Goal: Task Accomplishment & Management: Complete application form

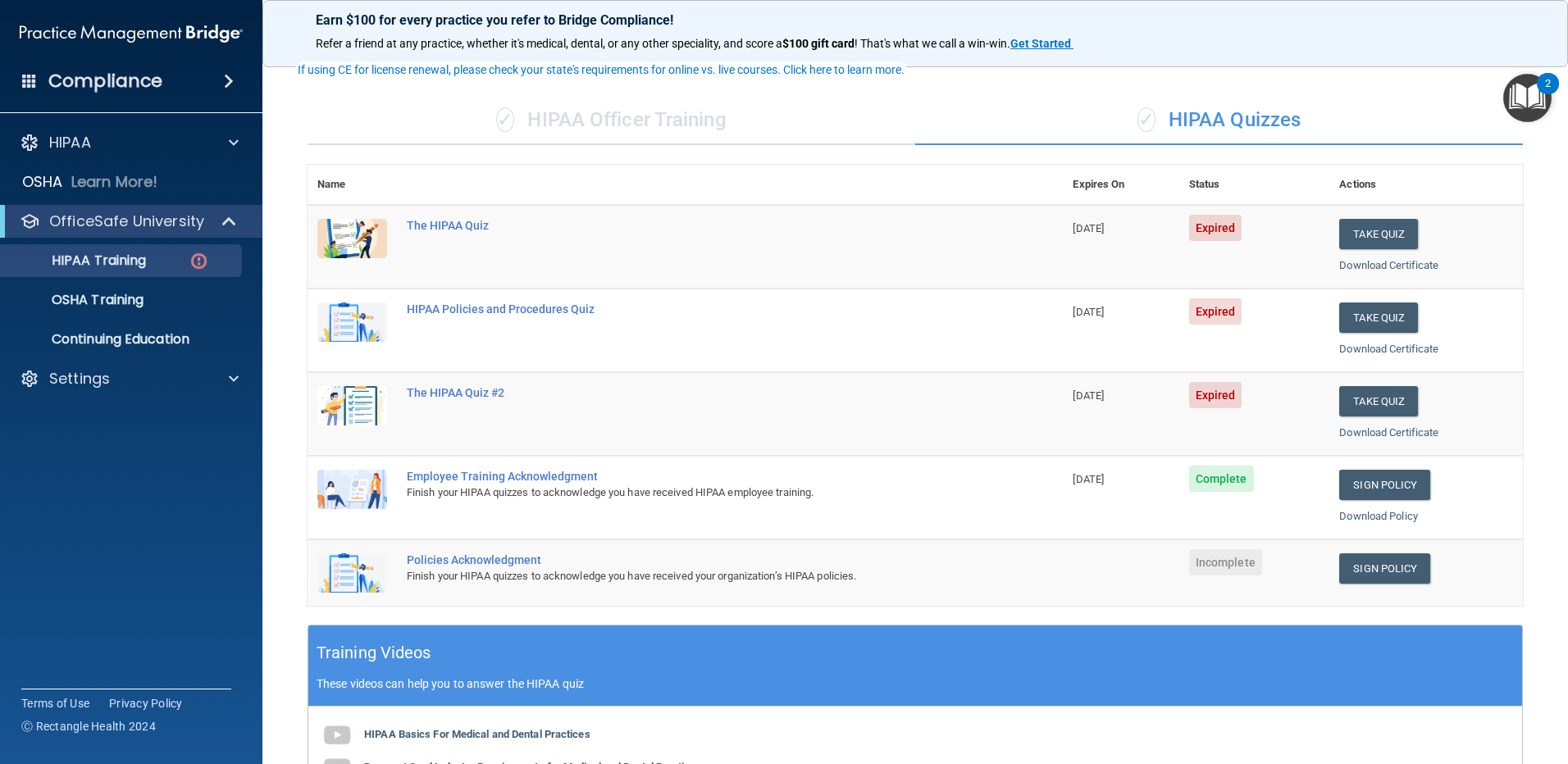
scroll to position [82, 0]
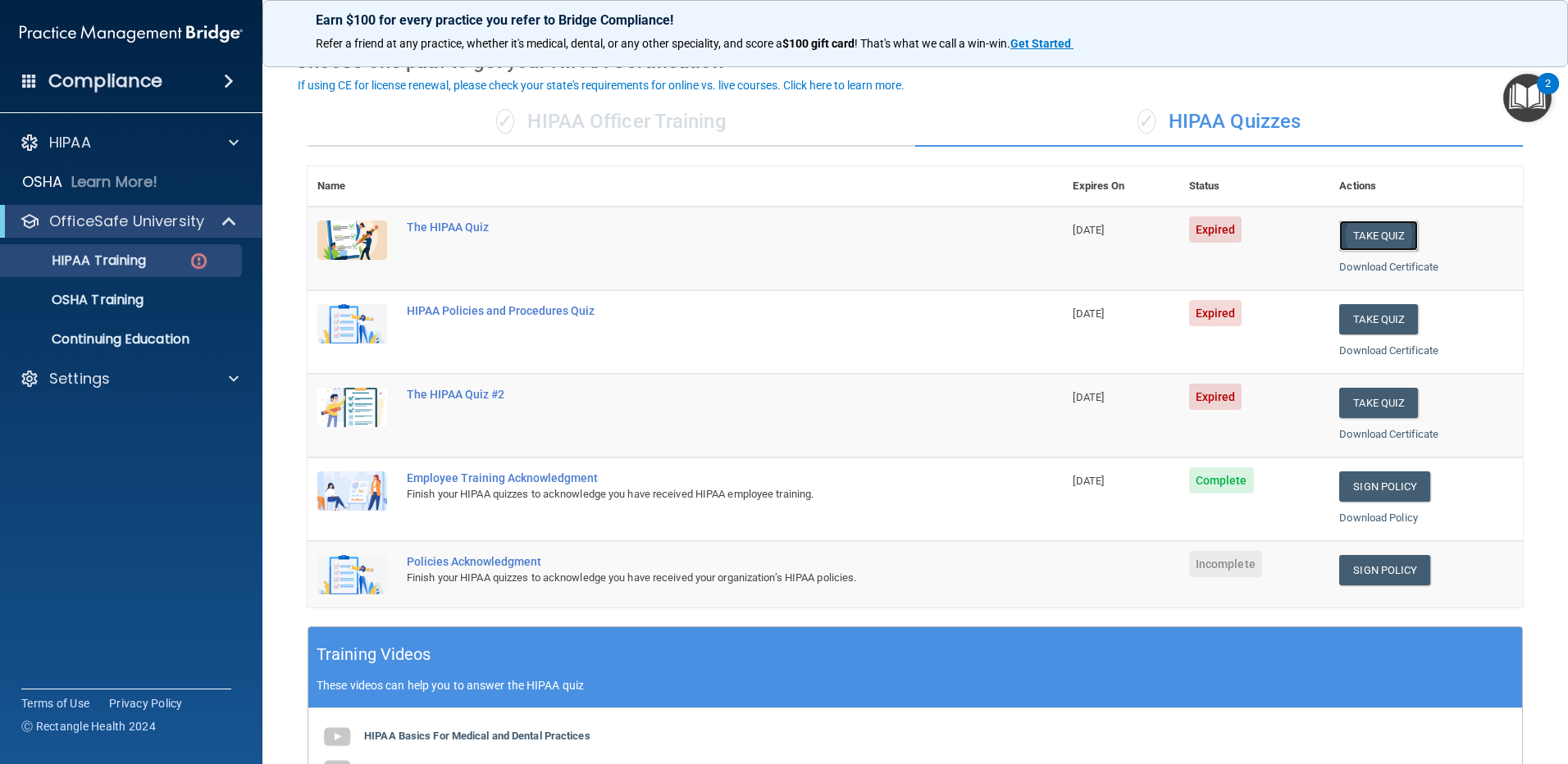
click at [1362, 244] on button "Take Quiz" at bounding box center [1378, 236] width 79 height 31
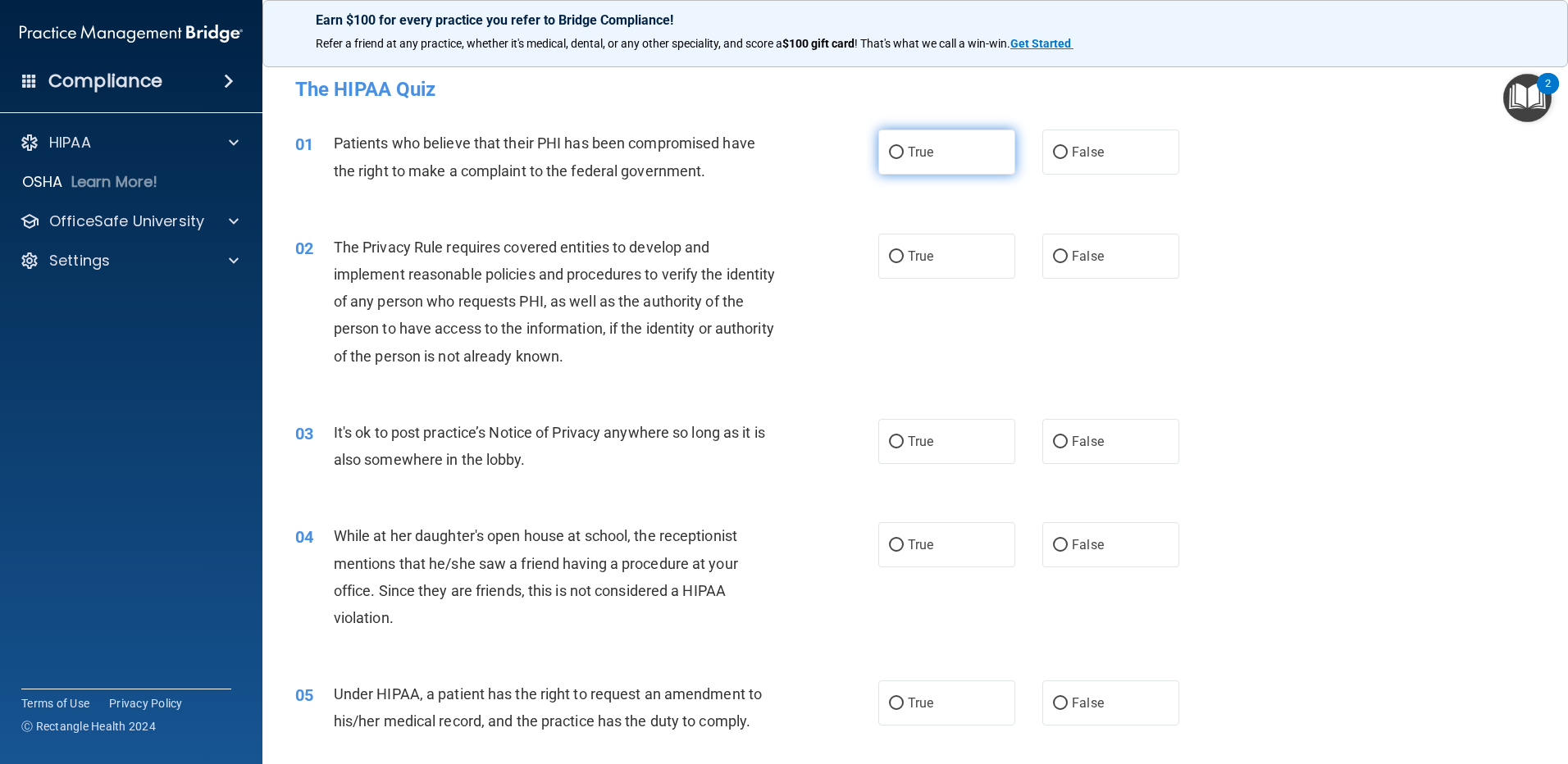
click at [889, 153] on input "True" at bounding box center [896, 153] width 14 height 13
radio input "true"
click at [894, 254] on input "True" at bounding box center [896, 257] width 14 height 13
radio input "true"
click at [889, 440] on input "True" at bounding box center [896, 443] width 14 height 13
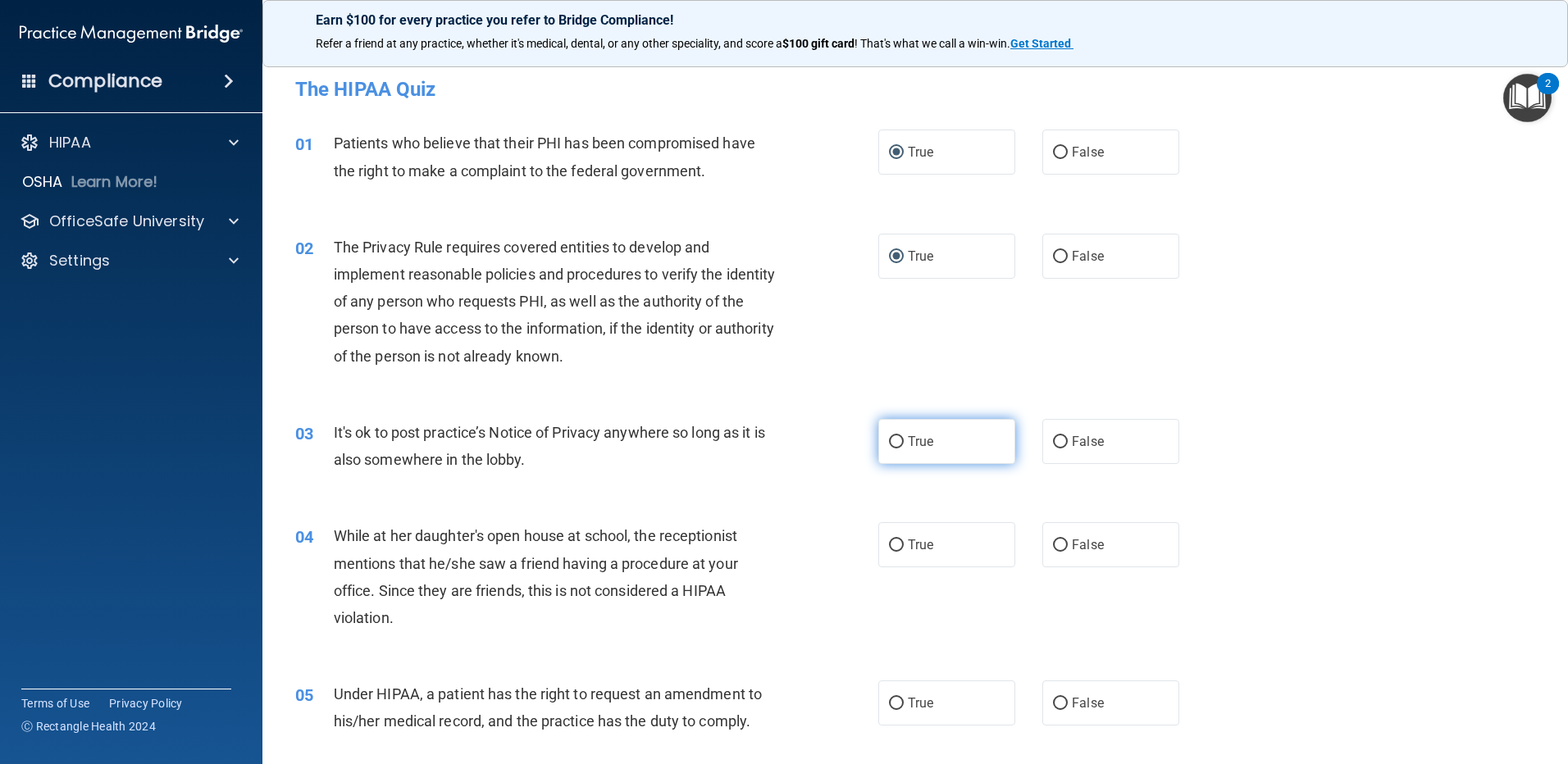
radio input "true"
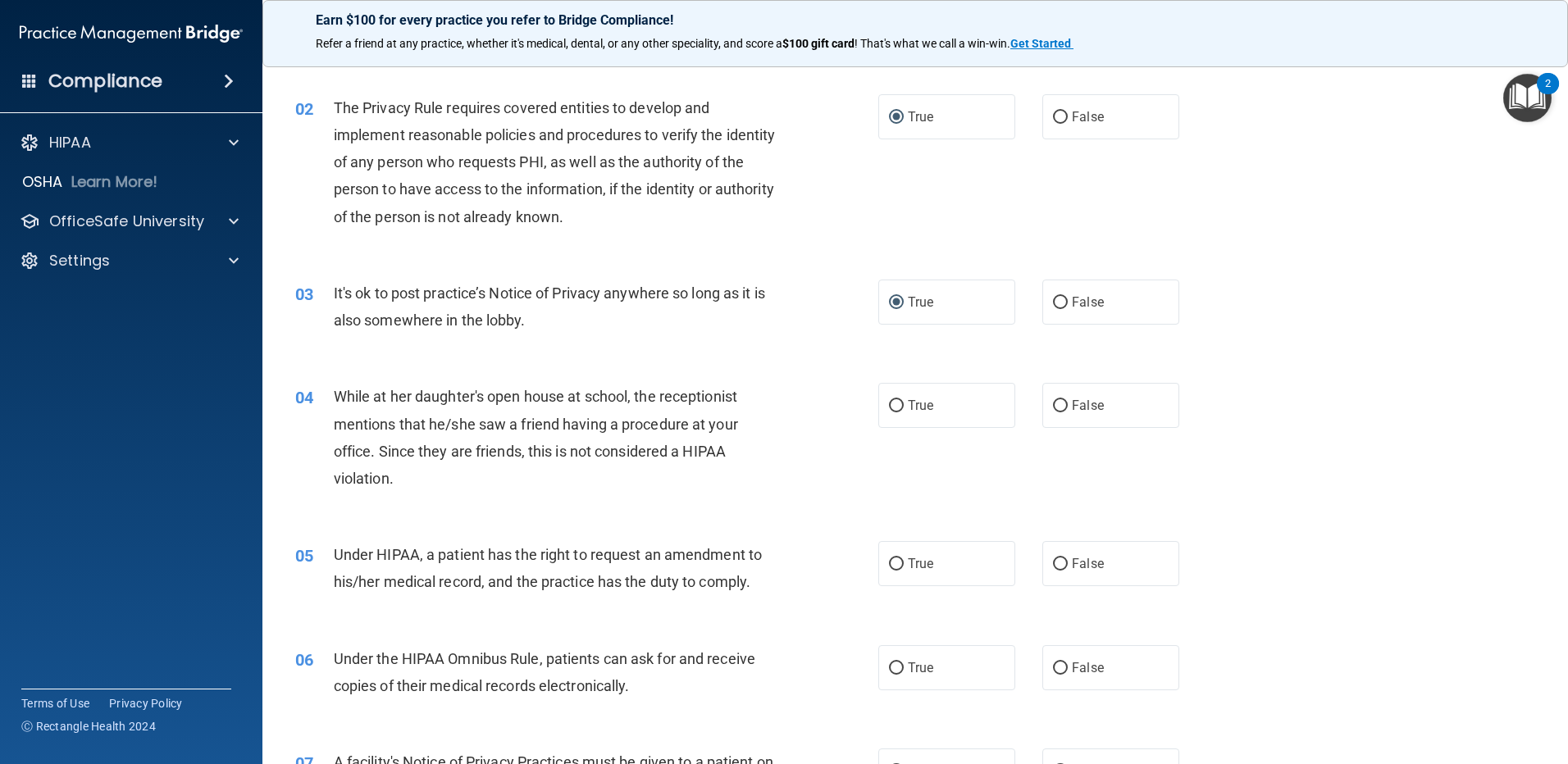
scroll to position [164, 0]
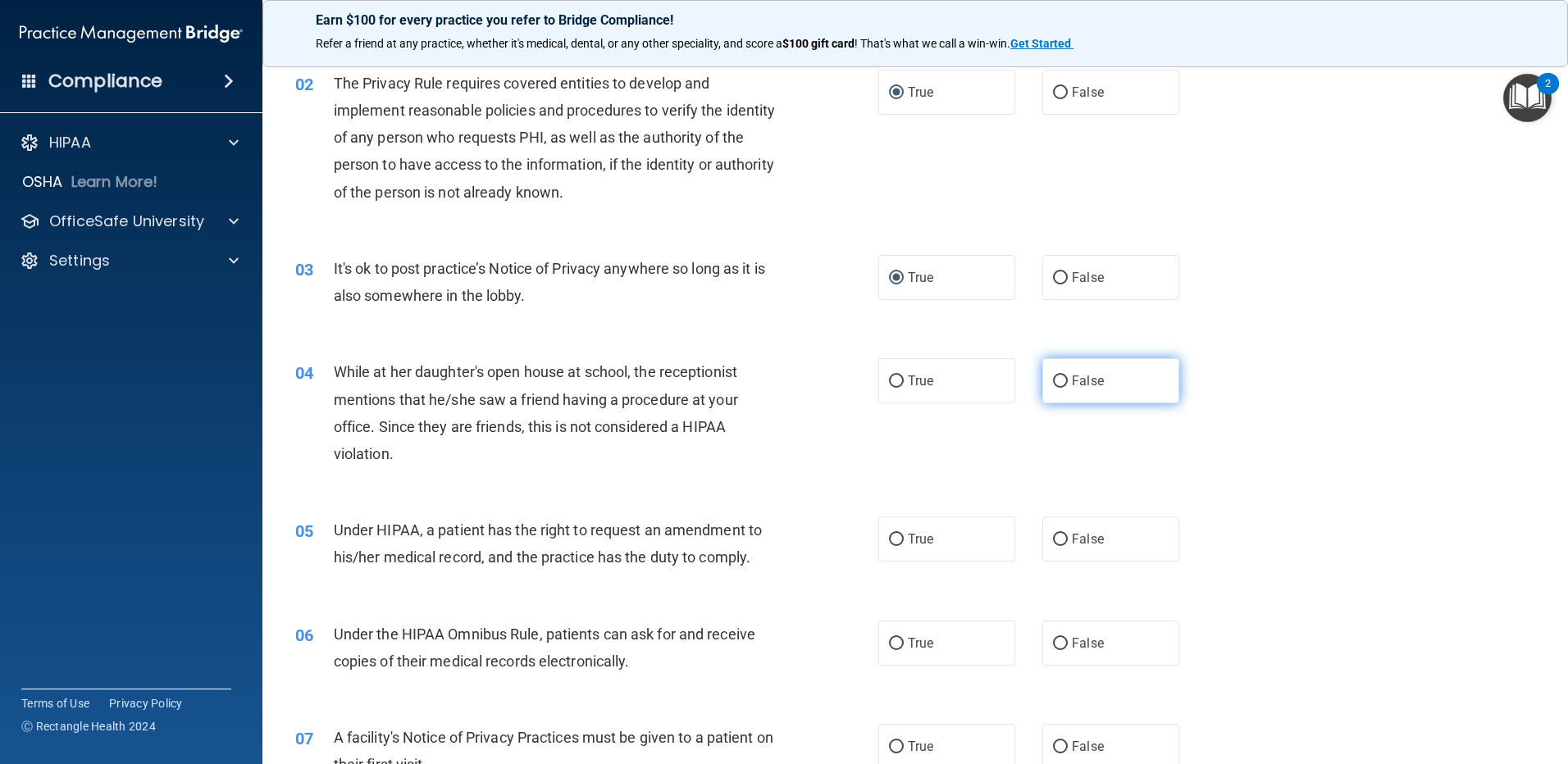
click at [1053, 378] on input "False" at bounding box center [1060, 382] width 14 height 13
radio input "true"
click at [892, 542] on input "True" at bounding box center [896, 540] width 14 height 13
radio input "true"
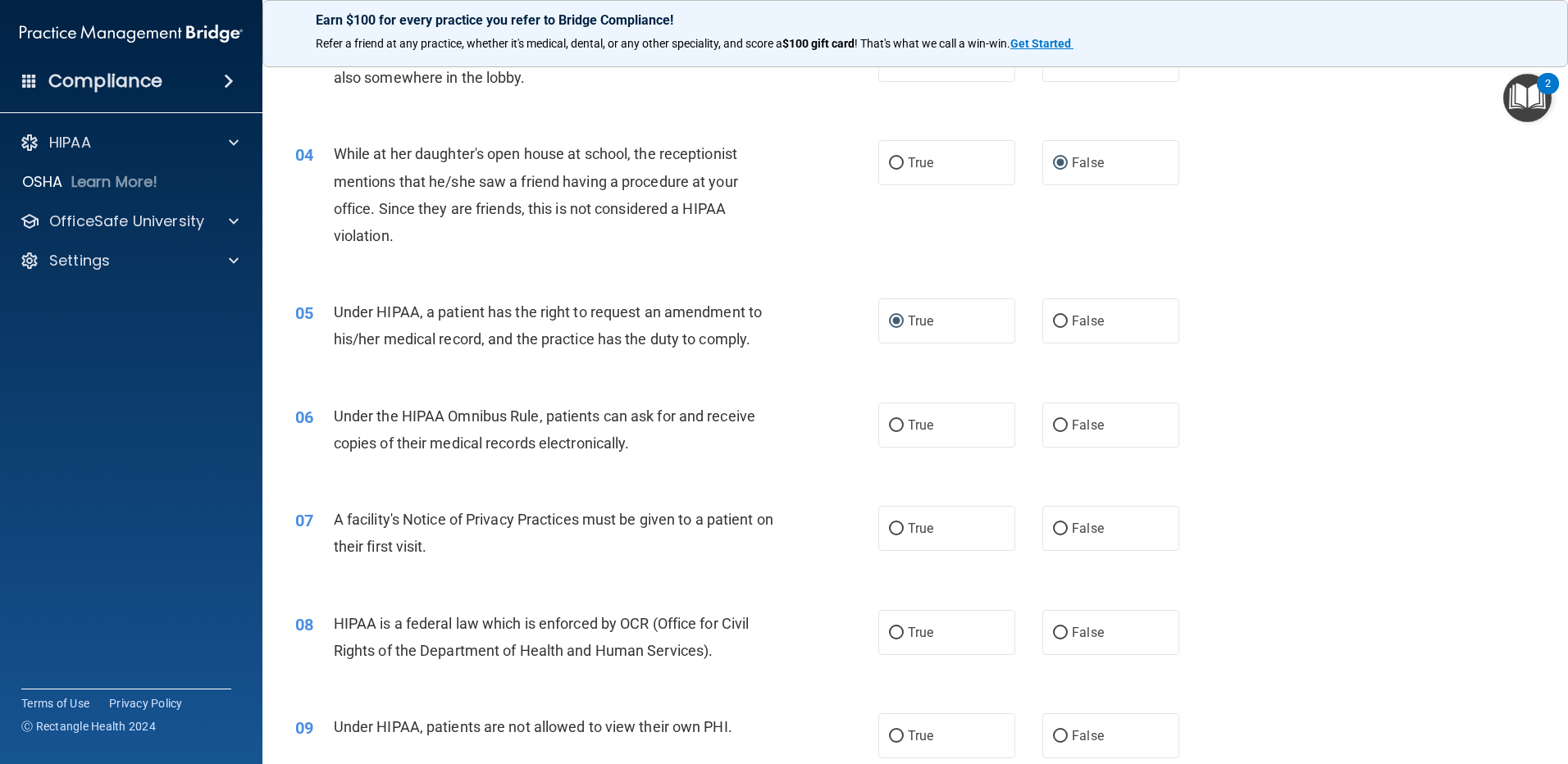
scroll to position [574, 0]
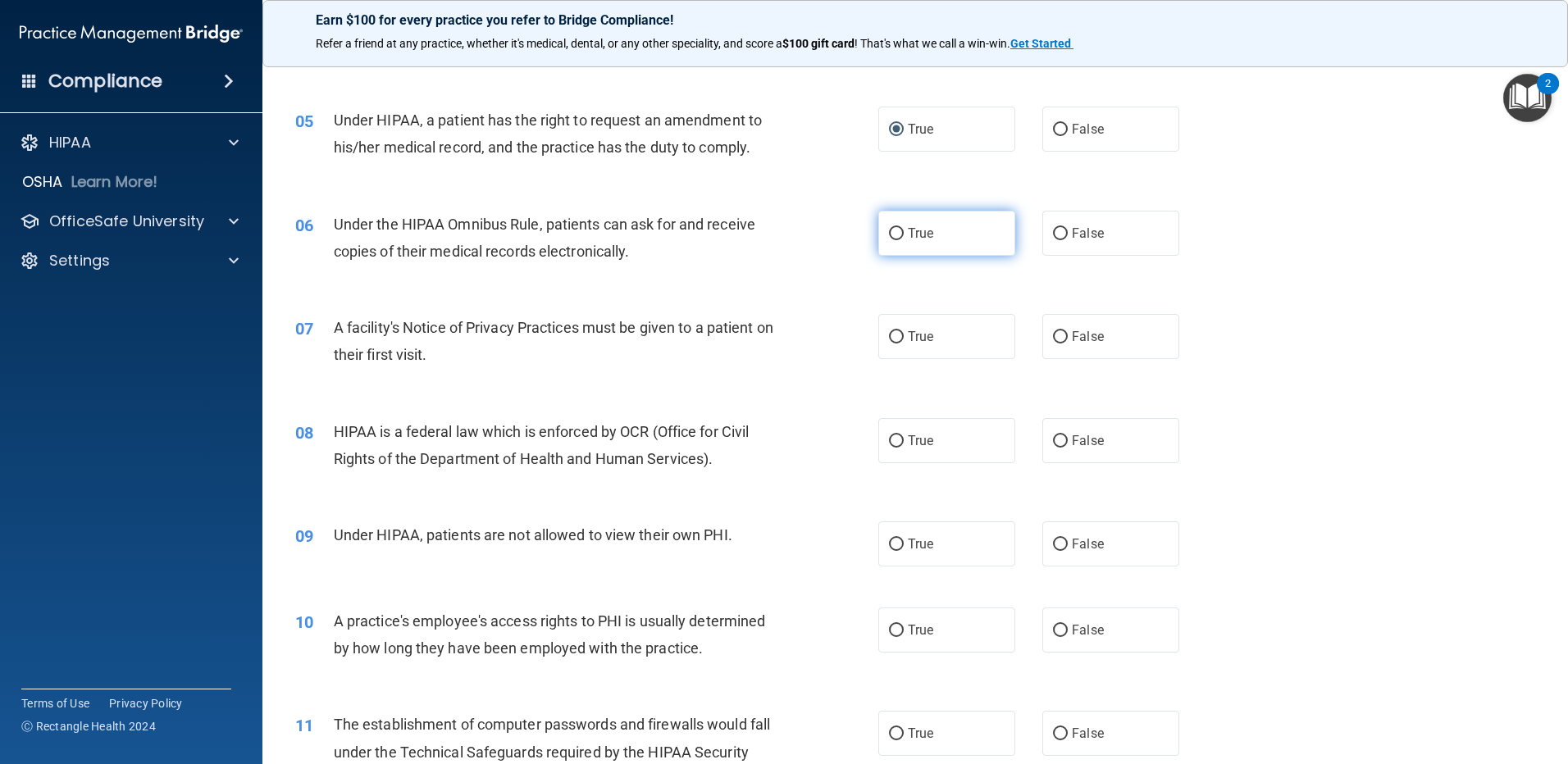
click at [889, 235] on input "True" at bounding box center [896, 234] width 14 height 13
radio input "true"
click at [894, 333] on input "True" at bounding box center [896, 338] width 14 height 13
radio input "true"
click at [889, 445] on input "True" at bounding box center [896, 442] width 14 height 13
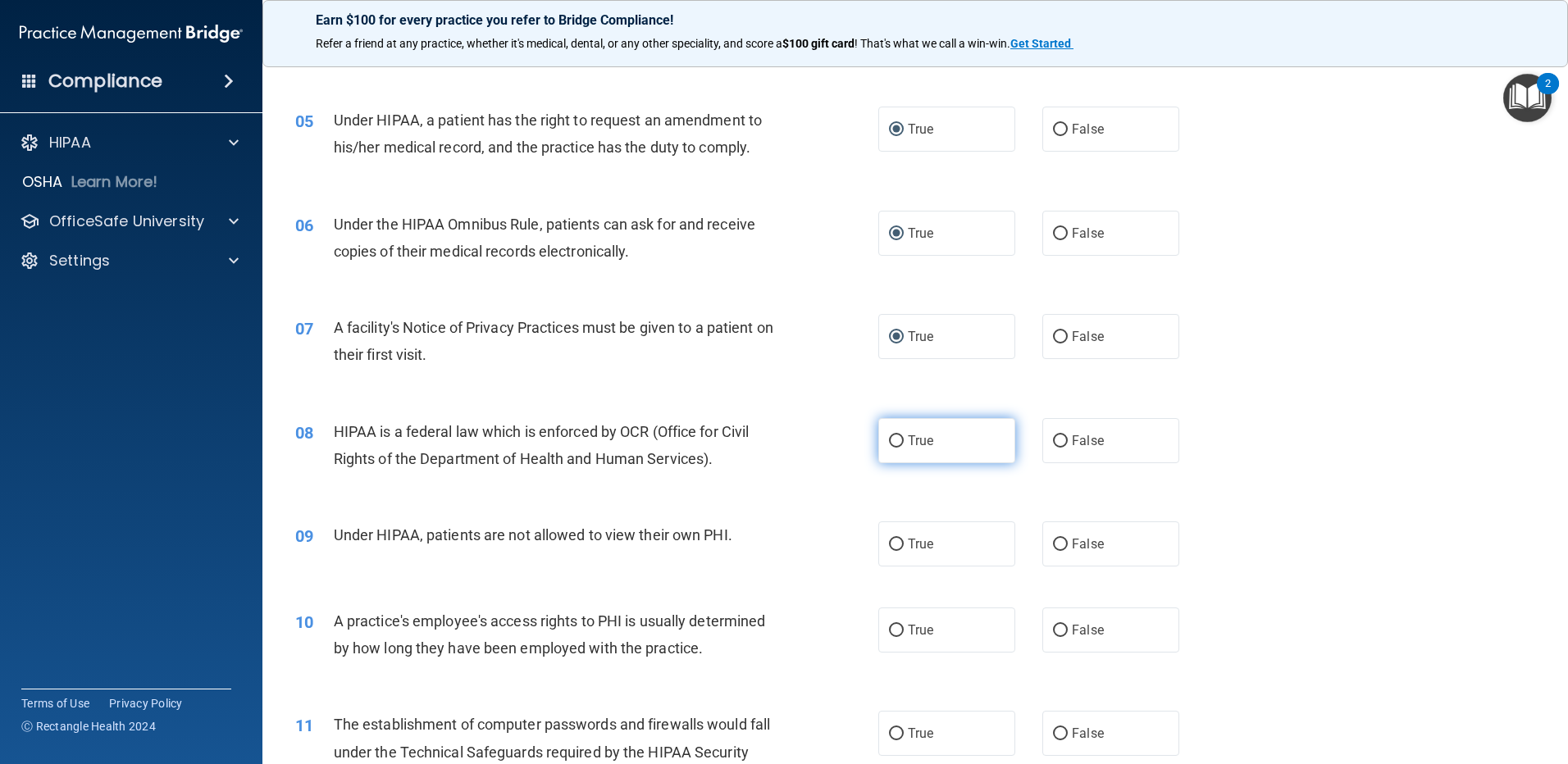
radio input "true"
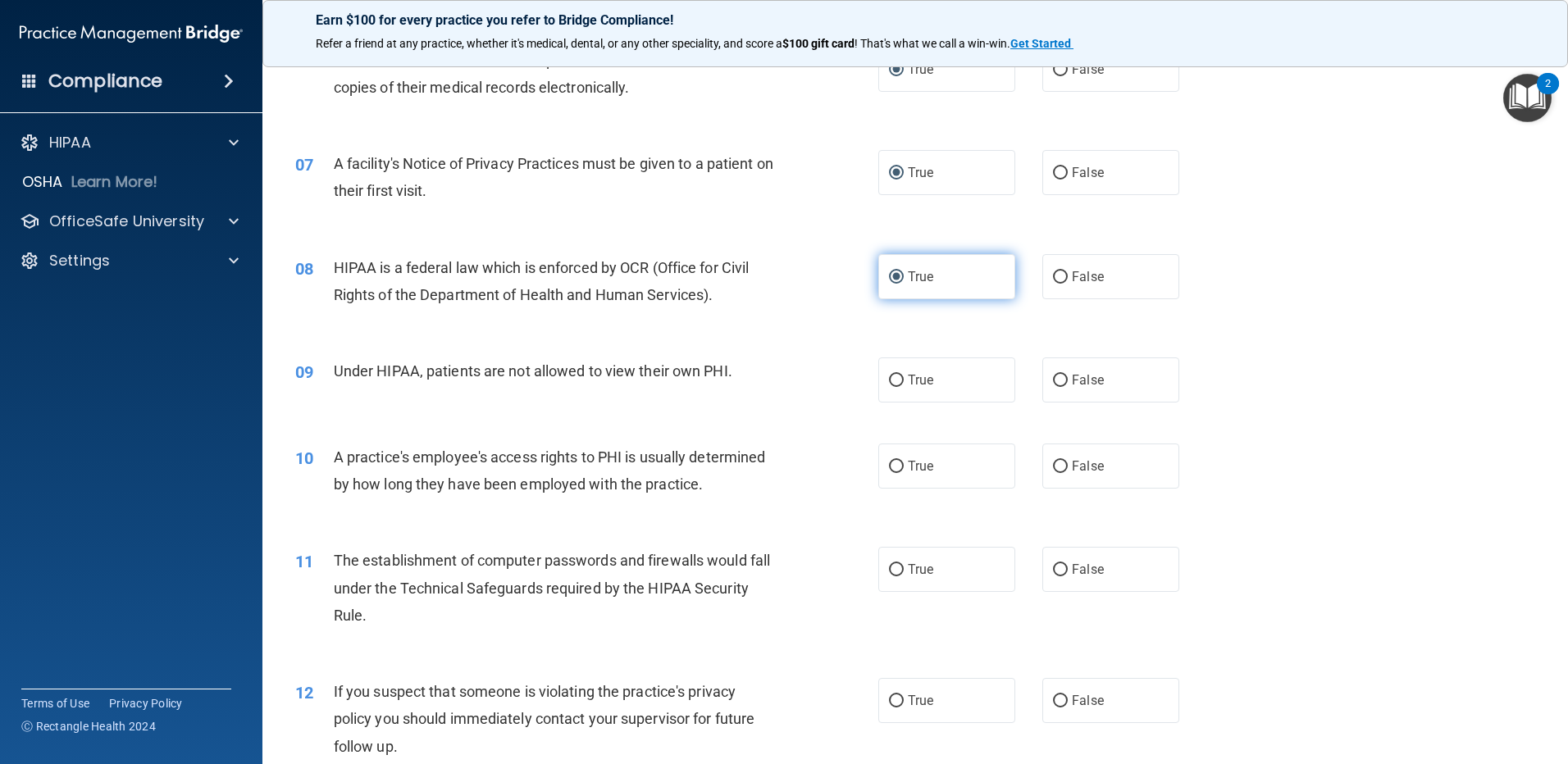
scroll to position [820, 0]
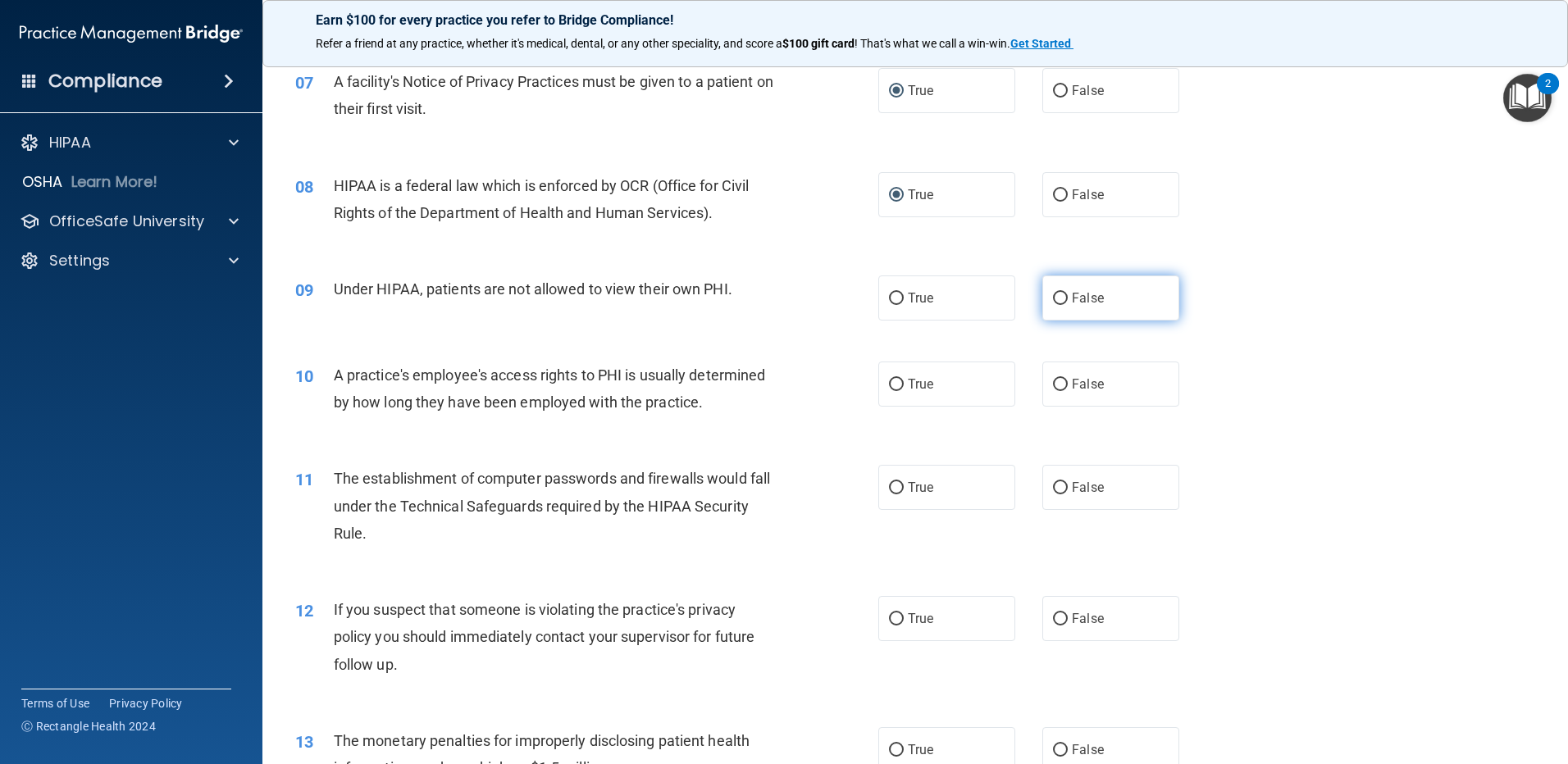
click at [1054, 303] on input "False" at bounding box center [1060, 299] width 14 height 13
radio input "true"
click at [1057, 387] on input "False" at bounding box center [1060, 385] width 14 height 13
radio input "true"
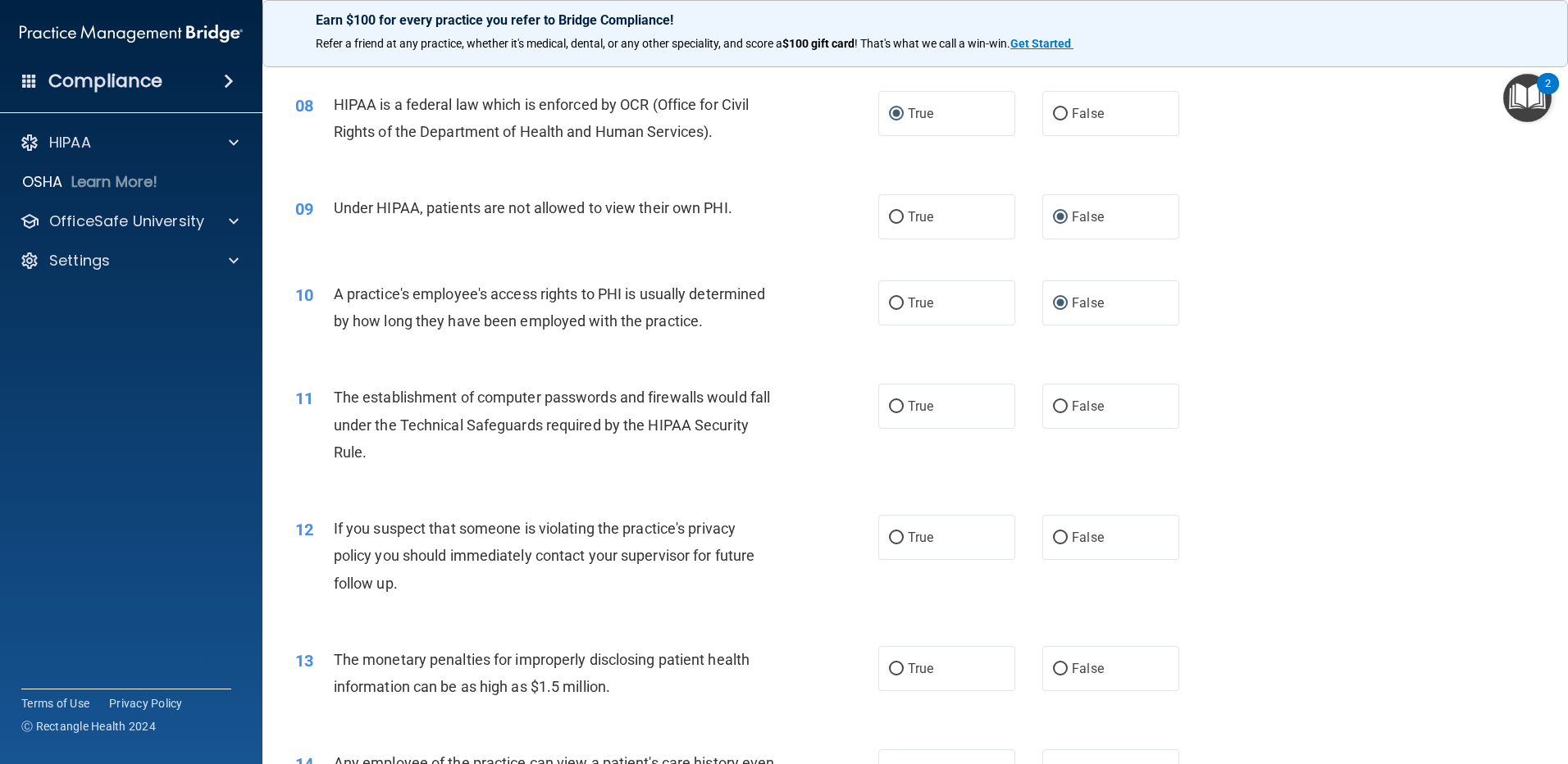
scroll to position [902, 0]
click at [896, 404] on input "True" at bounding box center [896, 406] width 14 height 13
radio input "true"
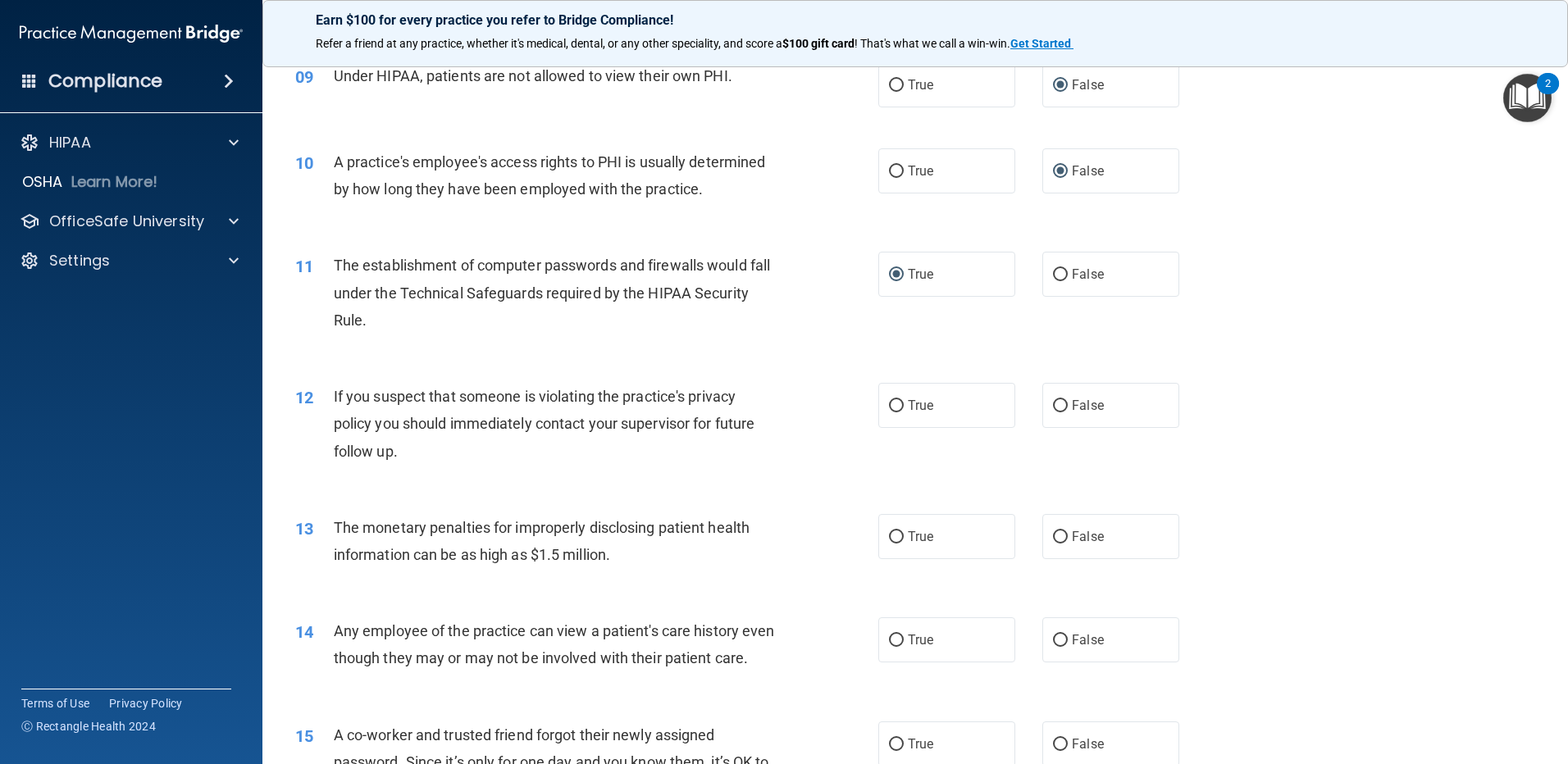
scroll to position [1065, 0]
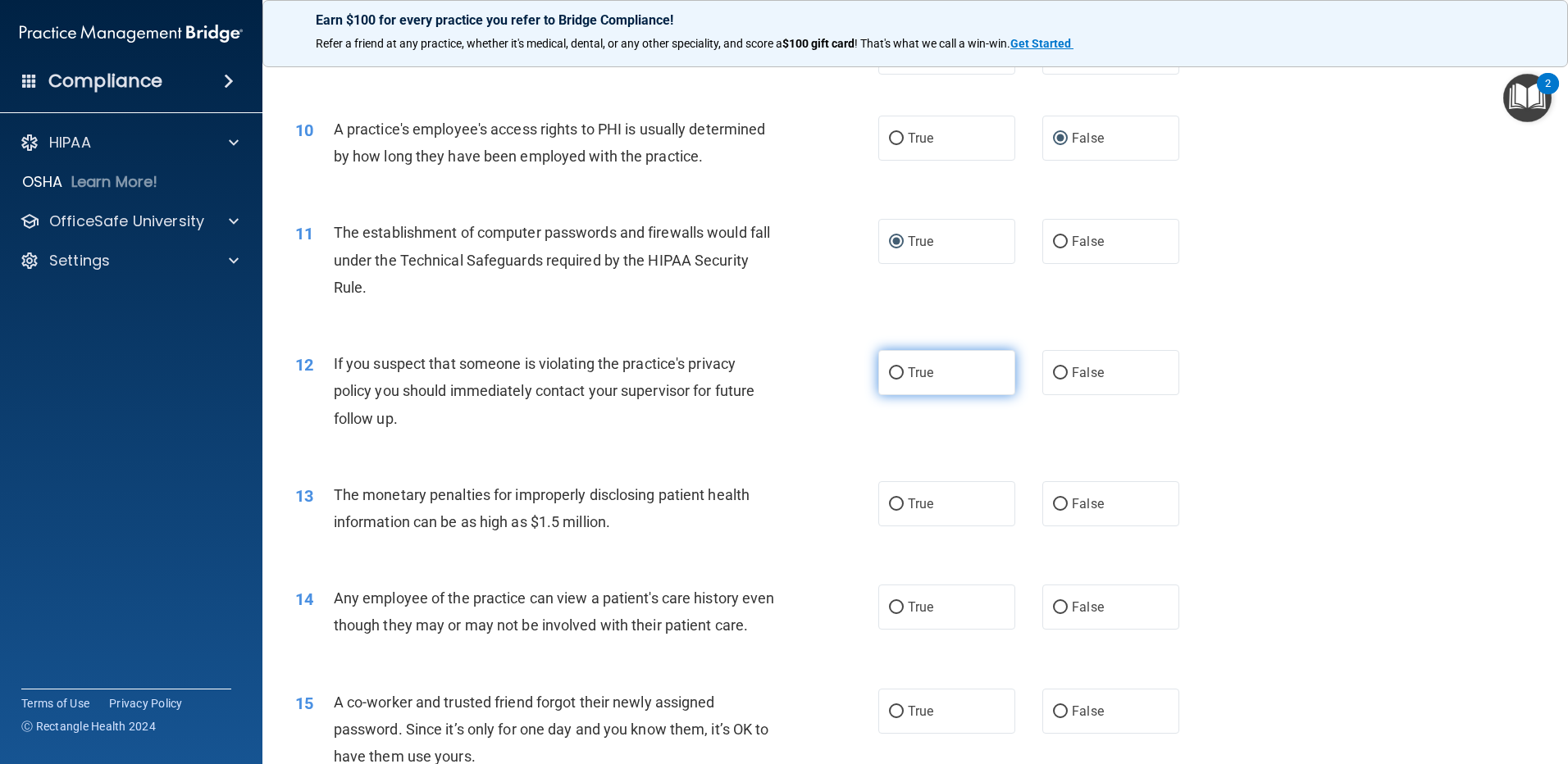
click at [890, 371] on input "True" at bounding box center [896, 374] width 14 height 13
radio input "true"
click at [890, 499] on input "True" at bounding box center [896, 505] width 14 height 13
radio input "true"
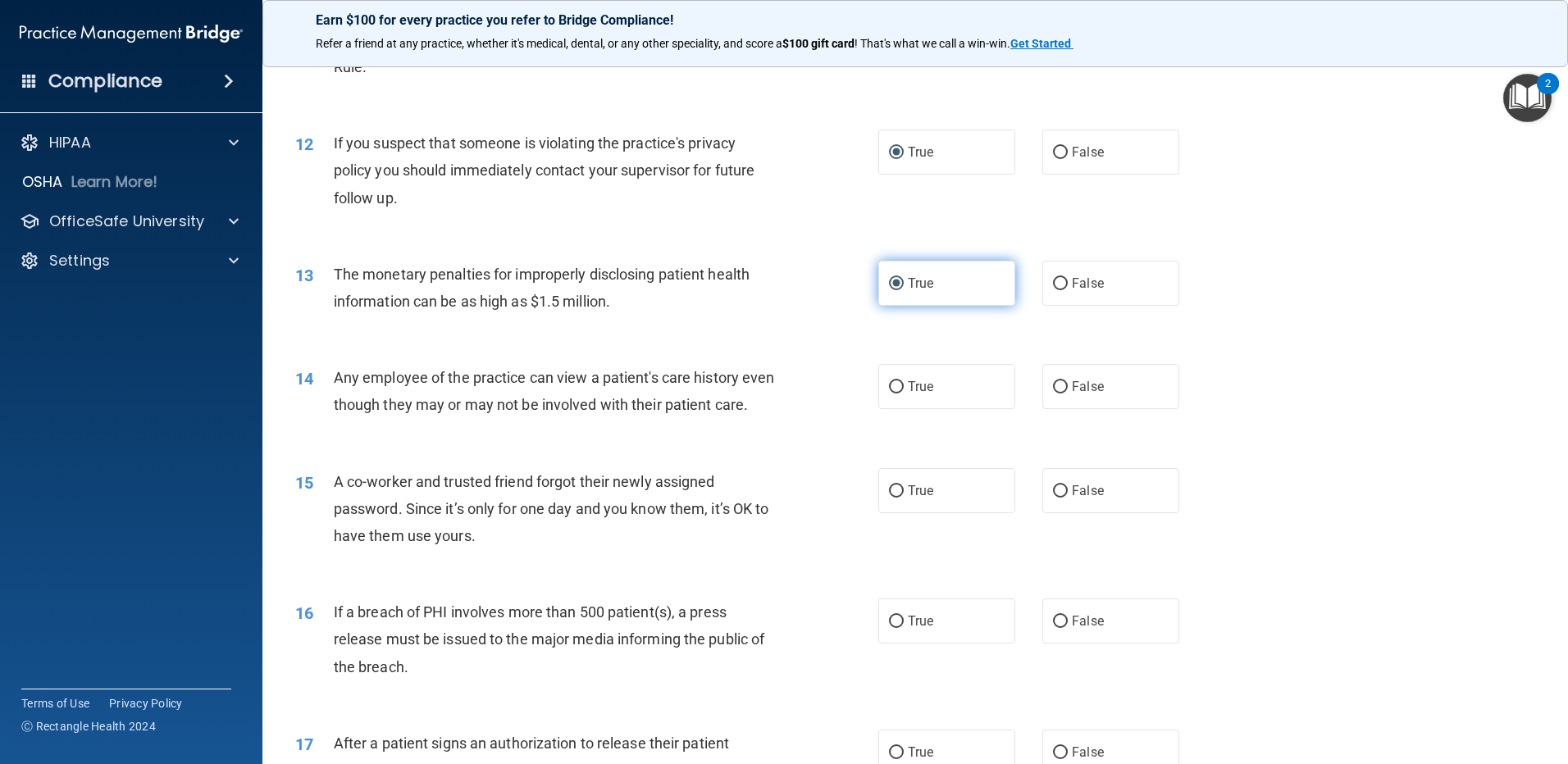
scroll to position [1312, 0]
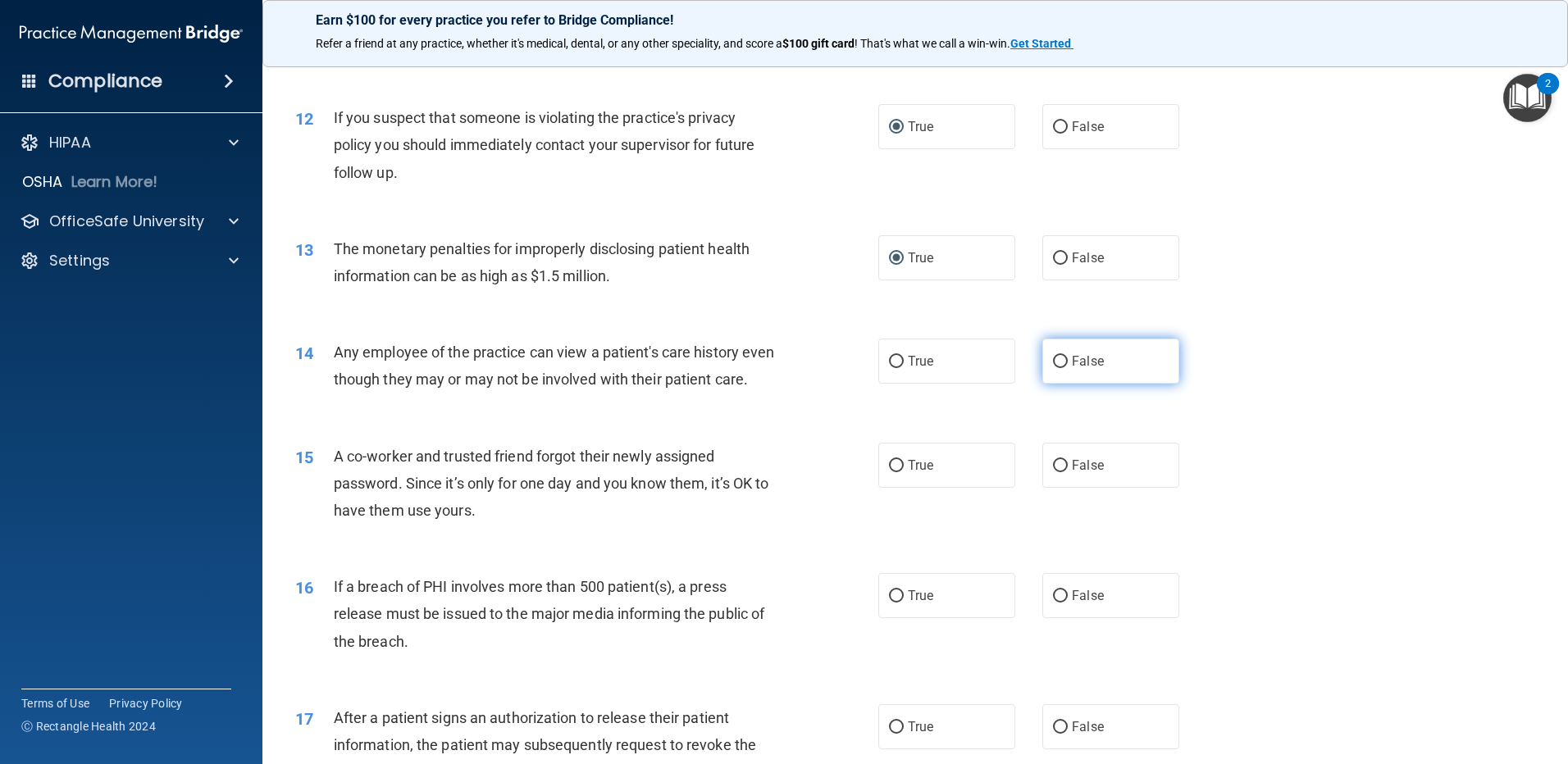
click at [1053, 360] on input "False" at bounding box center [1060, 362] width 14 height 13
radio input "true"
click at [1053, 473] on input "False" at bounding box center [1060, 466] width 14 height 13
radio input "true"
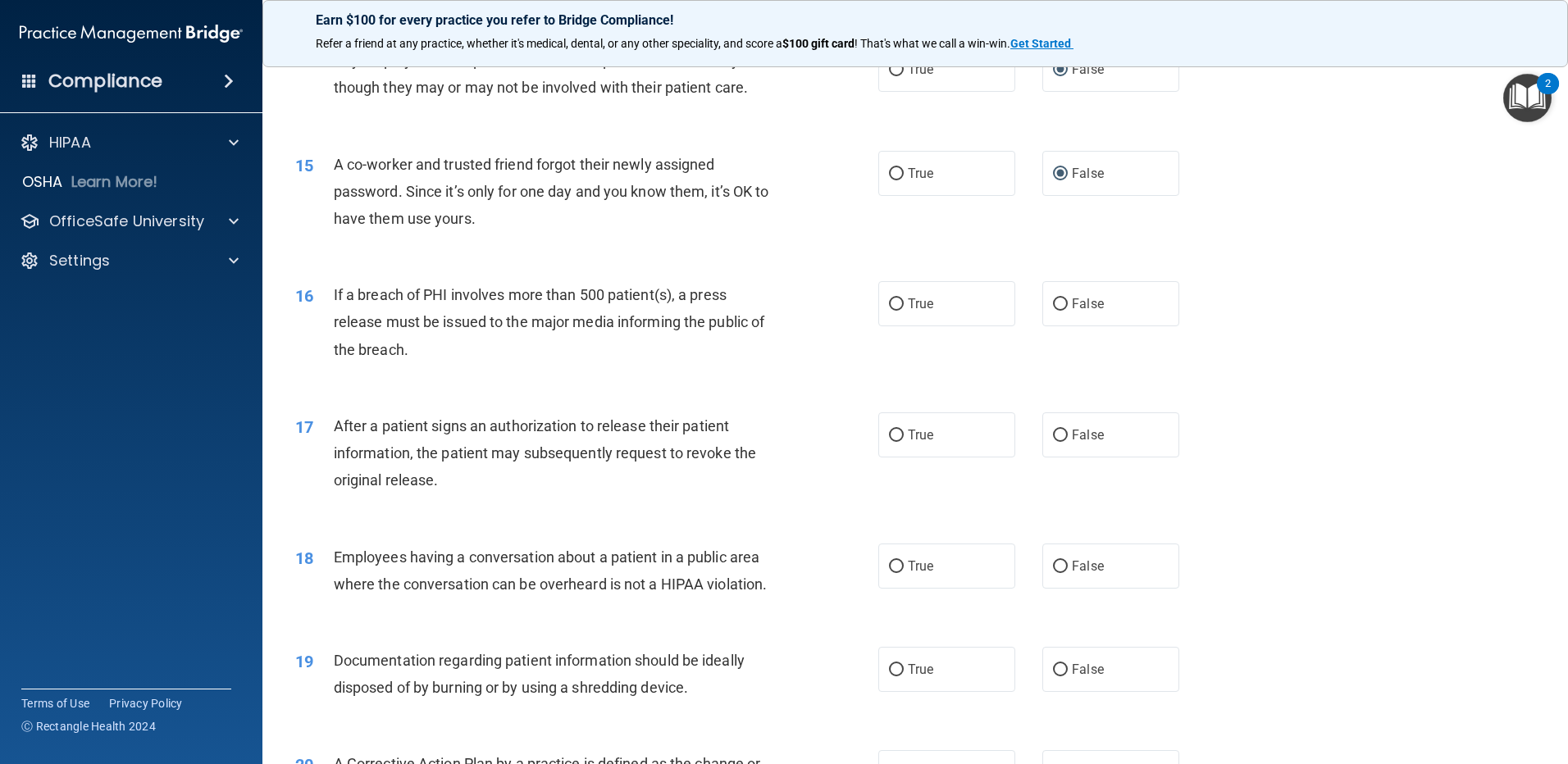
scroll to position [1640, 0]
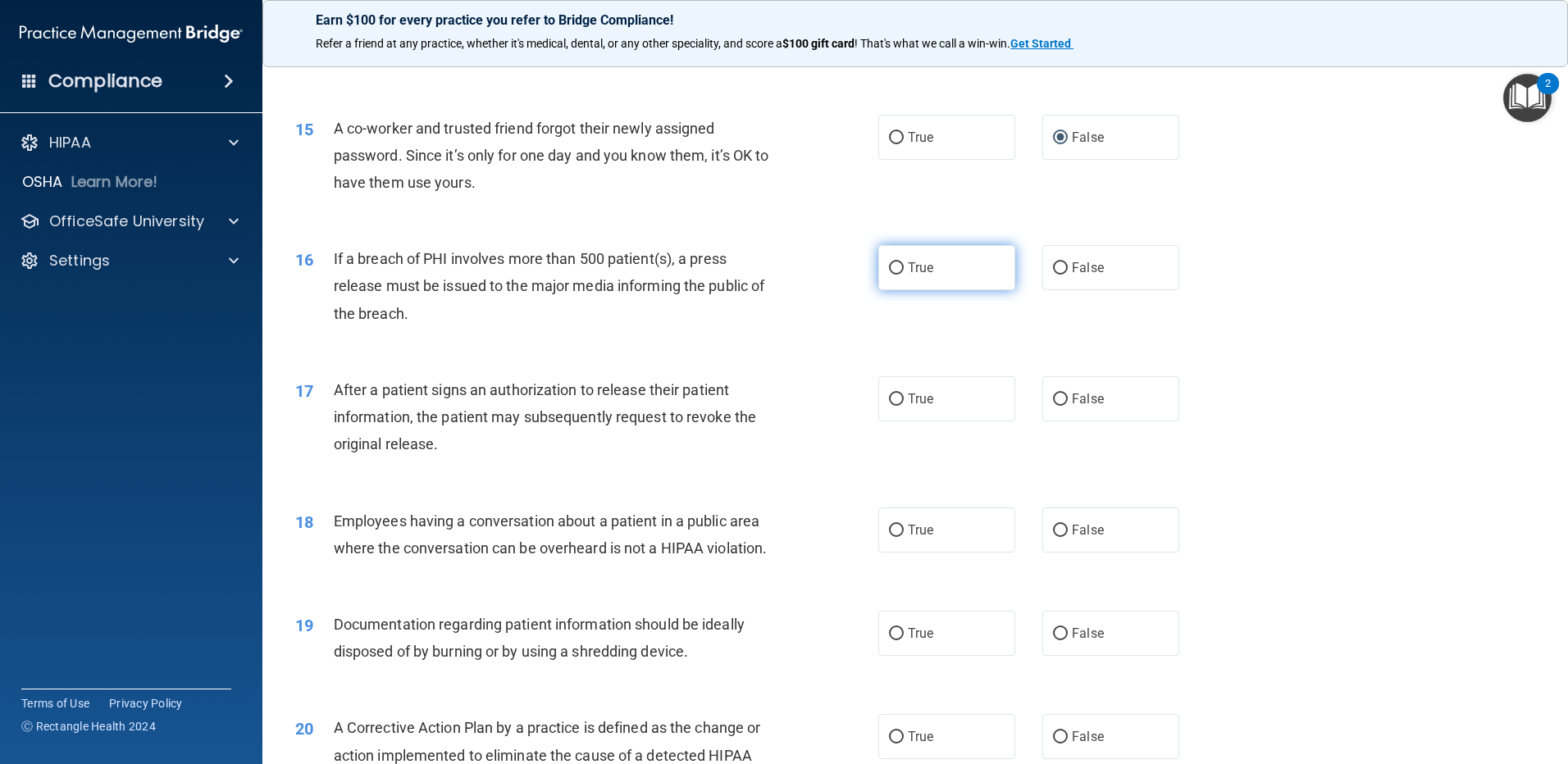
click at [894, 274] on input "True" at bounding box center [896, 269] width 14 height 13
radio input "true"
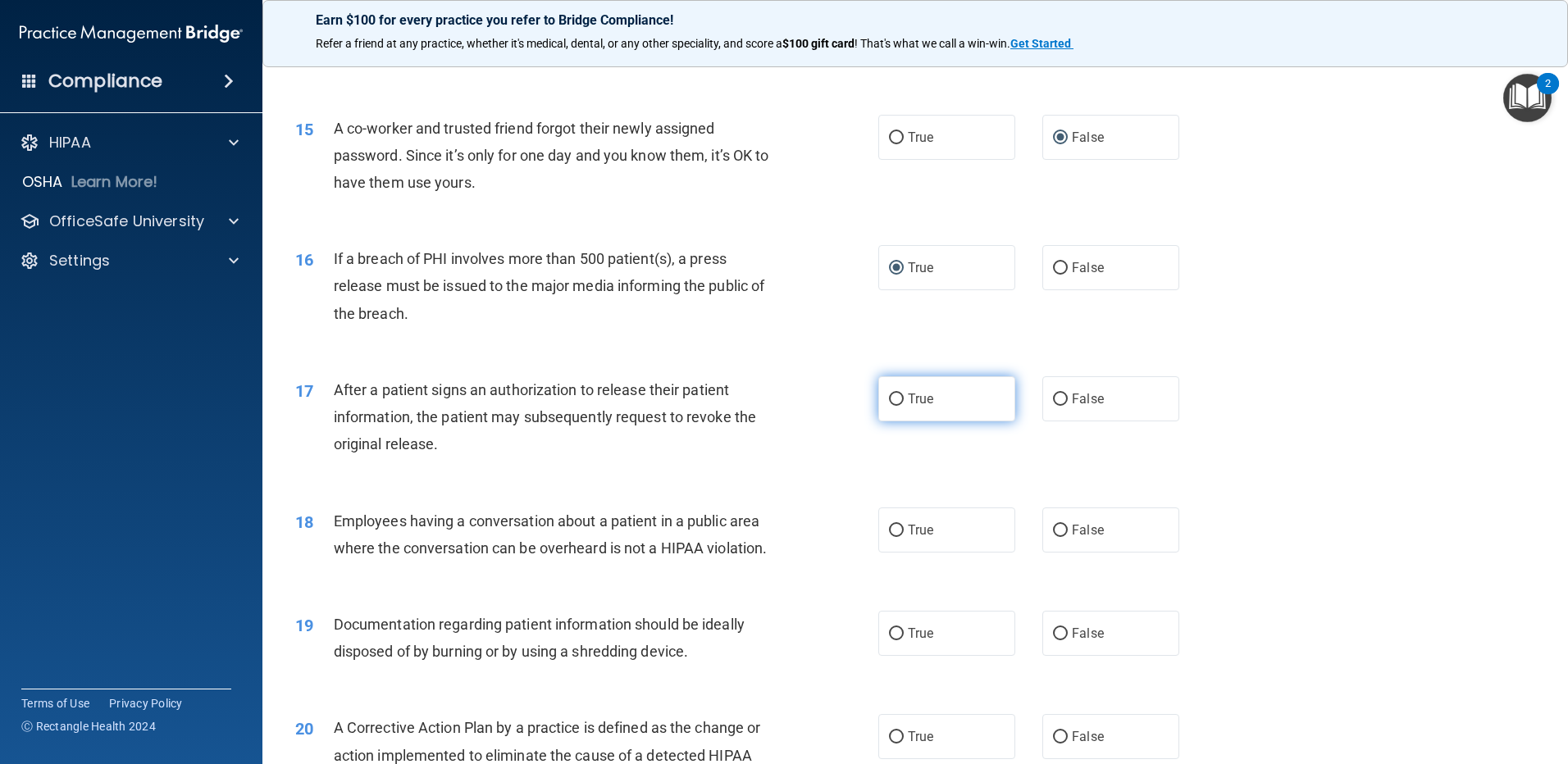
click at [890, 406] on input "True" at bounding box center [896, 400] width 14 height 13
radio input "true"
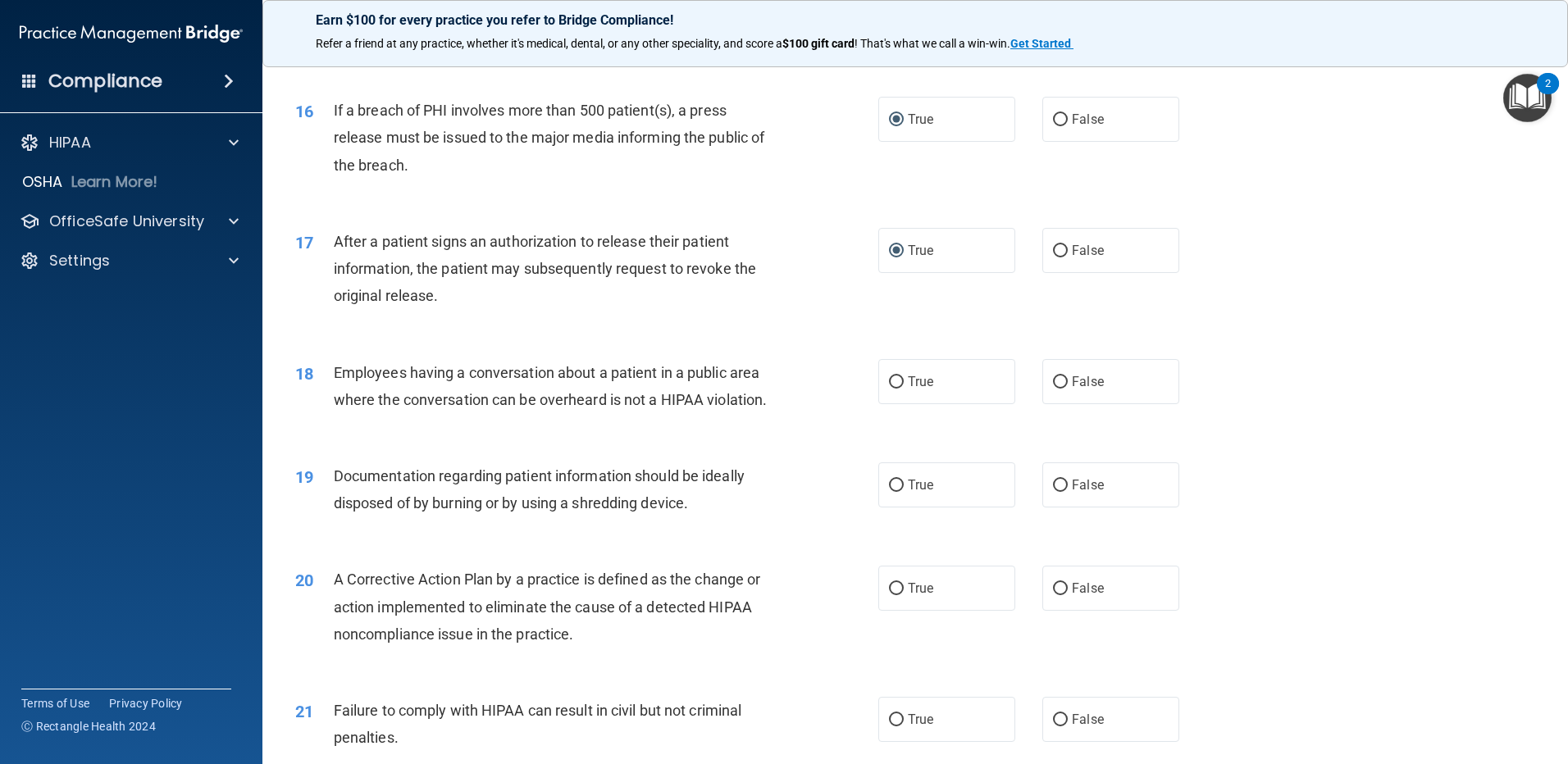
scroll to position [1804, 0]
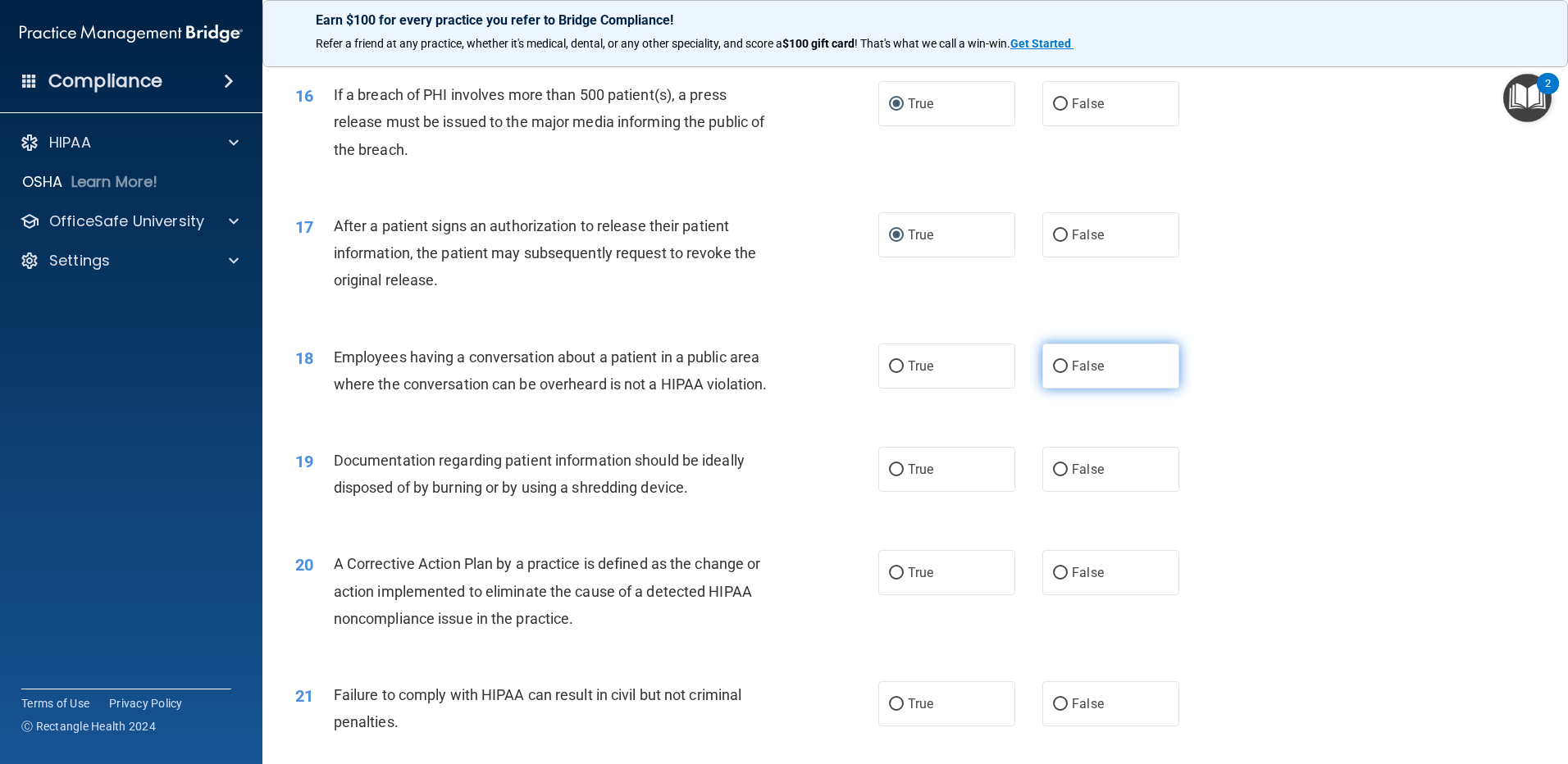
click at [1053, 373] on input "False" at bounding box center [1060, 368] width 14 height 13
radio input "true"
click at [889, 476] on input "True" at bounding box center [896, 471] width 14 height 13
radio input "true"
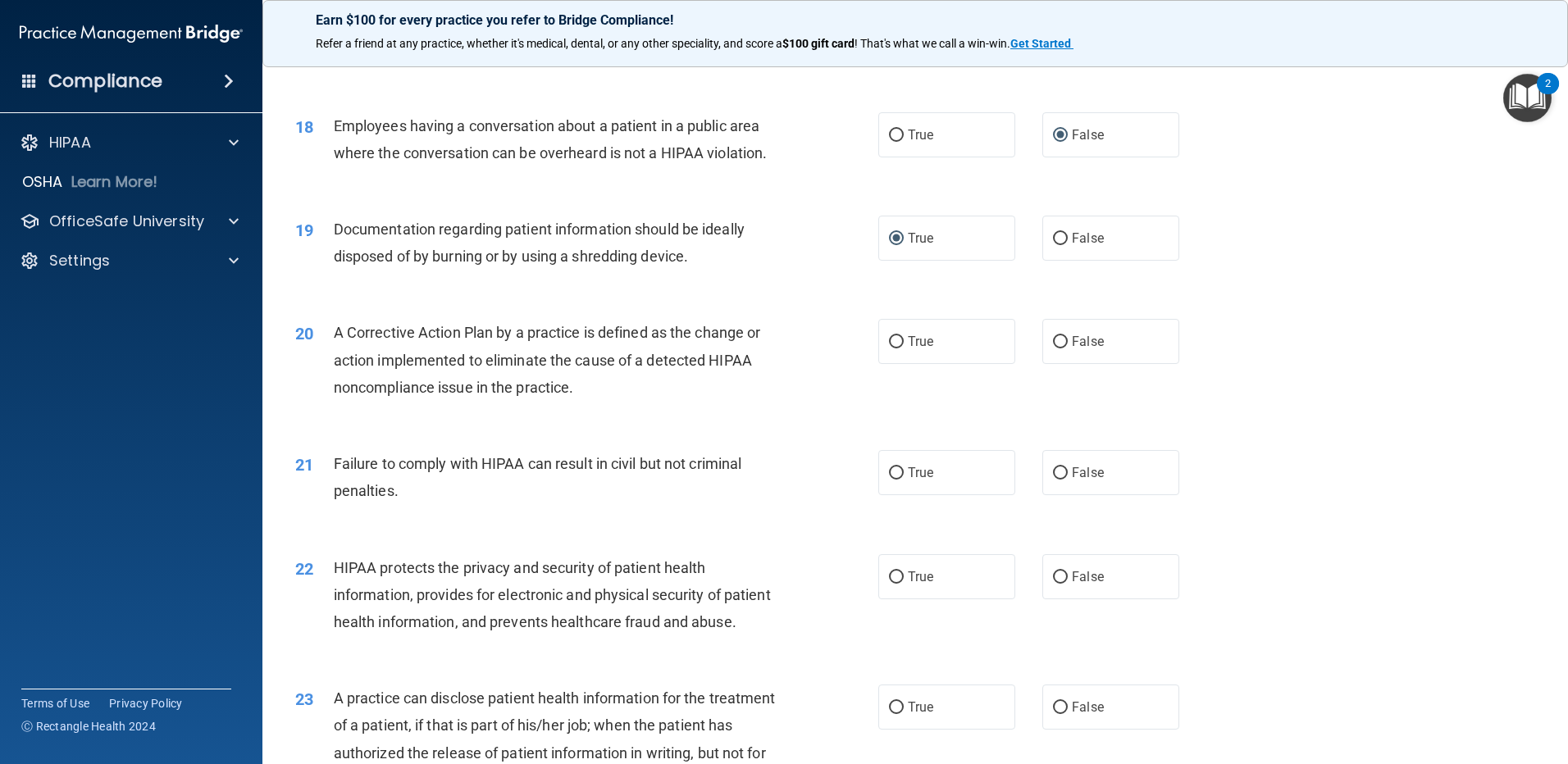
scroll to position [1996, 0]
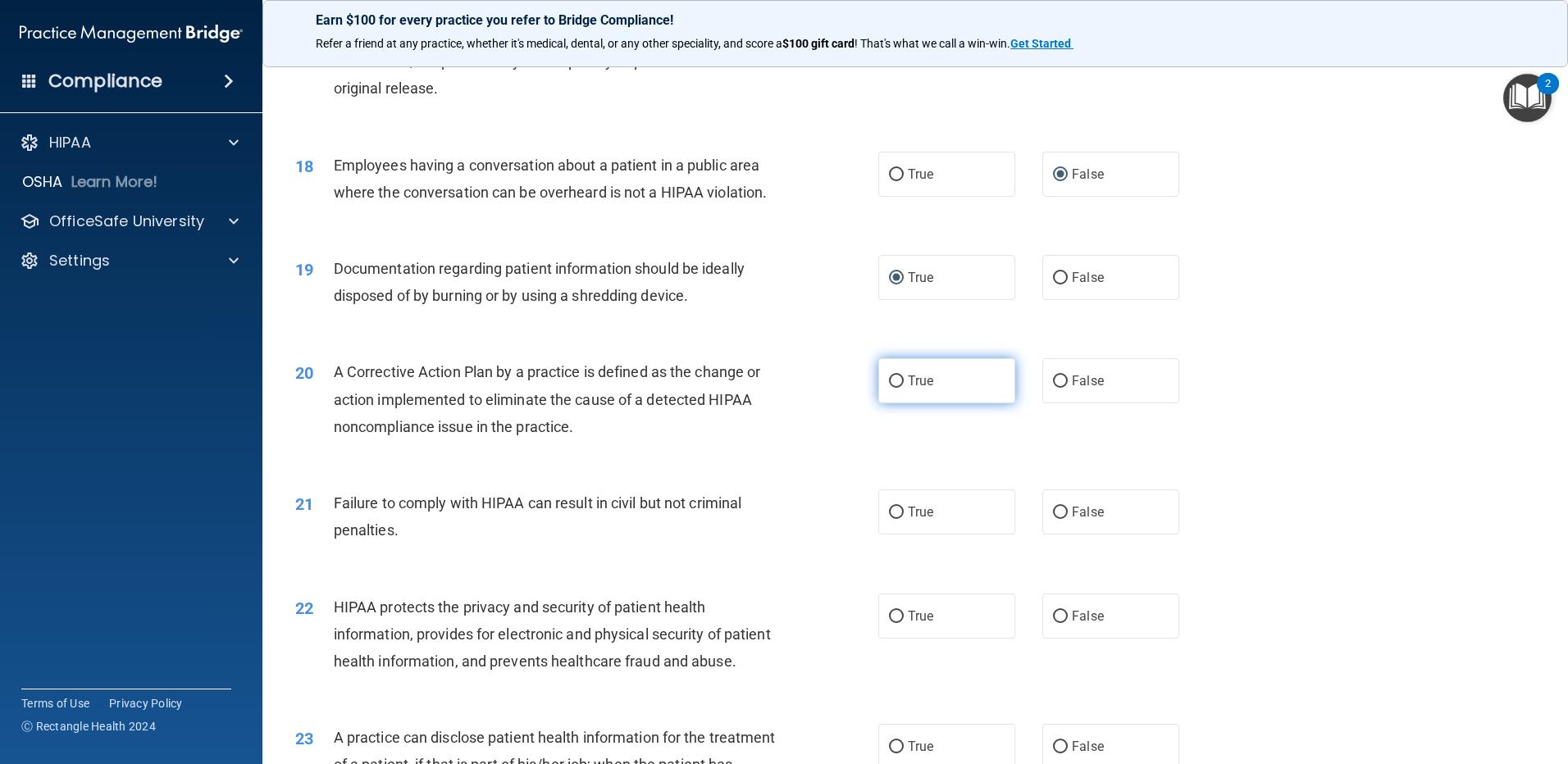
click at [893, 387] on input "True" at bounding box center [896, 382] width 14 height 13
radio input "true"
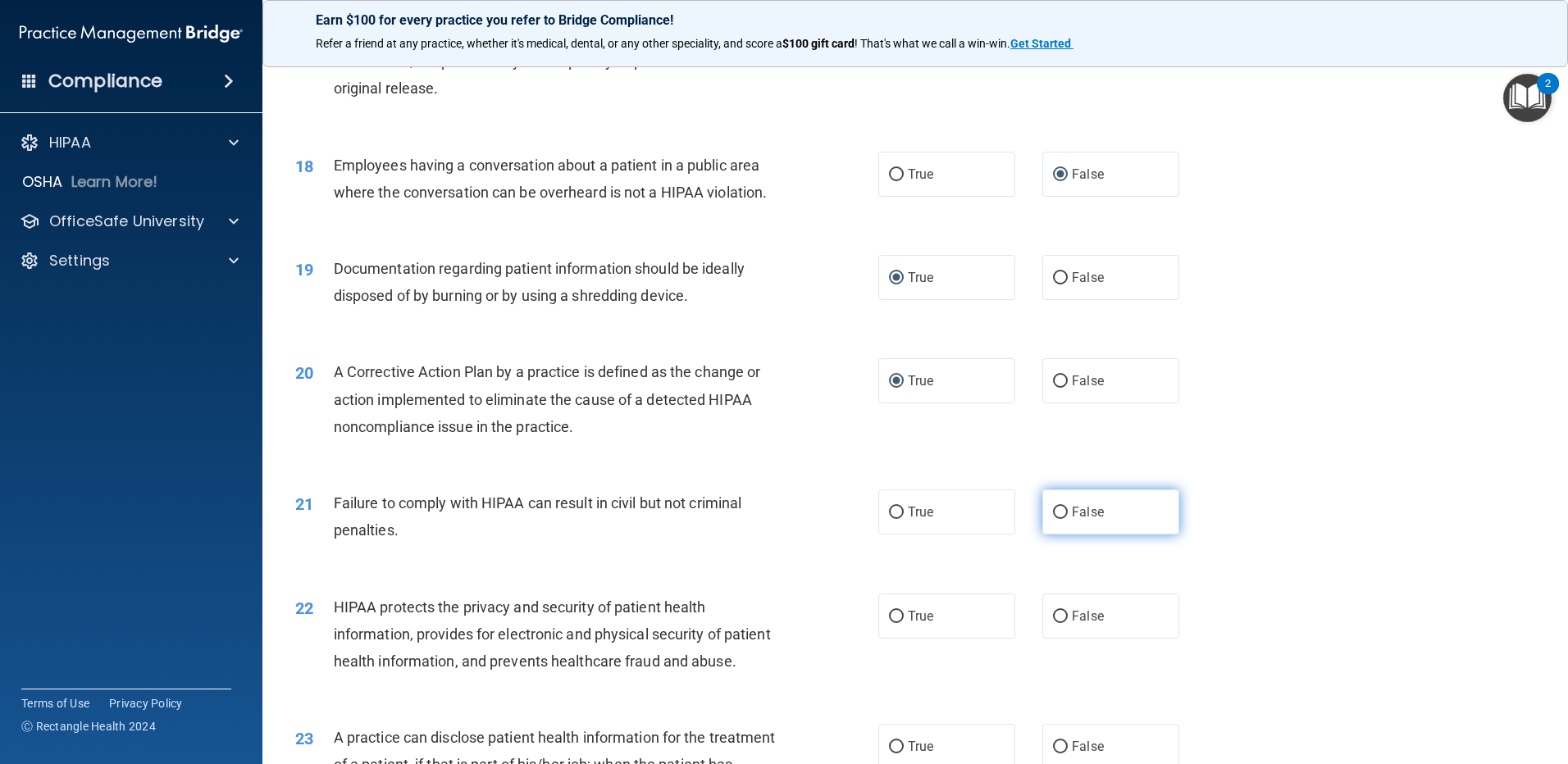
click at [1053, 519] on input "False" at bounding box center [1060, 513] width 14 height 13
radio input "true"
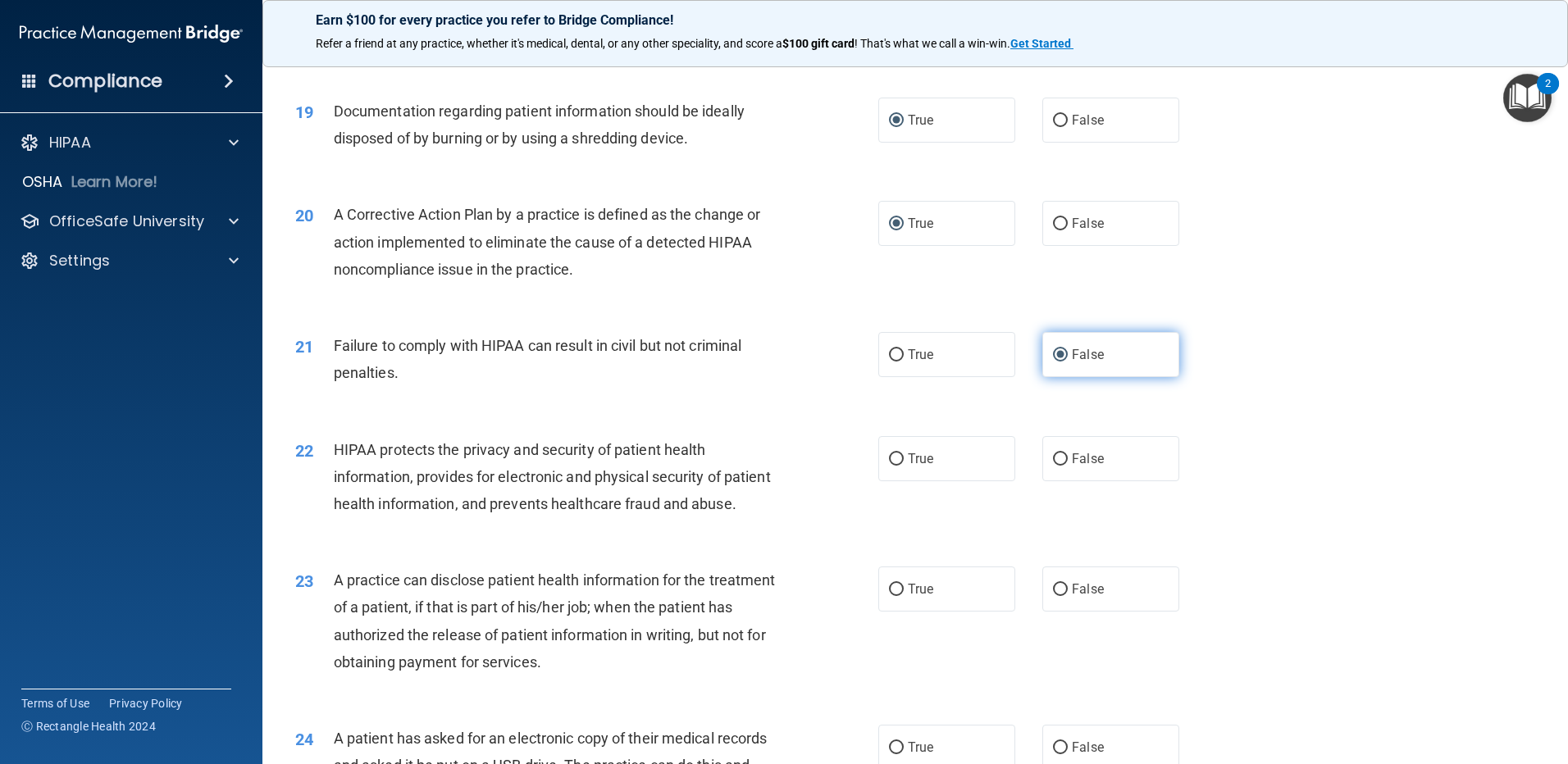
scroll to position [2241, 0]
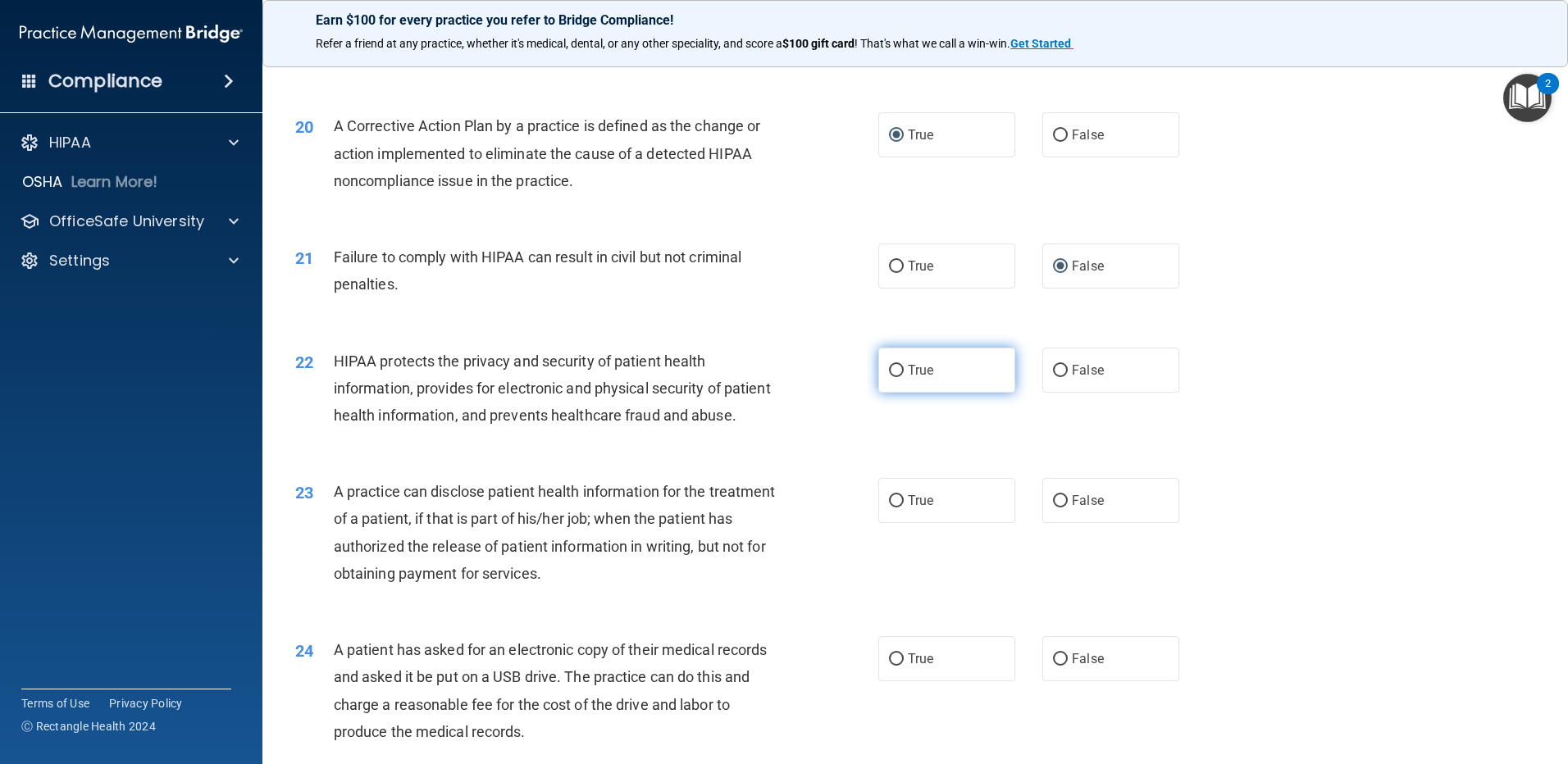
click at [889, 377] on input "True" at bounding box center [896, 371] width 14 height 13
radio input "true"
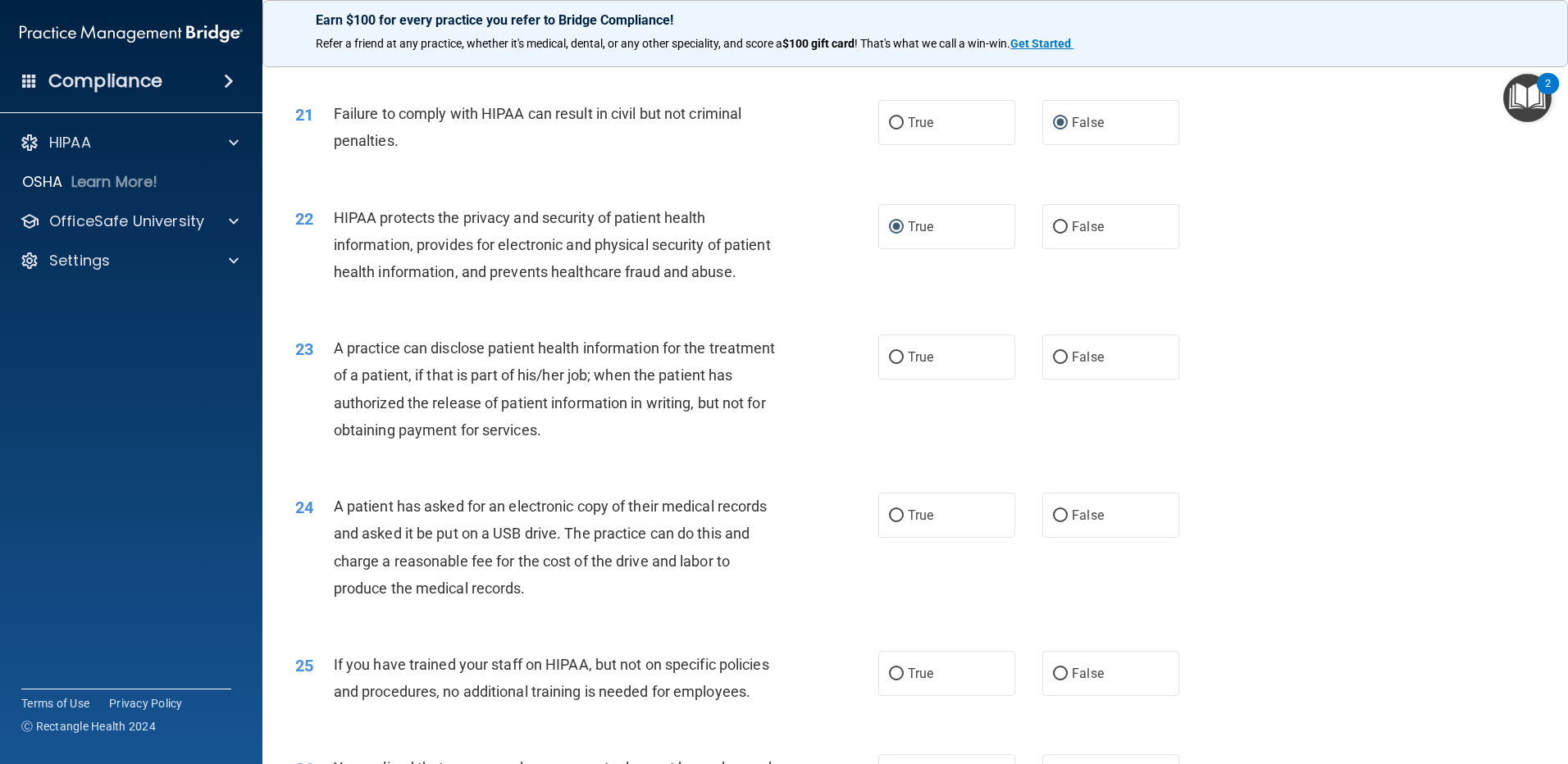
scroll to position [2405, 0]
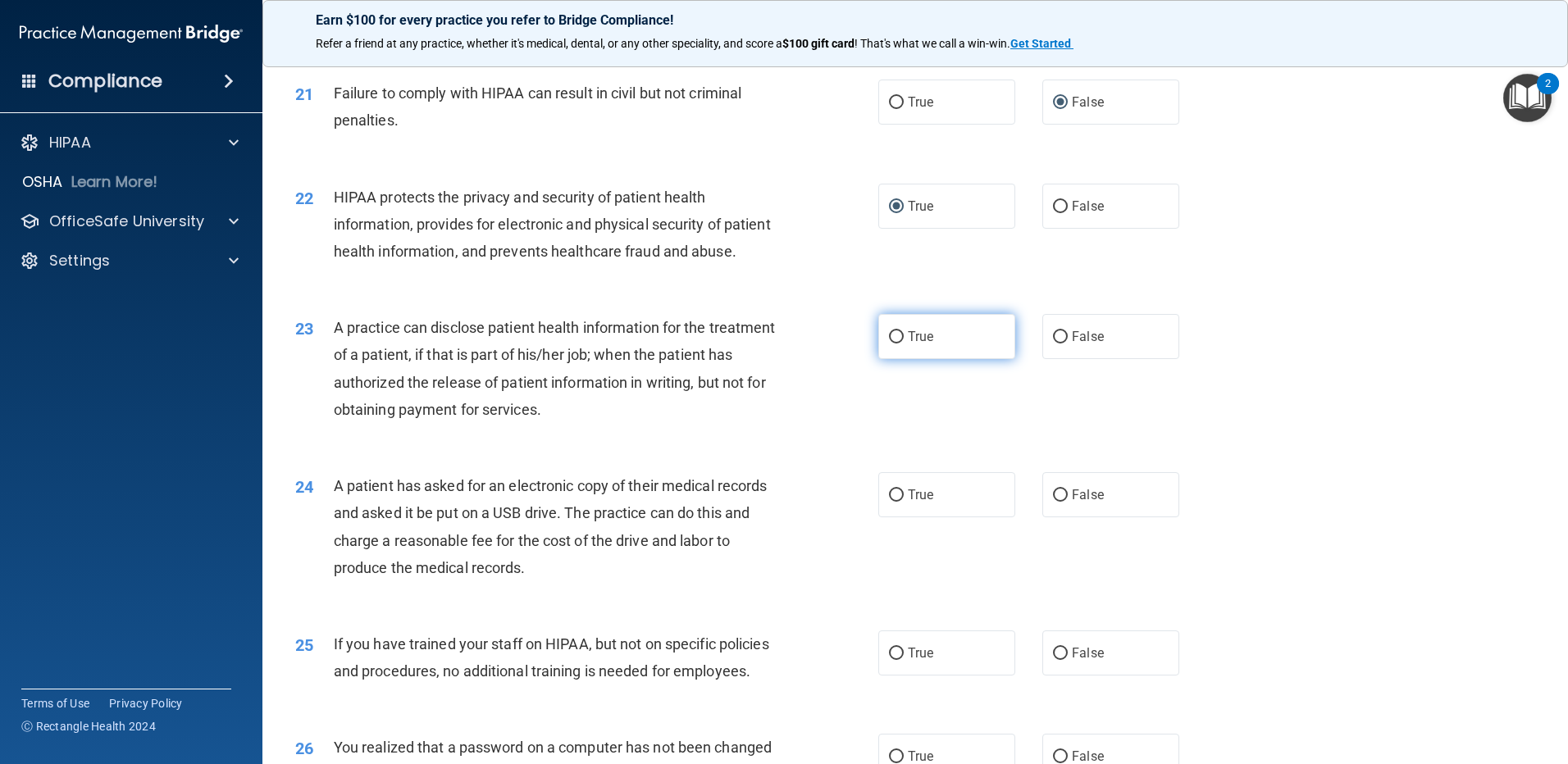
click at [889, 344] on input "True" at bounding box center [896, 338] width 14 height 13
radio input "true"
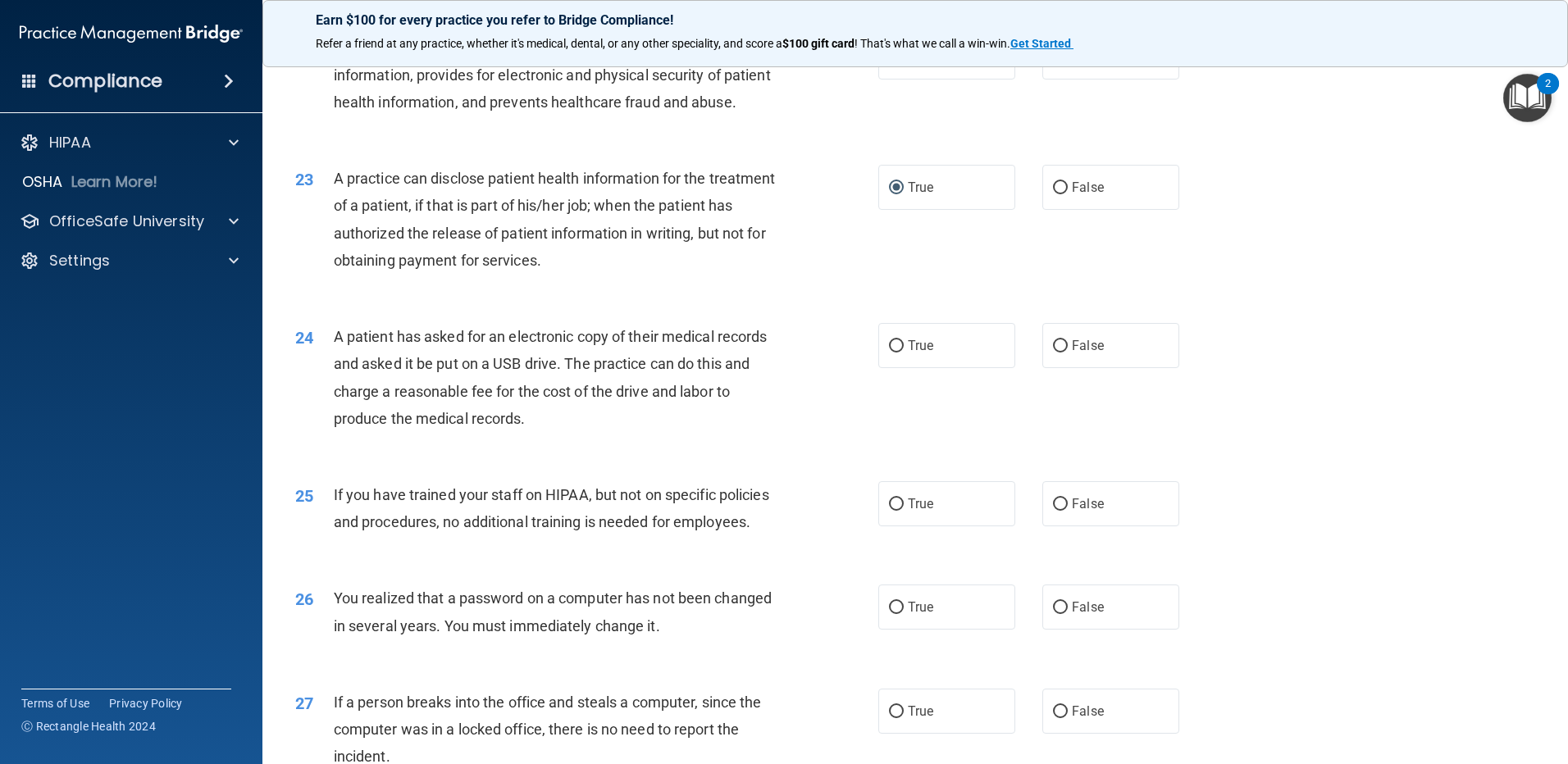
scroll to position [2570, 0]
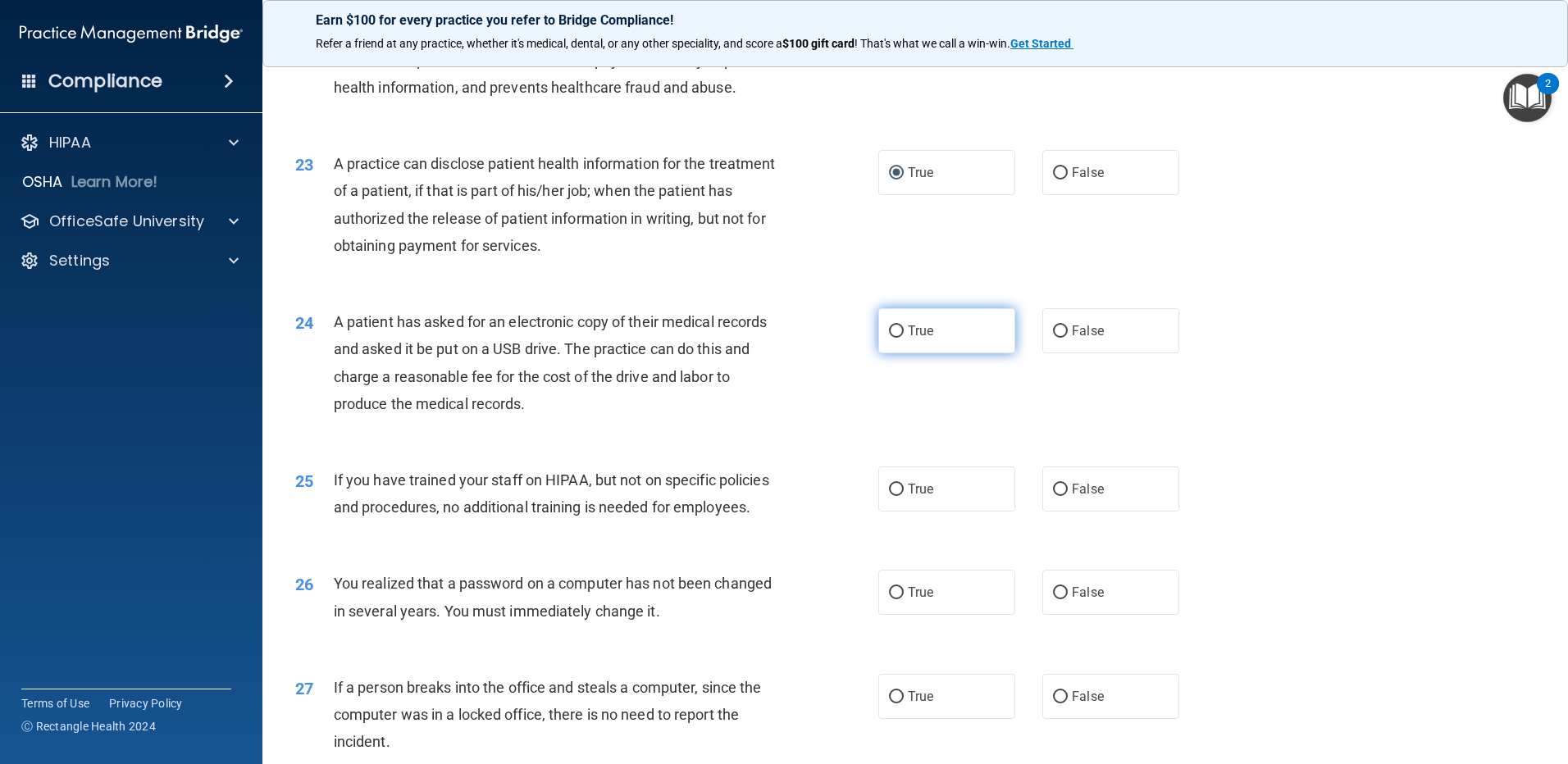
click at [894, 338] on input "True" at bounding box center [896, 332] width 14 height 13
radio input "true"
click at [1055, 496] on input "False" at bounding box center [1060, 490] width 14 height 13
radio input "true"
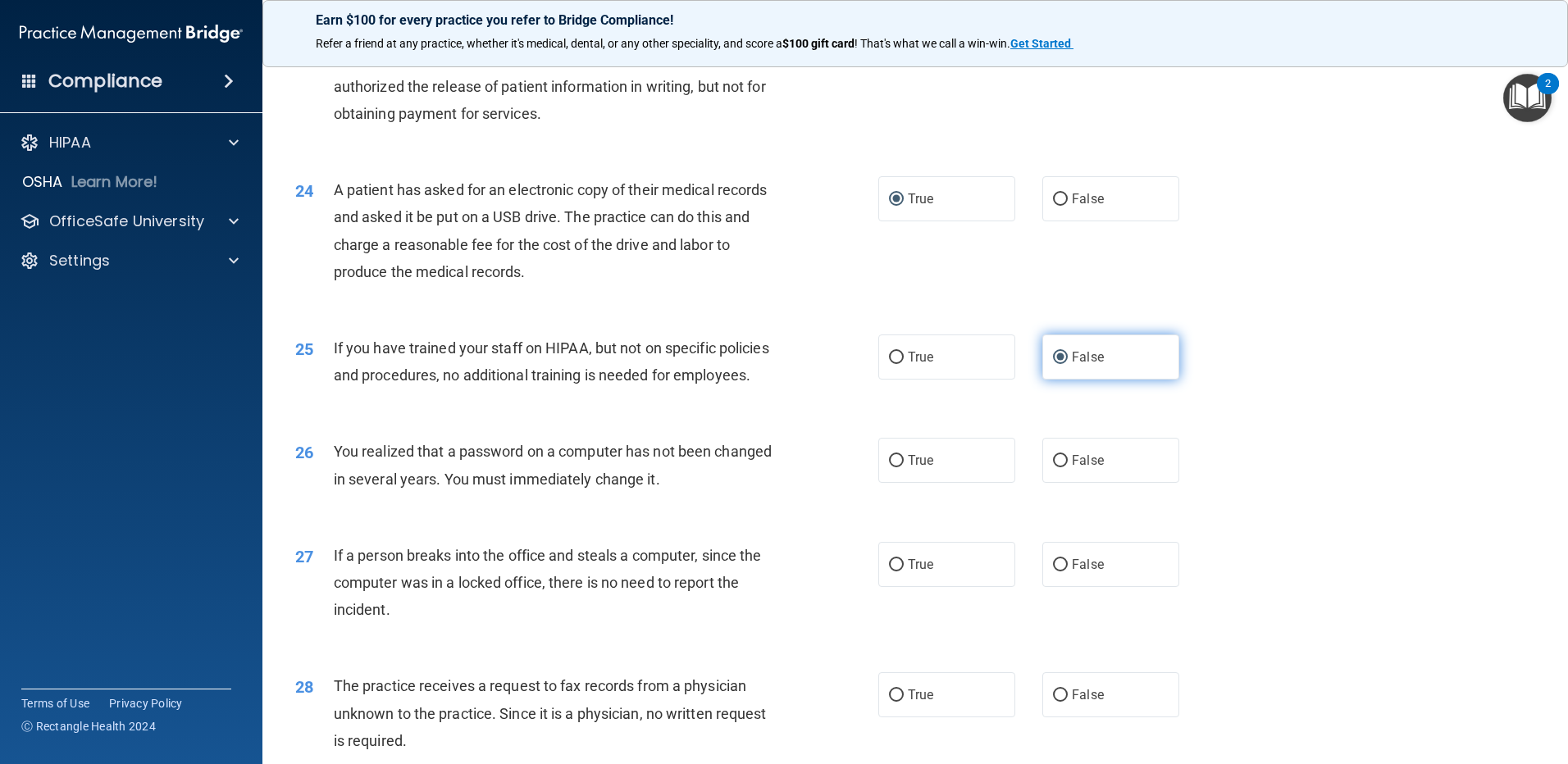
scroll to position [2734, 0]
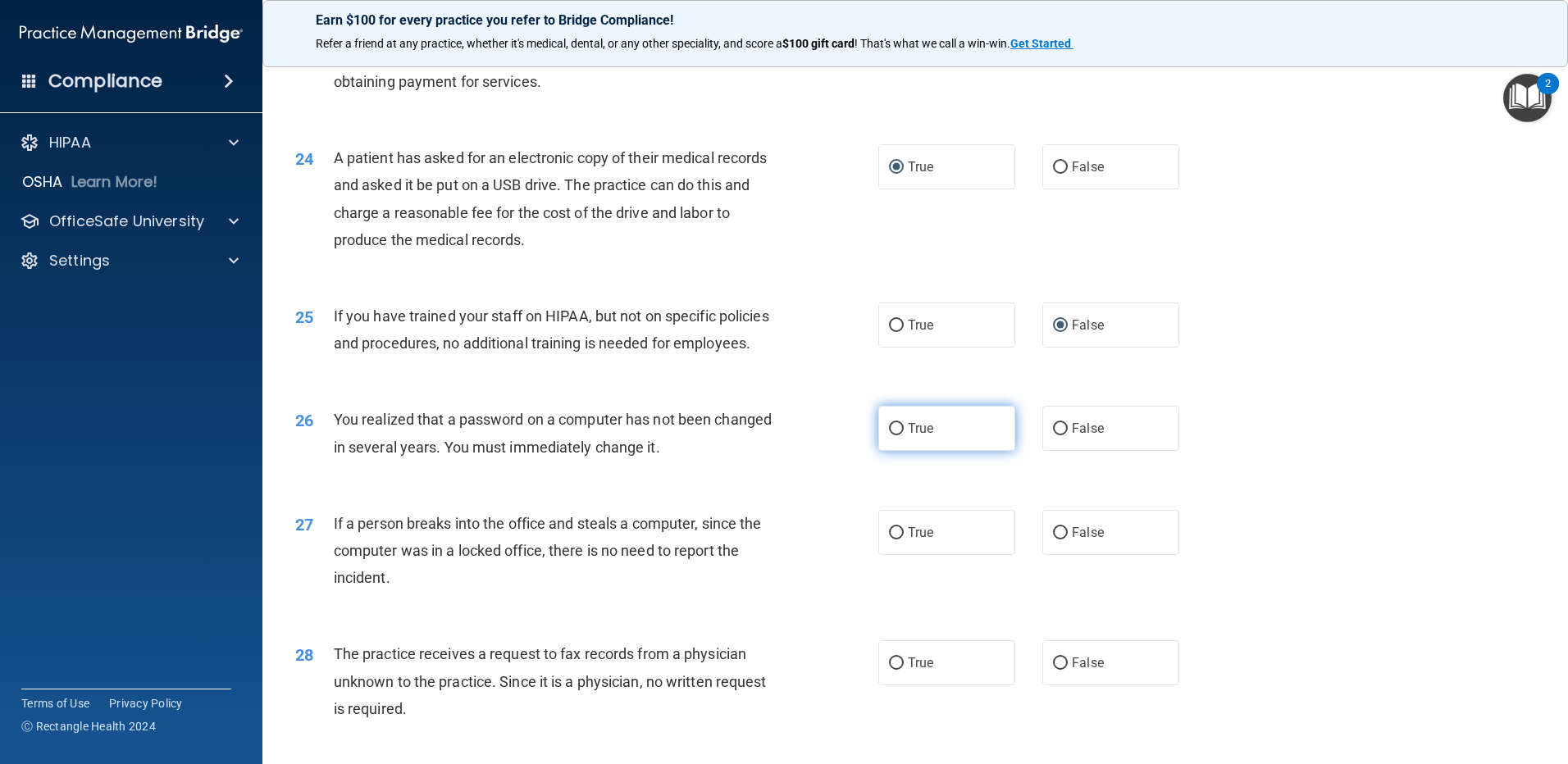
click at [893, 435] on input "True" at bounding box center [896, 429] width 14 height 13
radio input "true"
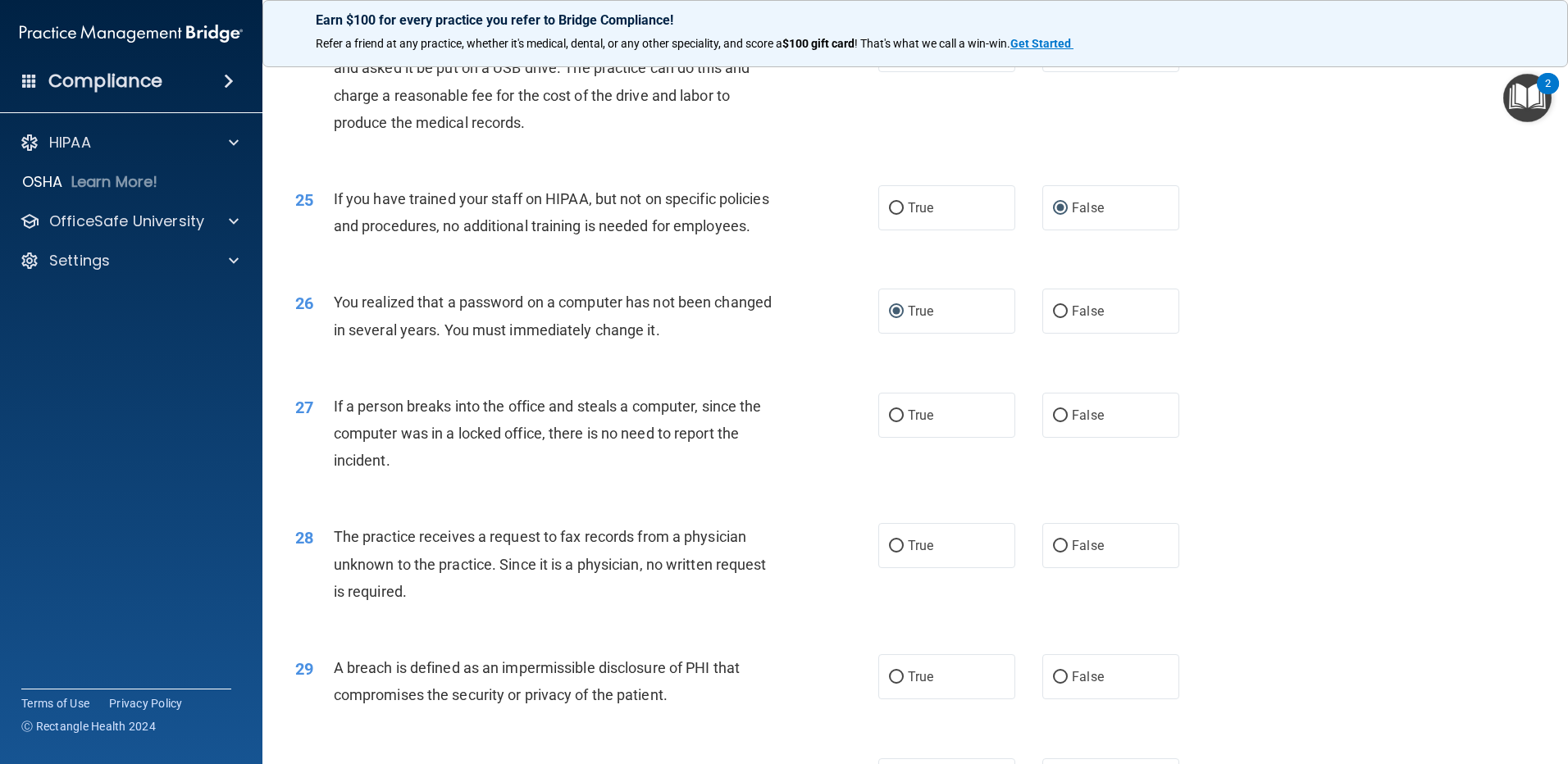
scroll to position [2898, 0]
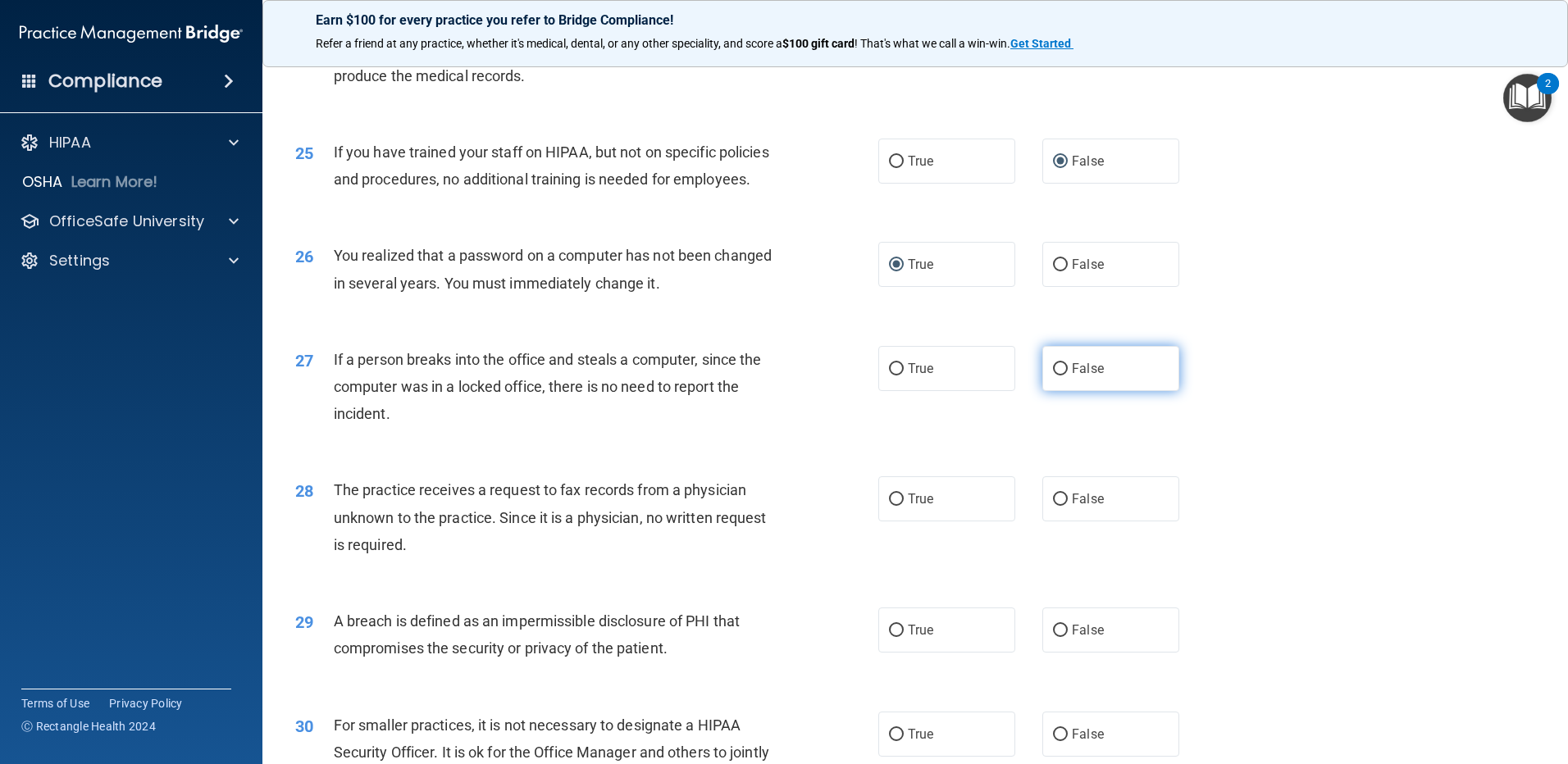
click at [1053, 376] on input "False" at bounding box center [1060, 369] width 14 height 13
radio input "true"
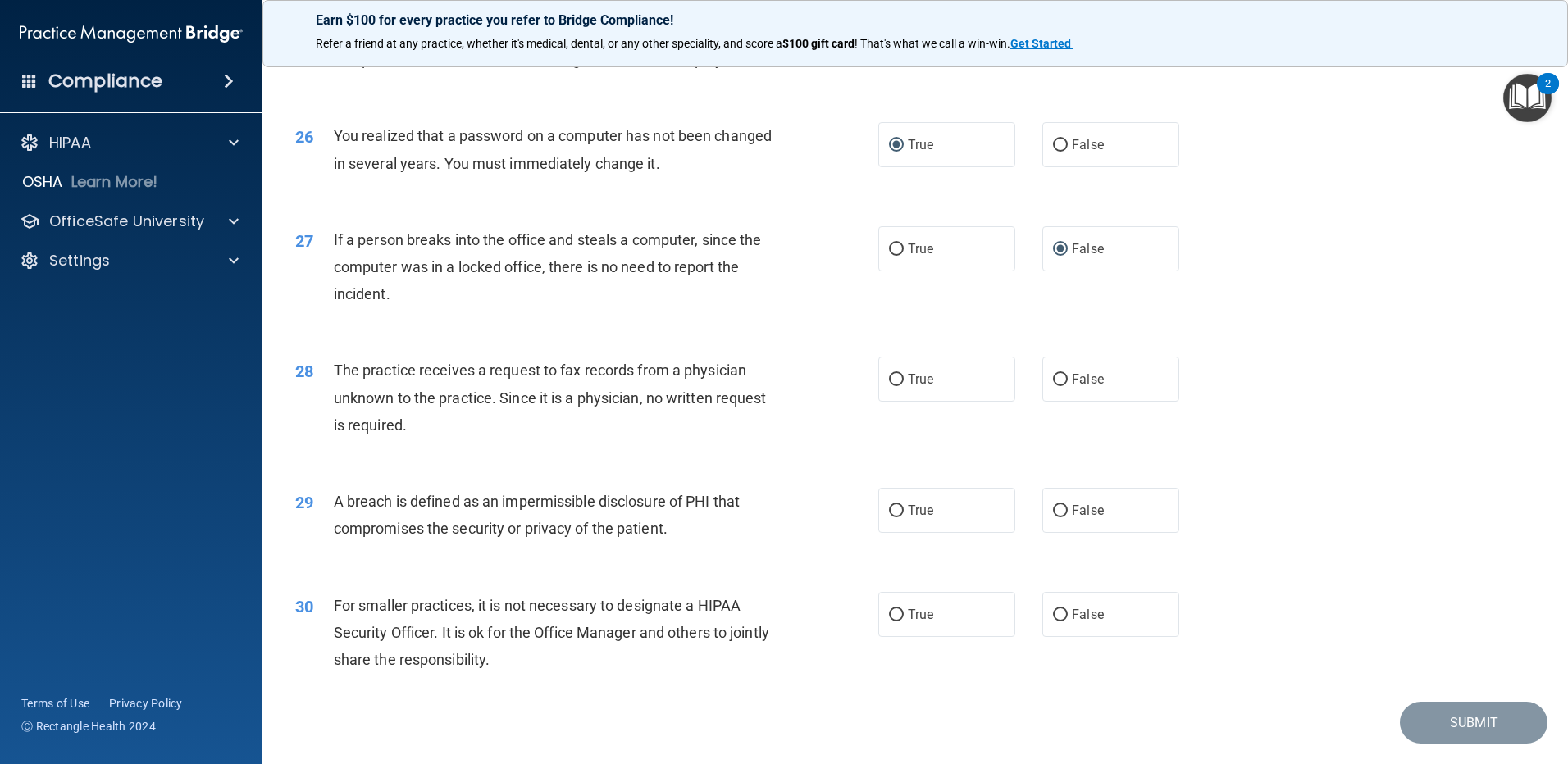
scroll to position [3061, 0]
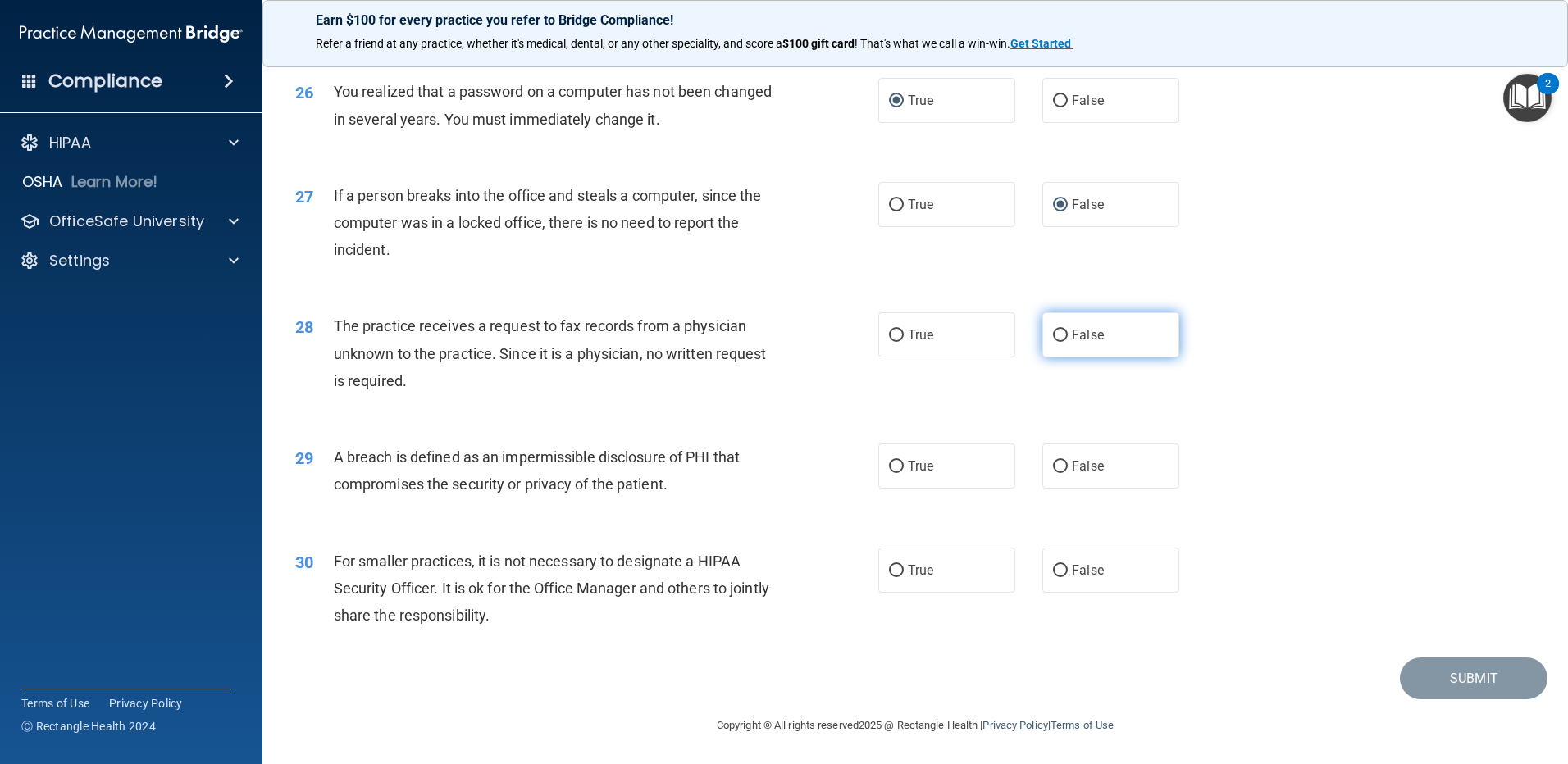
click at [1053, 342] on input "False" at bounding box center [1060, 336] width 14 height 13
radio input "true"
click at [897, 468] on input "True" at bounding box center [896, 466] width 14 height 13
radio input "true"
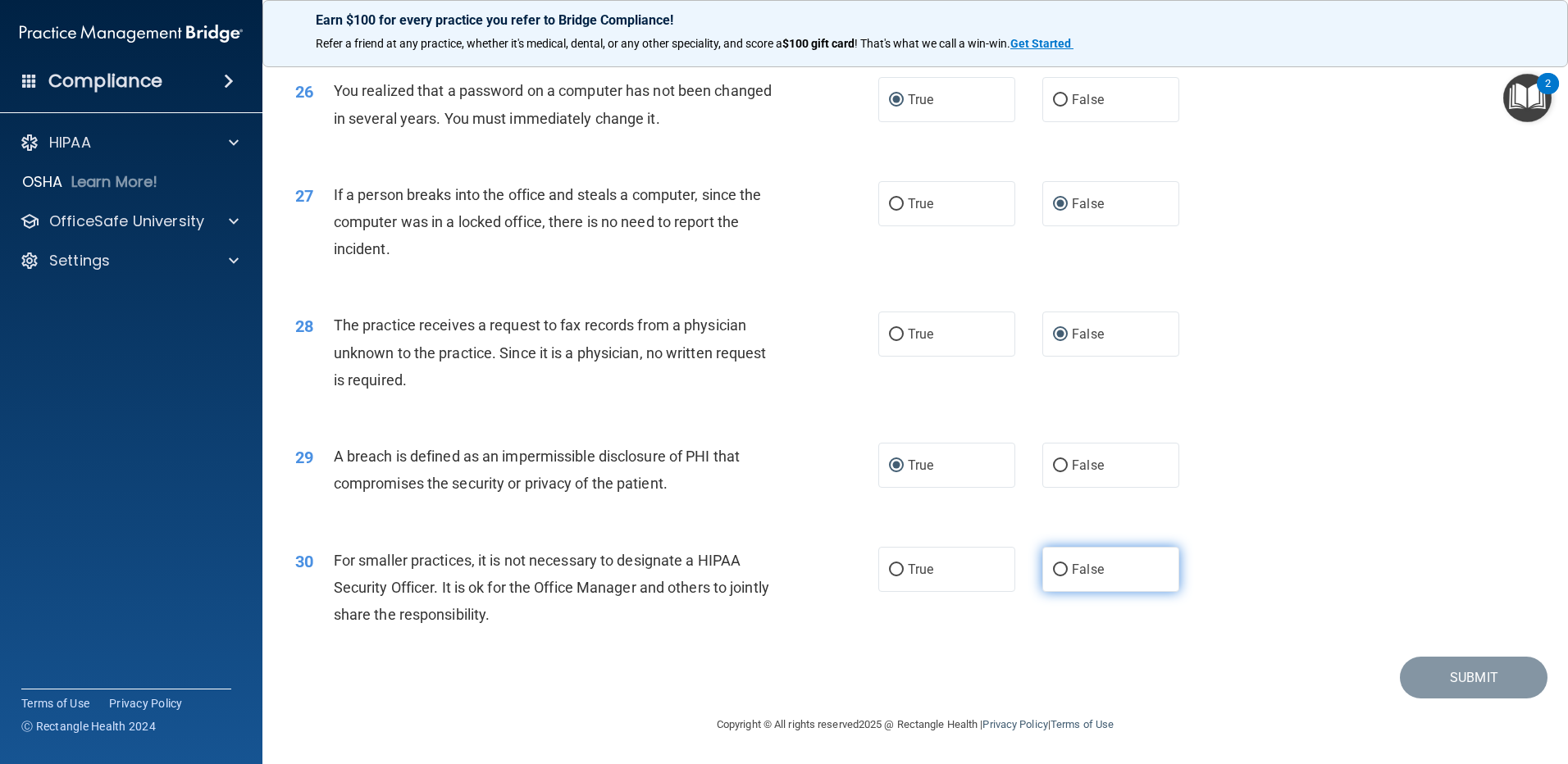
click at [1059, 572] on input "False" at bounding box center [1060, 570] width 14 height 13
radio input "true"
click at [1406, 673] on button "Submit" at bounding box center [1473, 678] width 148 height 42
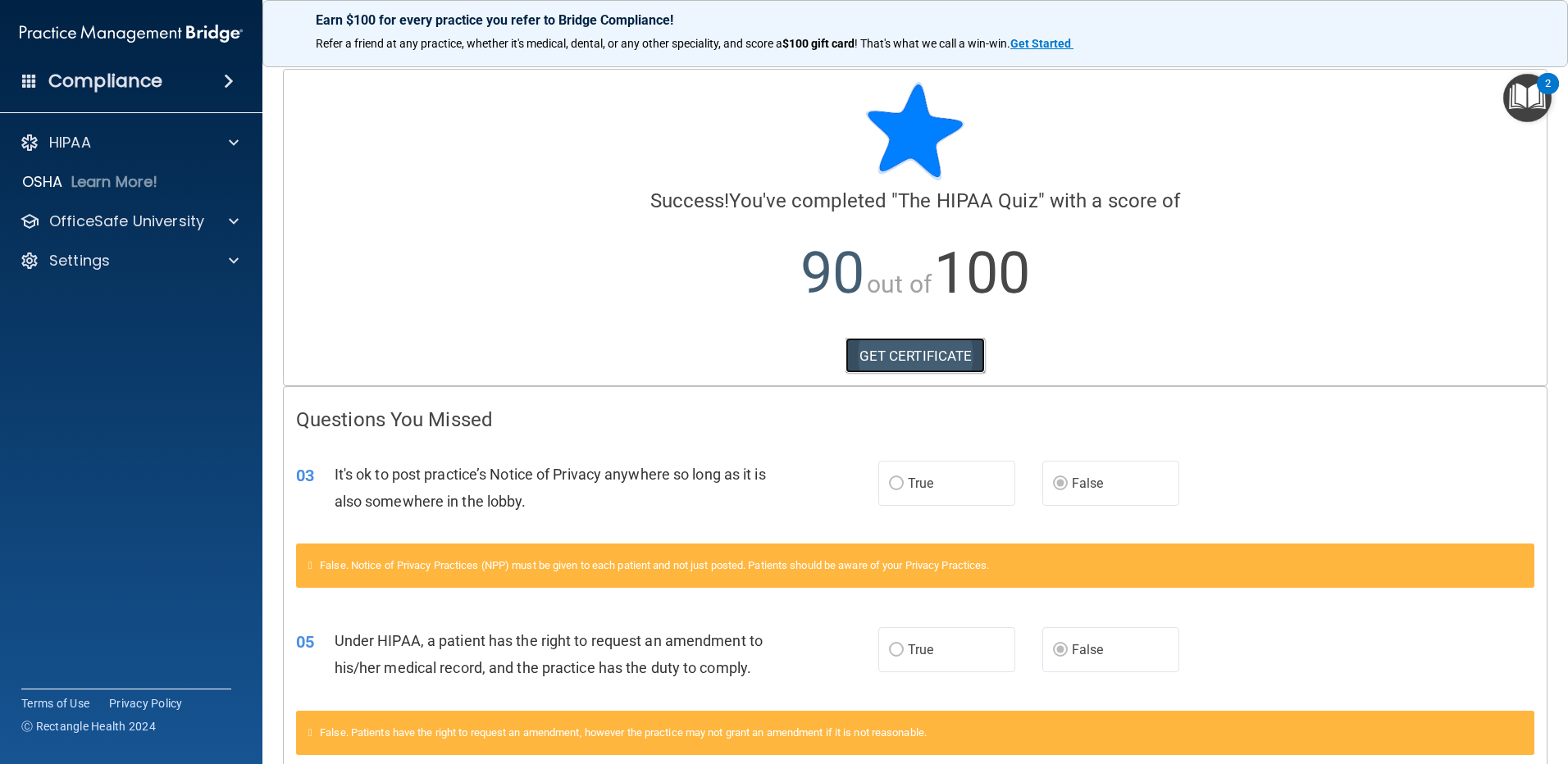
click at [903, 351] on link "GET CERTIFICATE" at bounding box center [915, 356] width 140 height 36
click at [222, 218] on div at bounding box center [231, 222] width 41 height 20
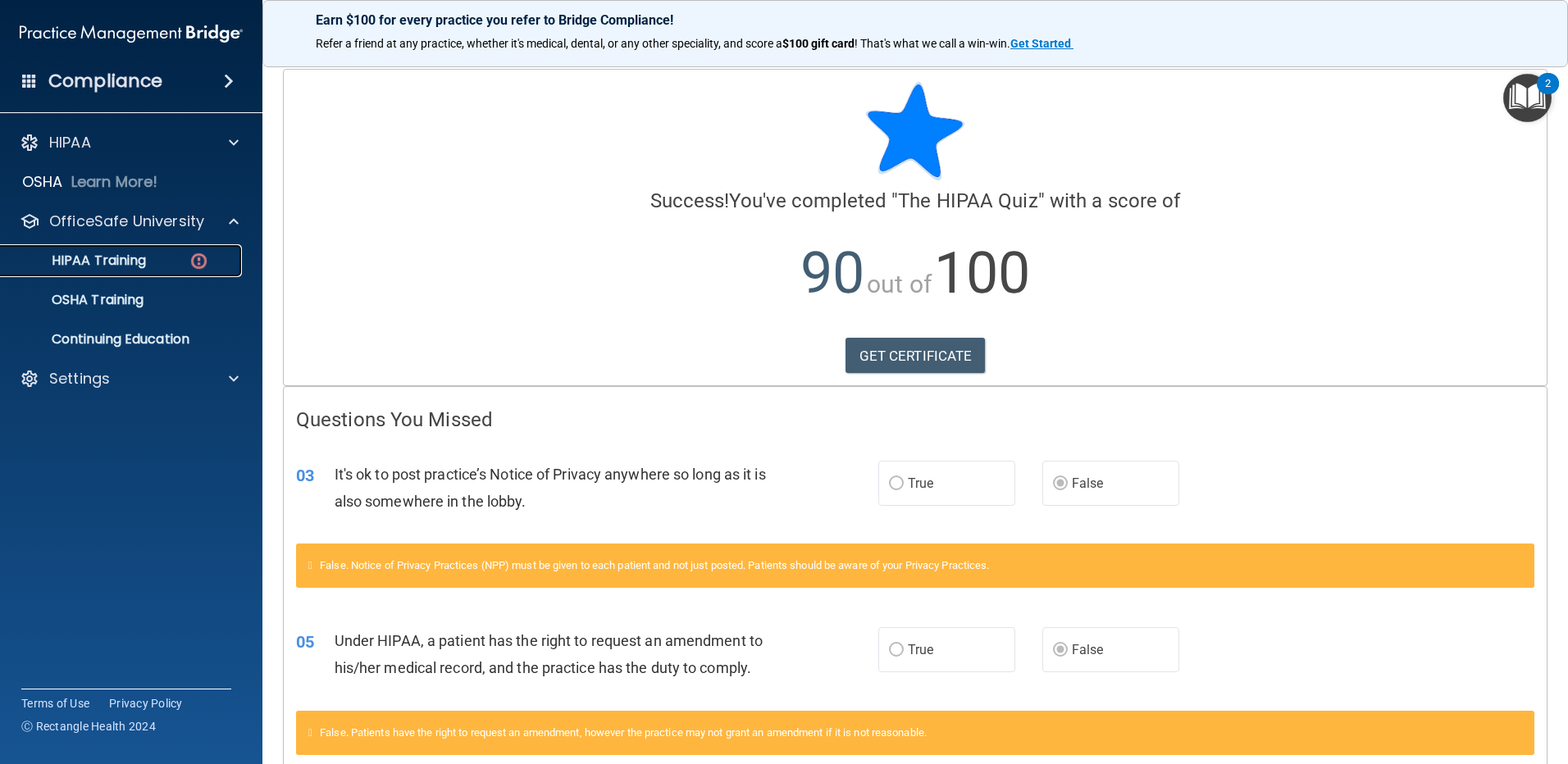
click at [169, 260] on div "HIPAA Training" at bounding box center [122, 261] width 224 height 16
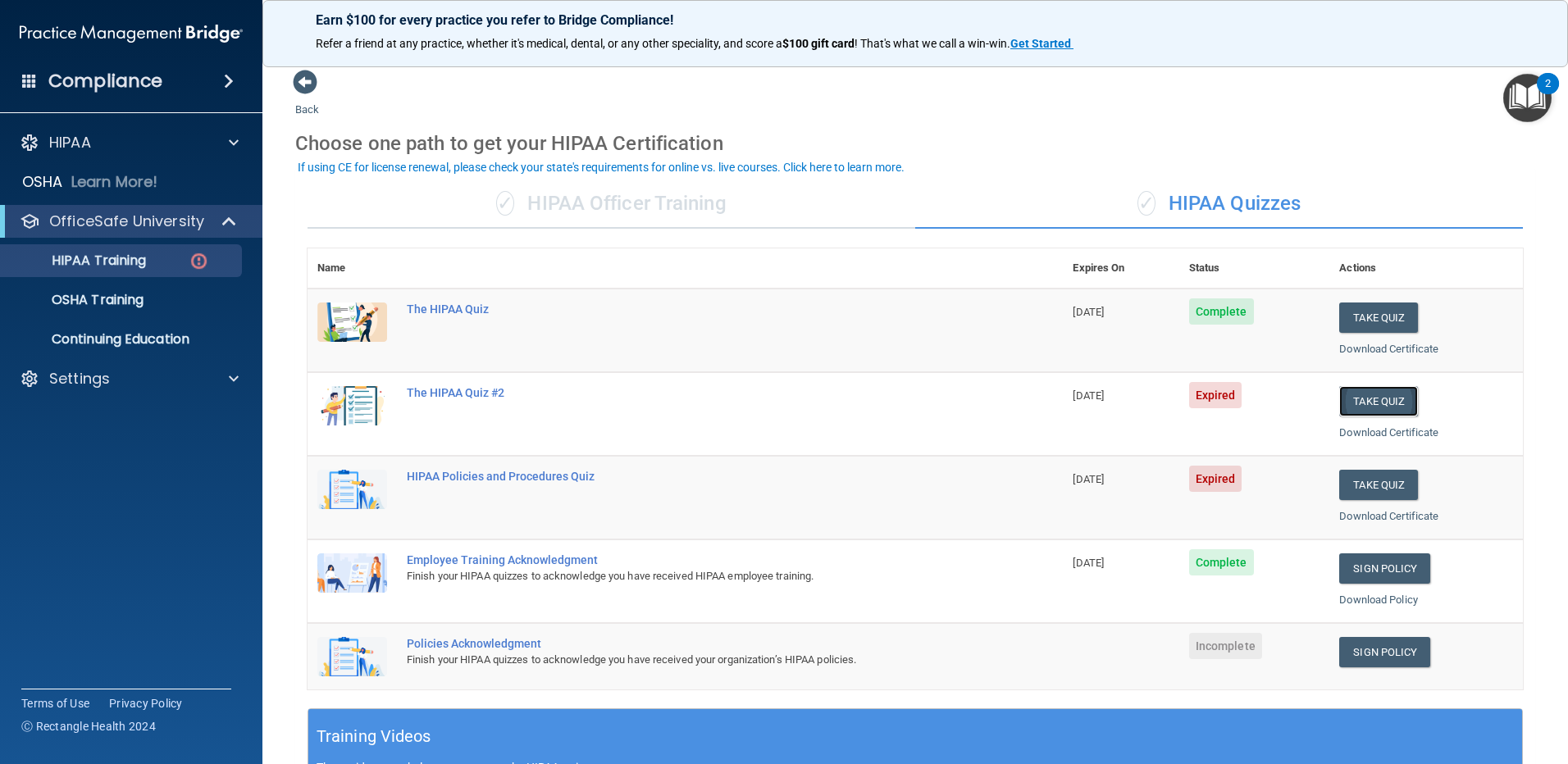
click at [1354, 405] on button "Take Quiz" at bounding box center [1378, 402] width 79 height 31
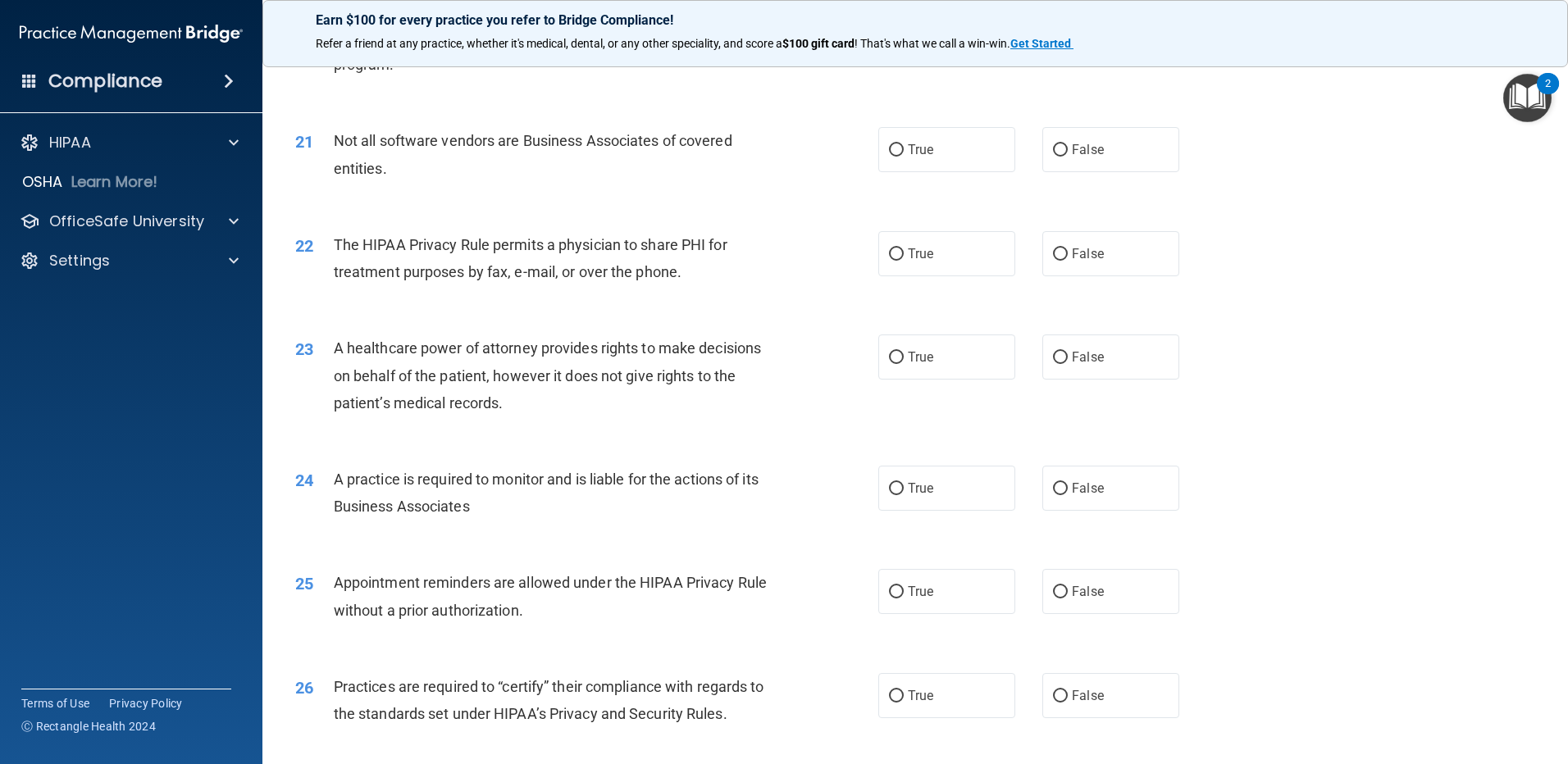
scroll to position [3052, 0]
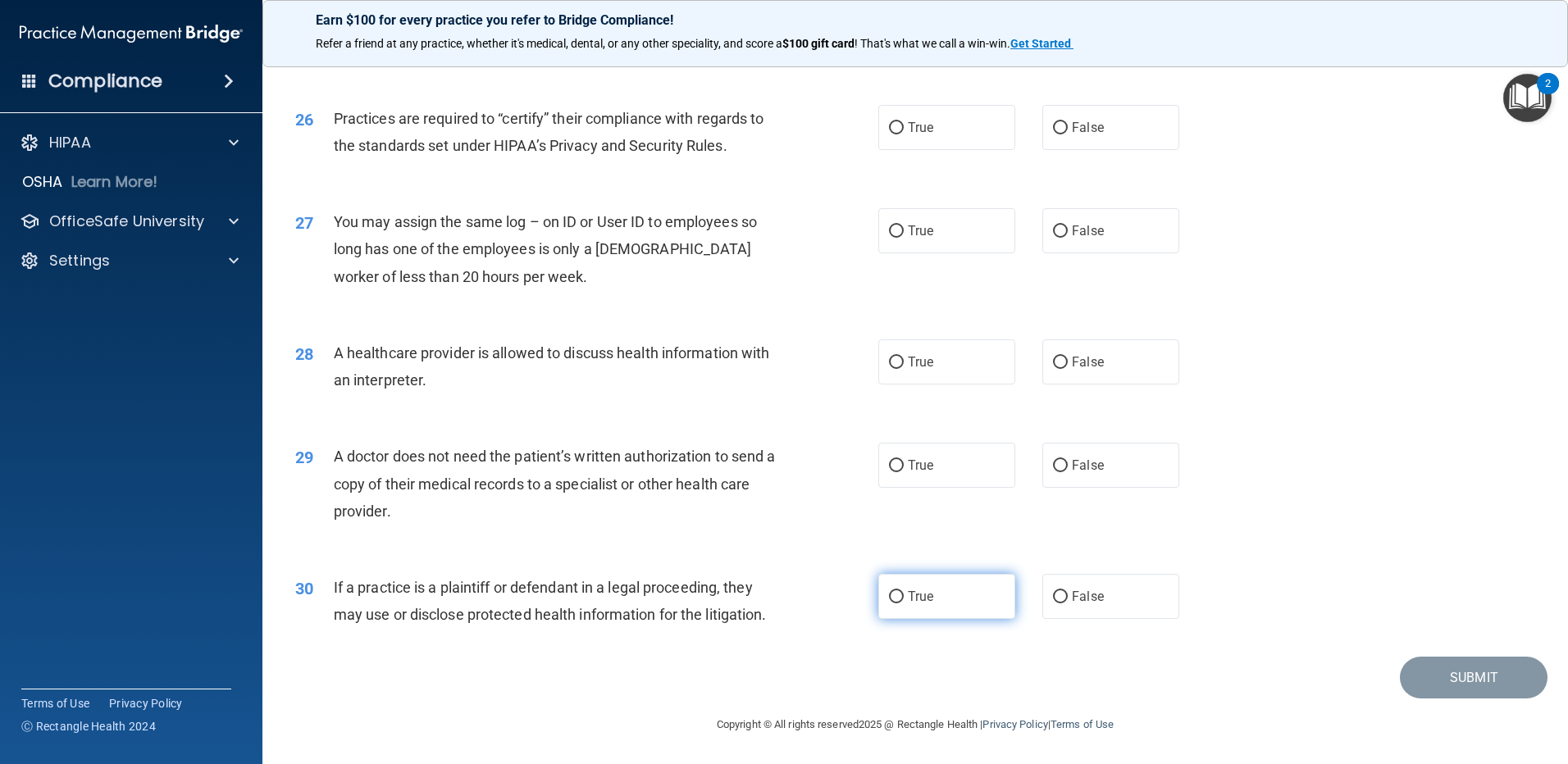
click at [889, 596] on input "True" at bounding box center [896, 597] width 14 height 13
radio input "true"
click at [1055, 463] on input "False" at bounding box center [1060, 466] width 14 height 13
radio input "true"
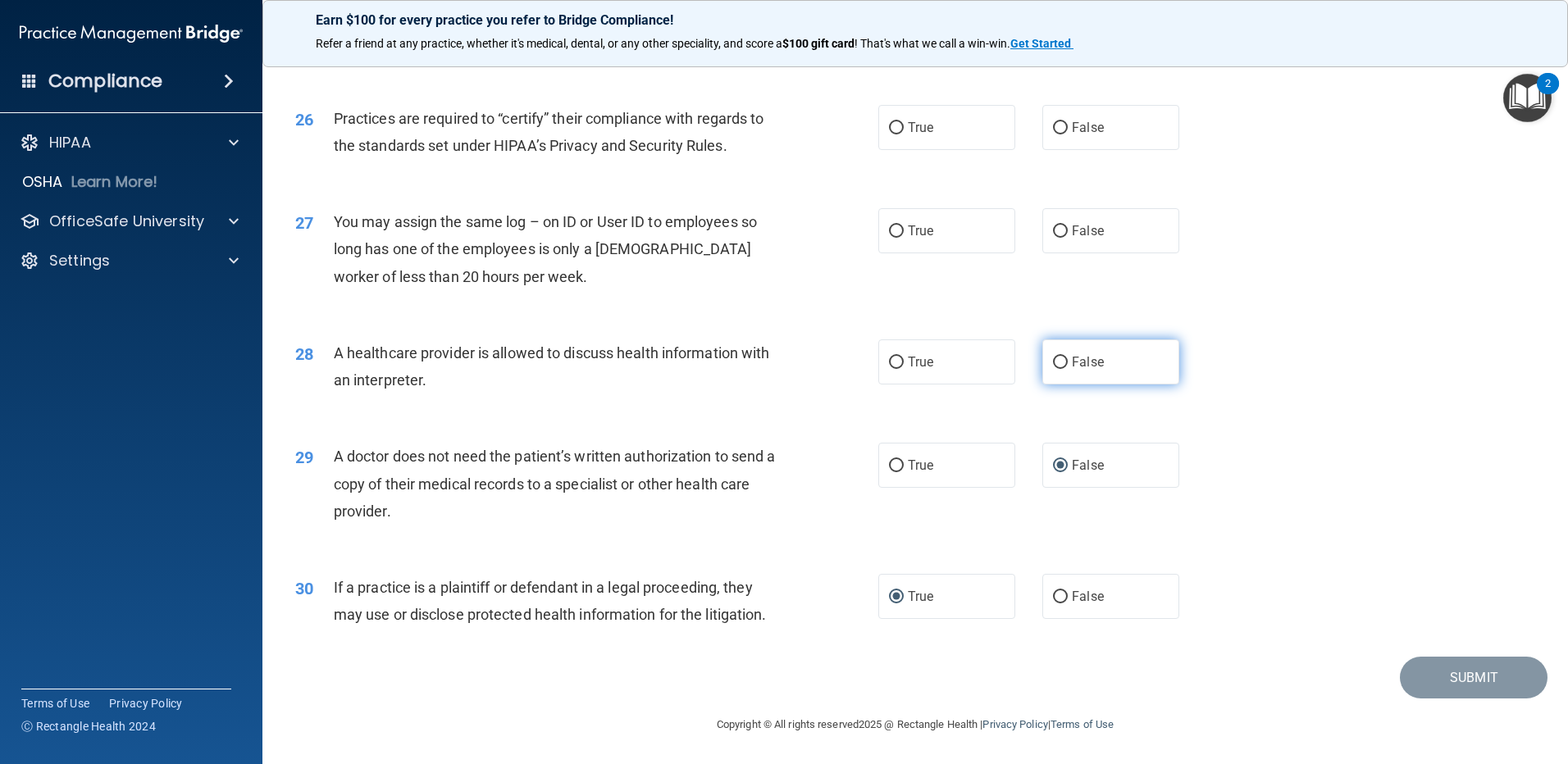
click at [1056, 357] on input "False" at bounding box center [1060, 363] width 14 height 13
radio input "true"
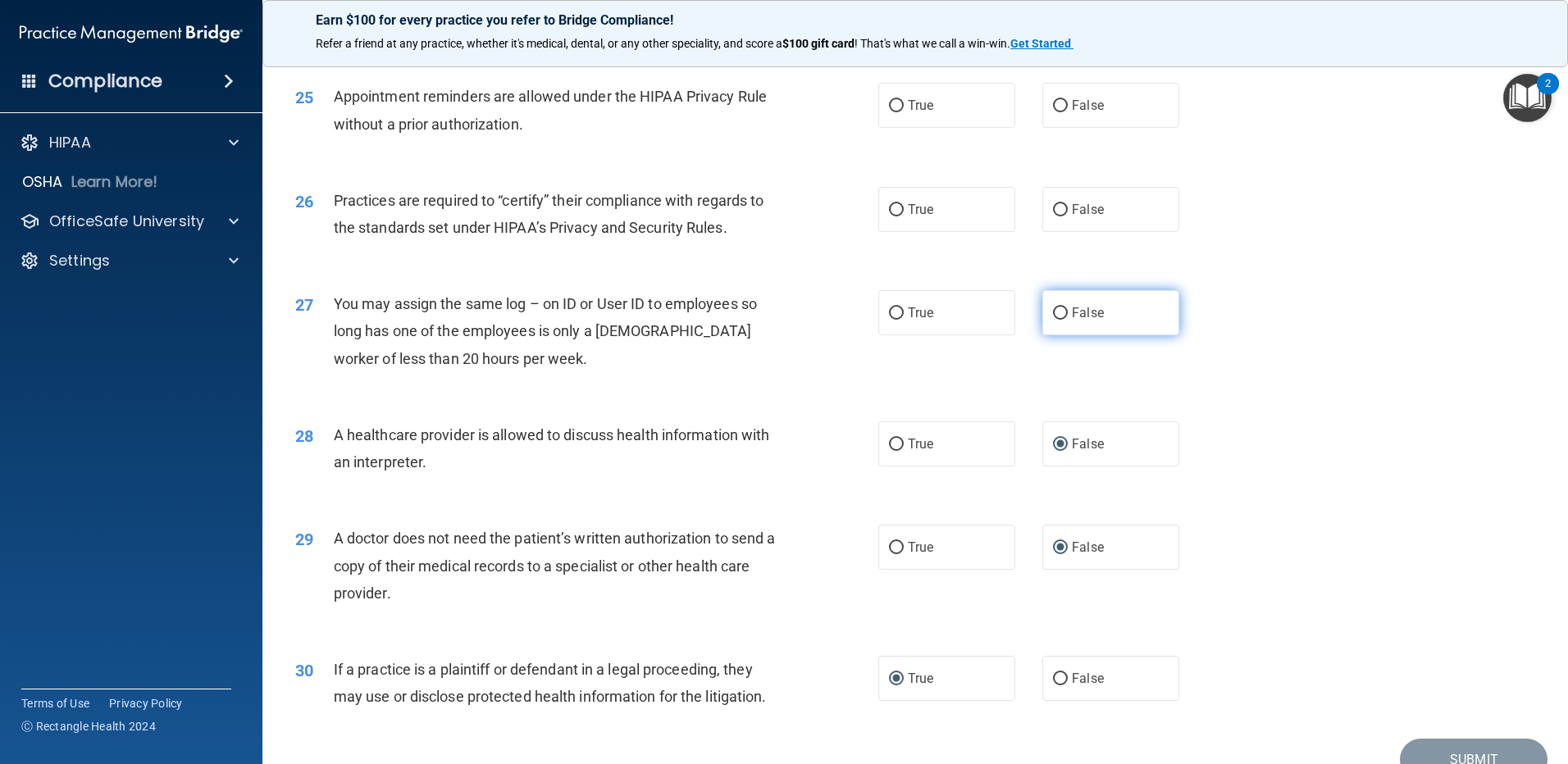
click at [1053, 310] on input "False" at bounding box center [1060, 314] width 14 height 13
radio input "true"
click at [890, 205] on input "True" at bounding box center [896, 211] width 14 height 13
radio input "true"
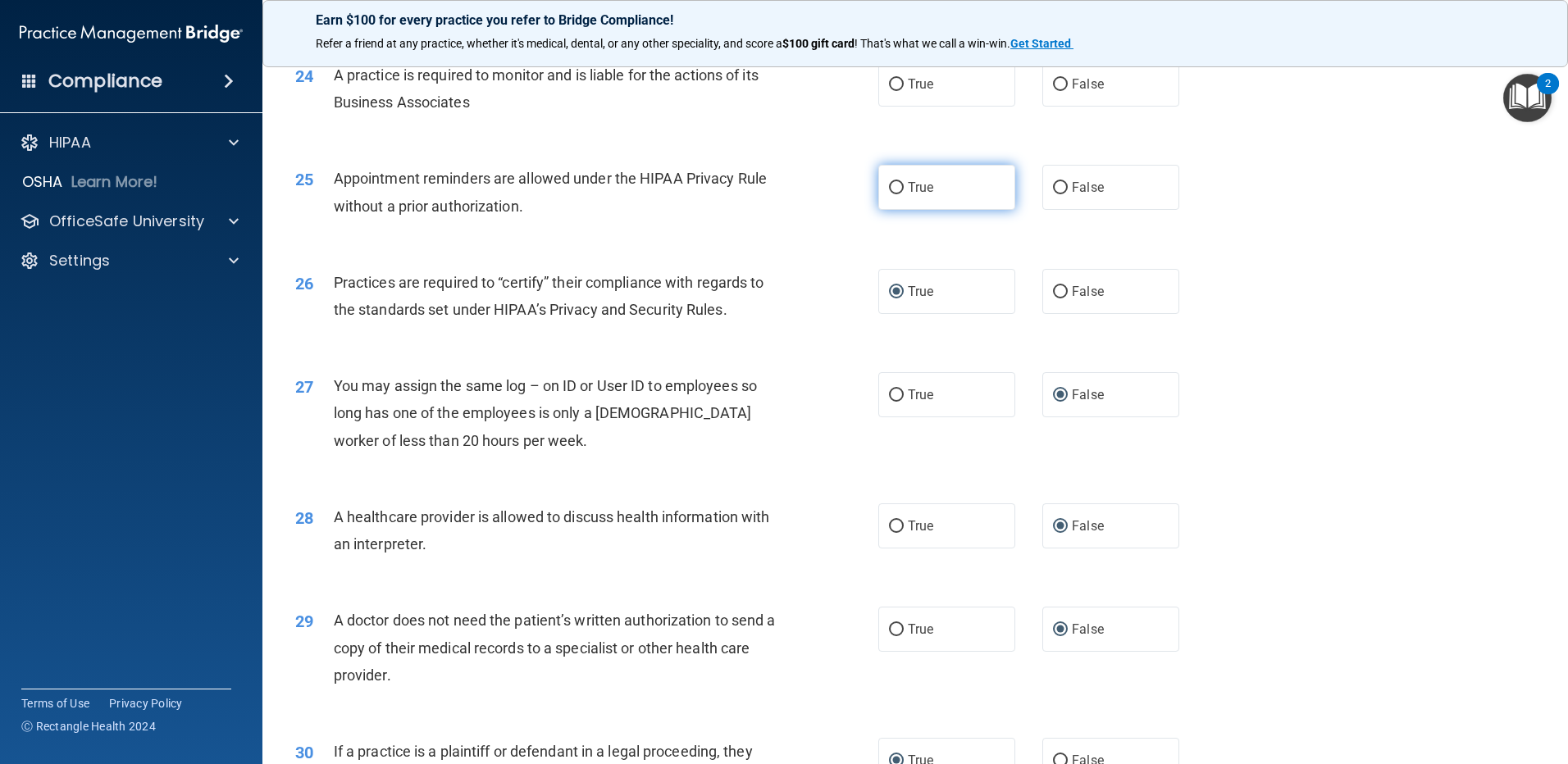
click at [889, 187] on input "True" at bounding box center [896, 188] width 14 height 13
radio input "true"
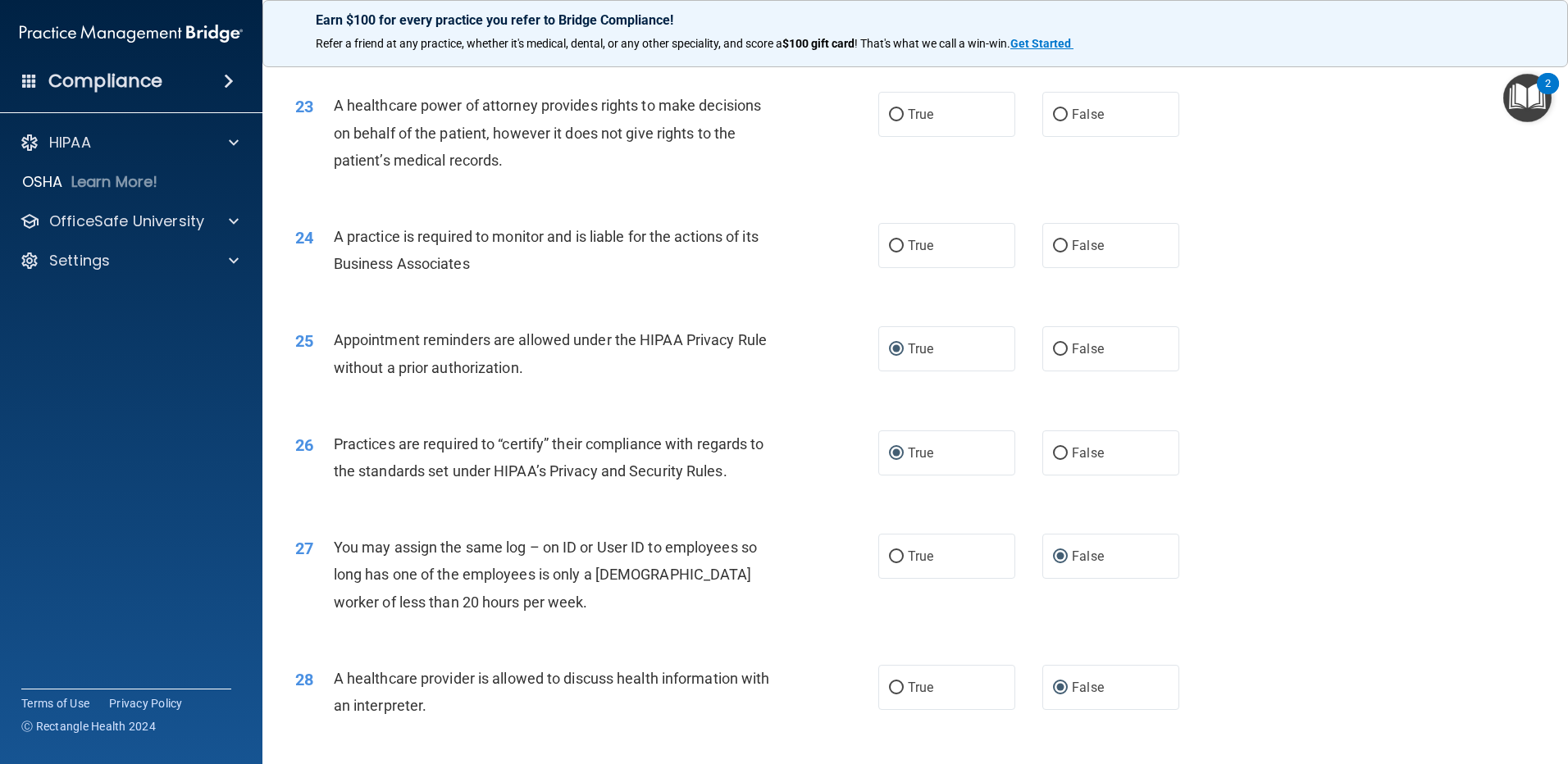
scroll to position [2725, 0]
click at [889, 246] on input "True" at bounding box center [896, 249] width 14 height 13
radio input "true"
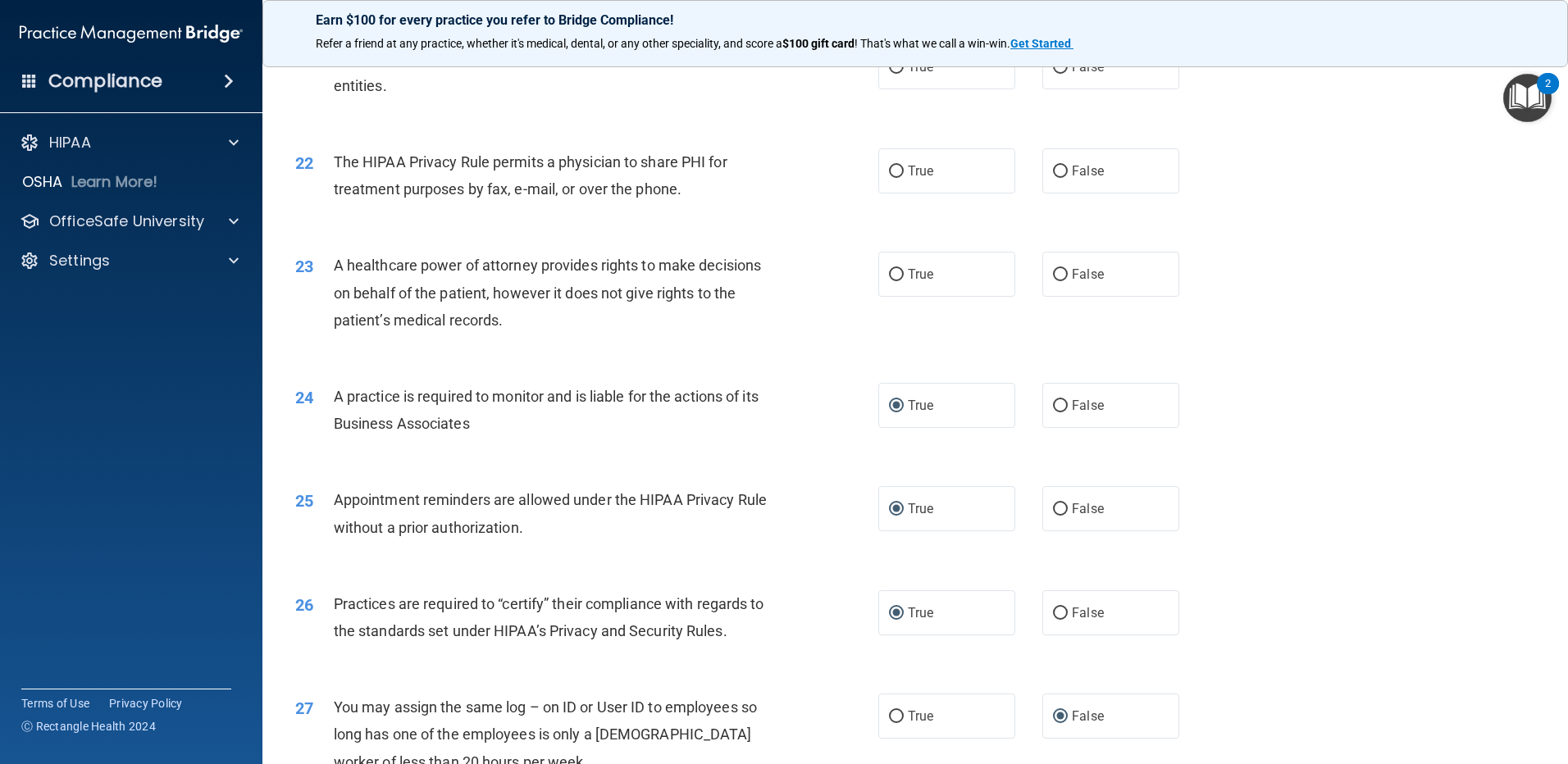
scroll to position [2561, 0]
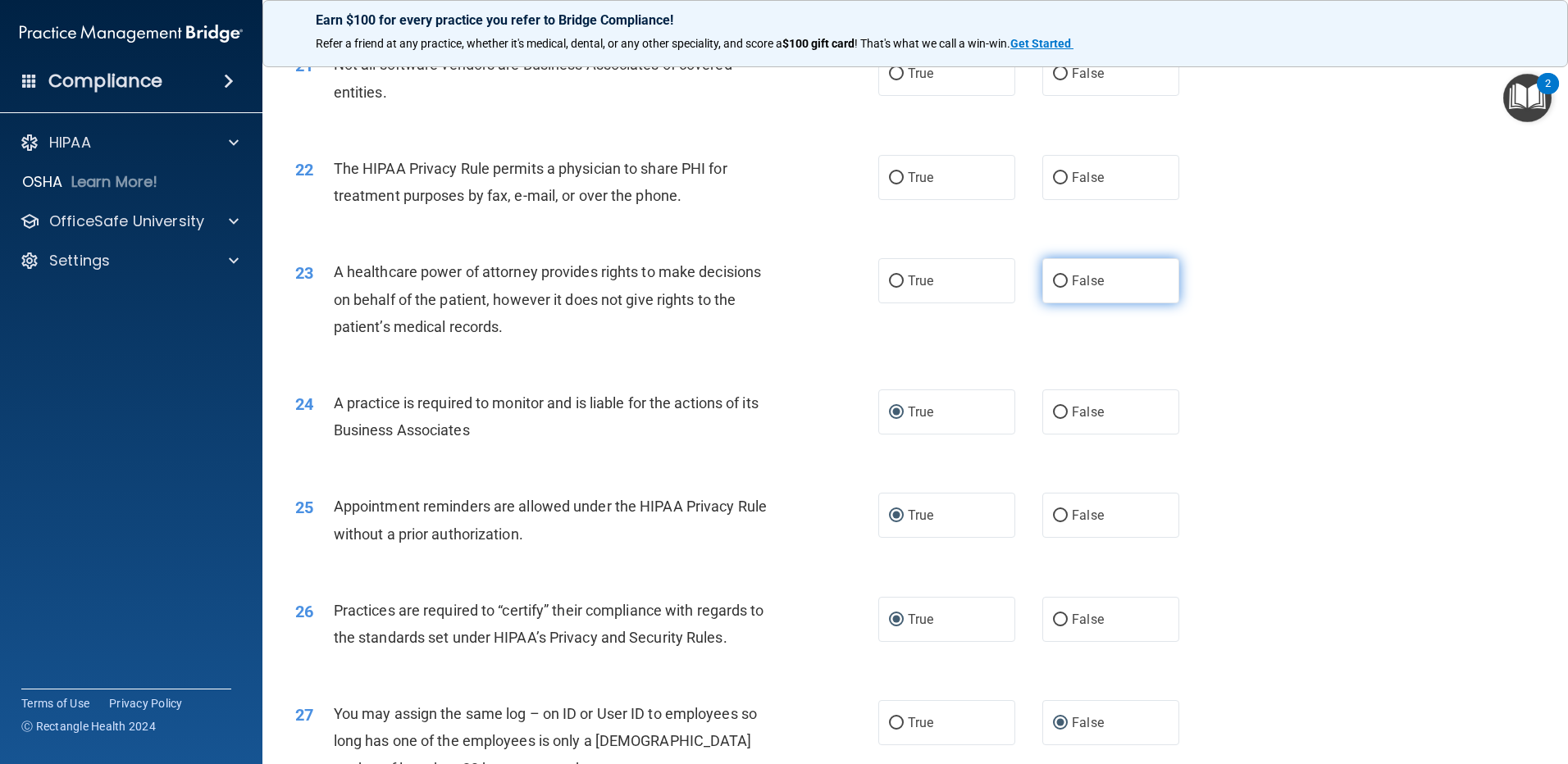
click at [1053, 280] on input "False" at bounding box center [1060, 282] width 14 height 13
radio input "true"
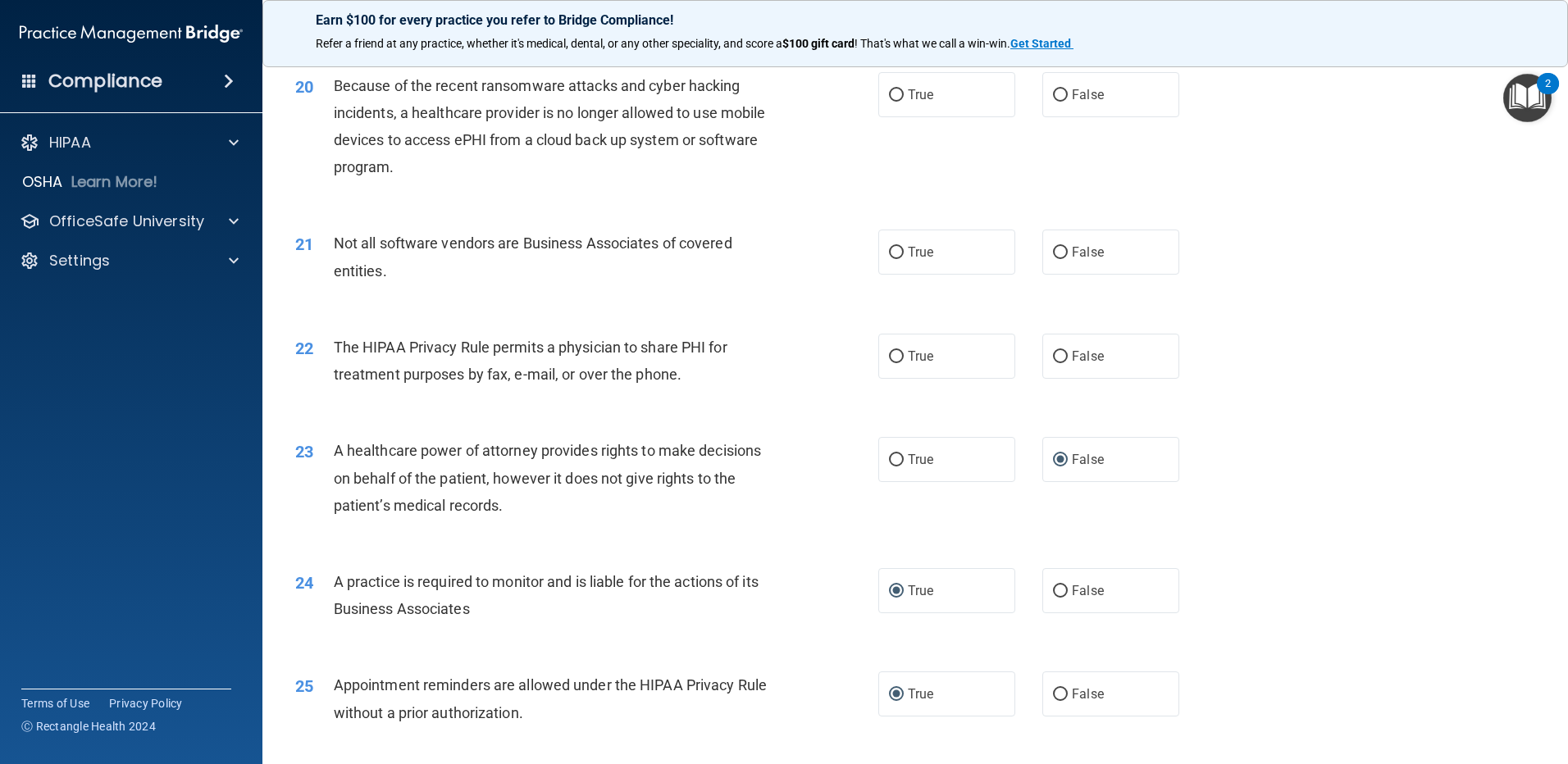
scroll to position [2315, 0]
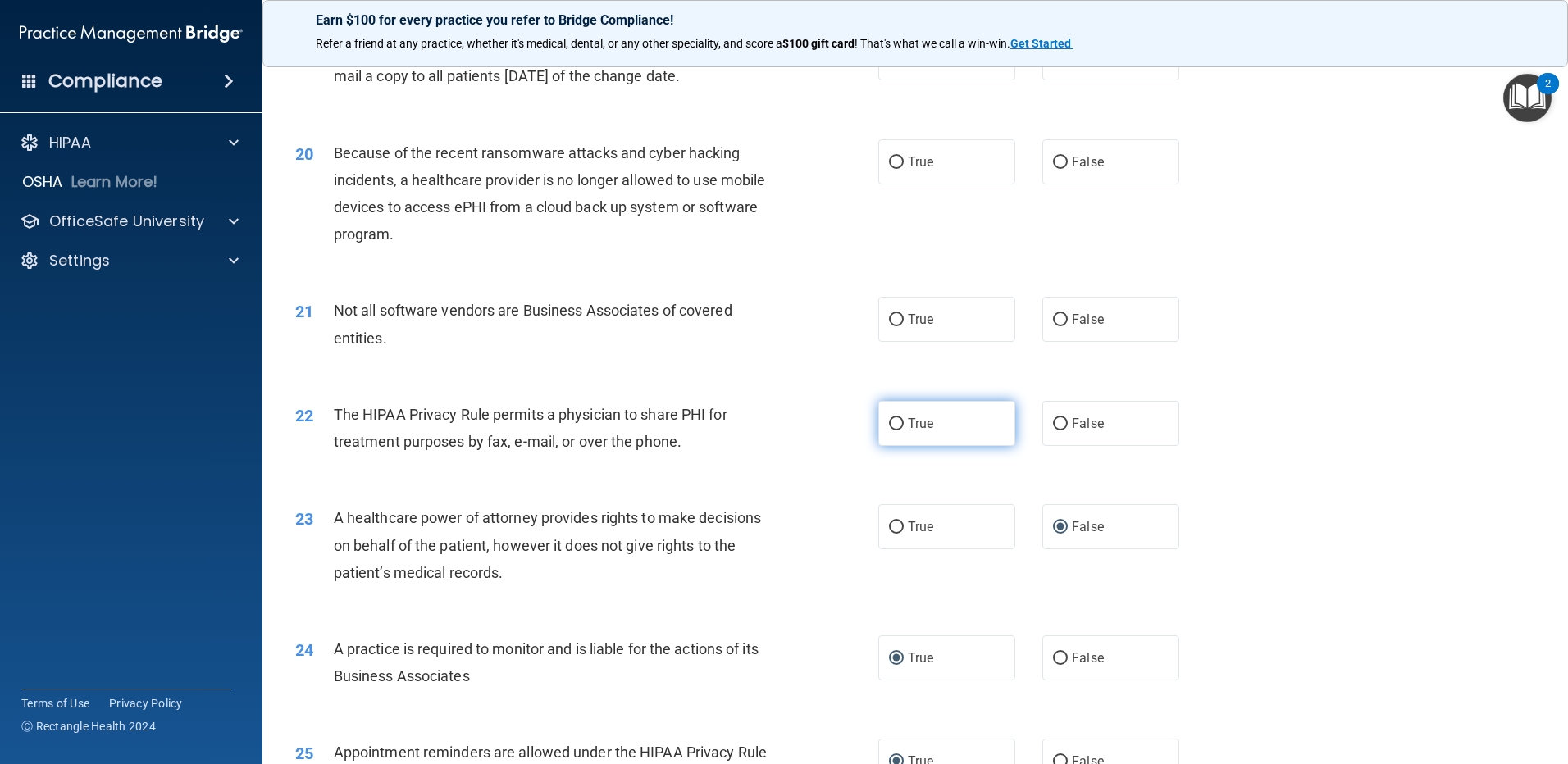
click at [891, 420] on input "True" at bounding box center [896, 425] width 14 height 13
radio input "true"
click at [890, 317] on input "True" at bounding box center [896, 320] width 14 height 13
radio input "true"
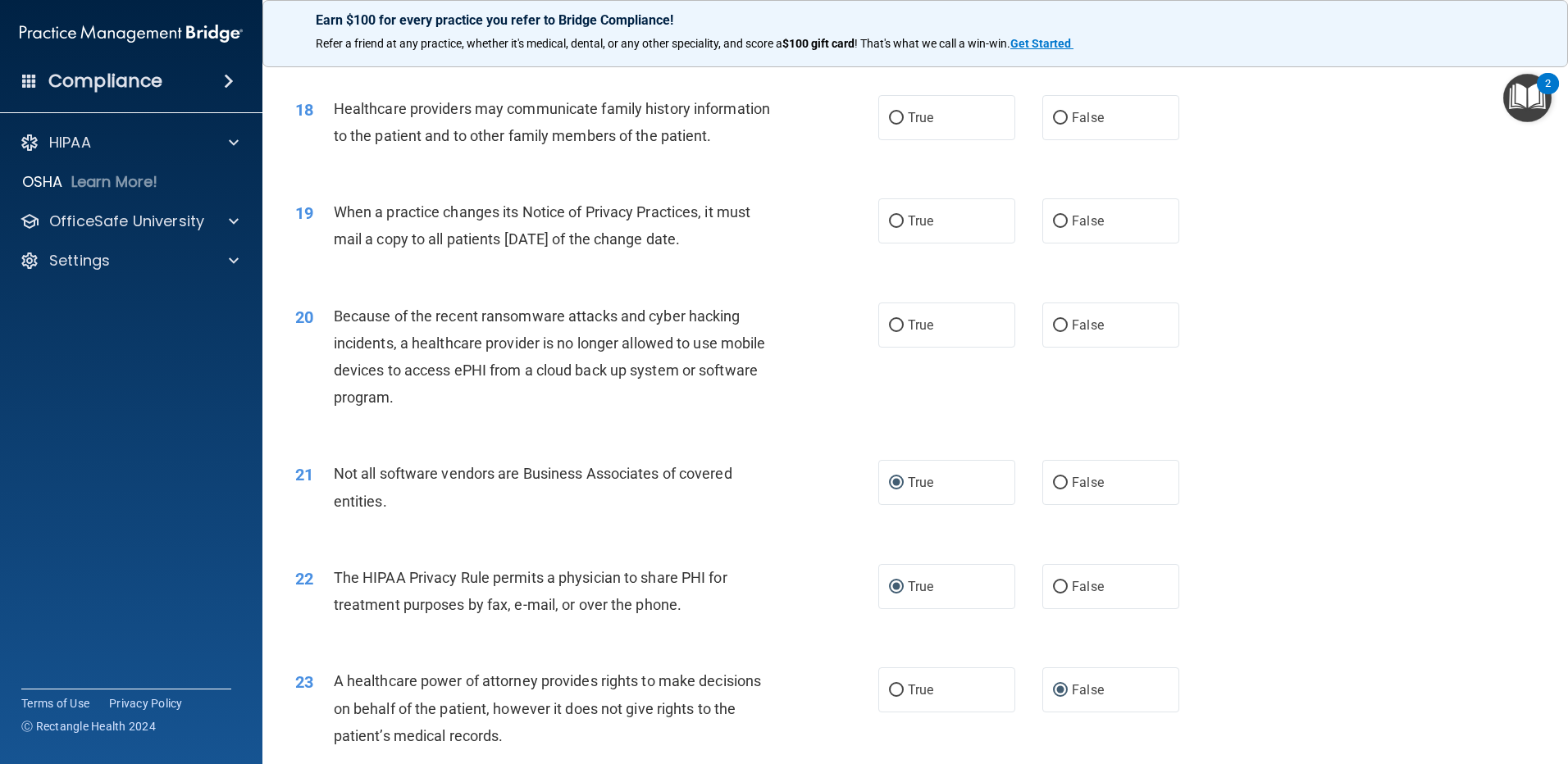
scroll to position [2151, 0]
click at [1056, 323] on input "False" at bounding box center [1060, 327] width 14 height 13
radio input "true"
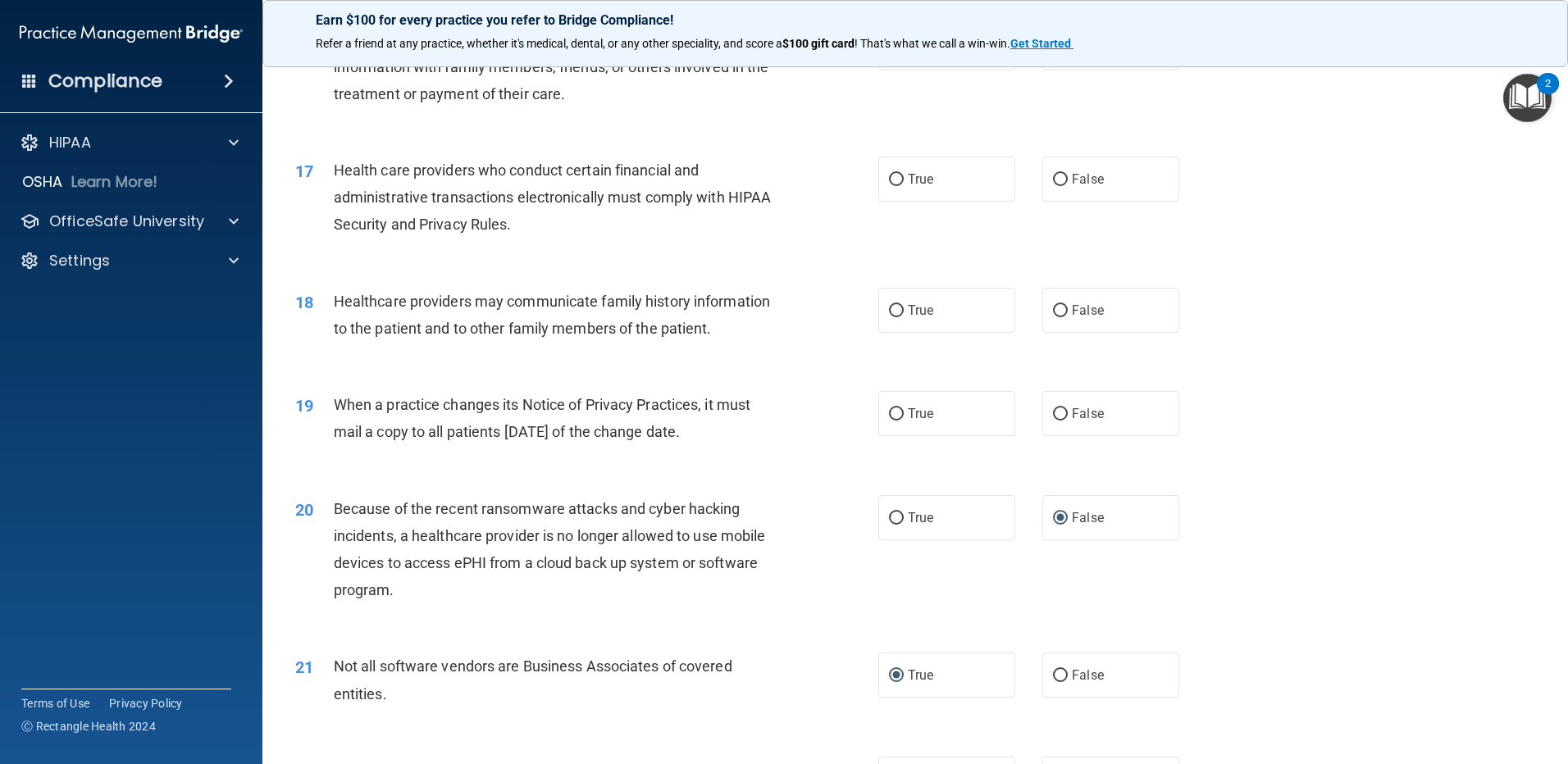
scroll to position [1905, 0]
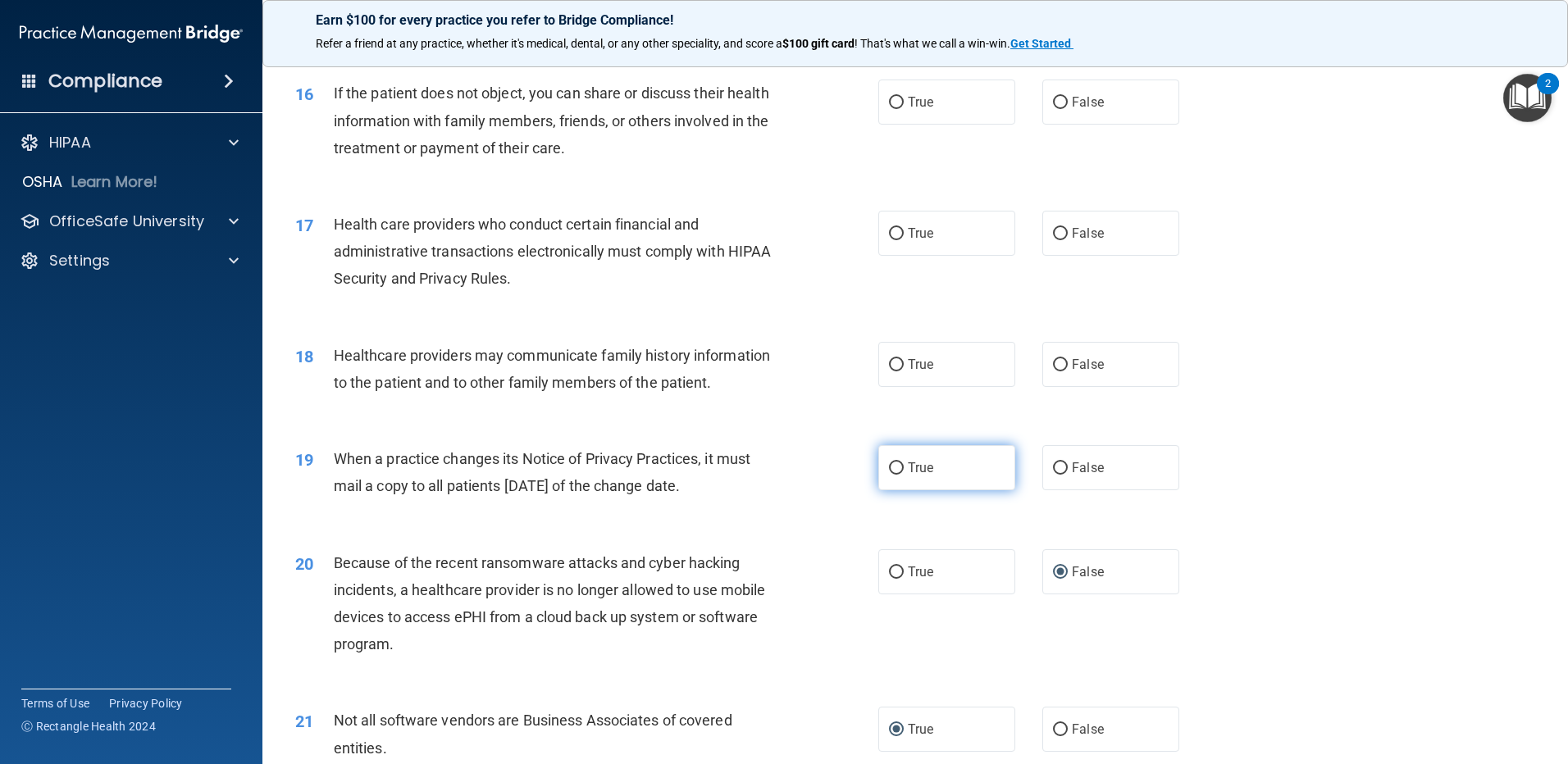
click at [889, 465] on input "True" at bounding box center [896, 469] width 14 height 13
radio input "true"
click at [1053, 361] on input "False" at bounding box center [1060, 366] width 14 height 13
radio input "true"
click at [890, 228] on input "True" at bounding box center [896, 234] width 14 height 13
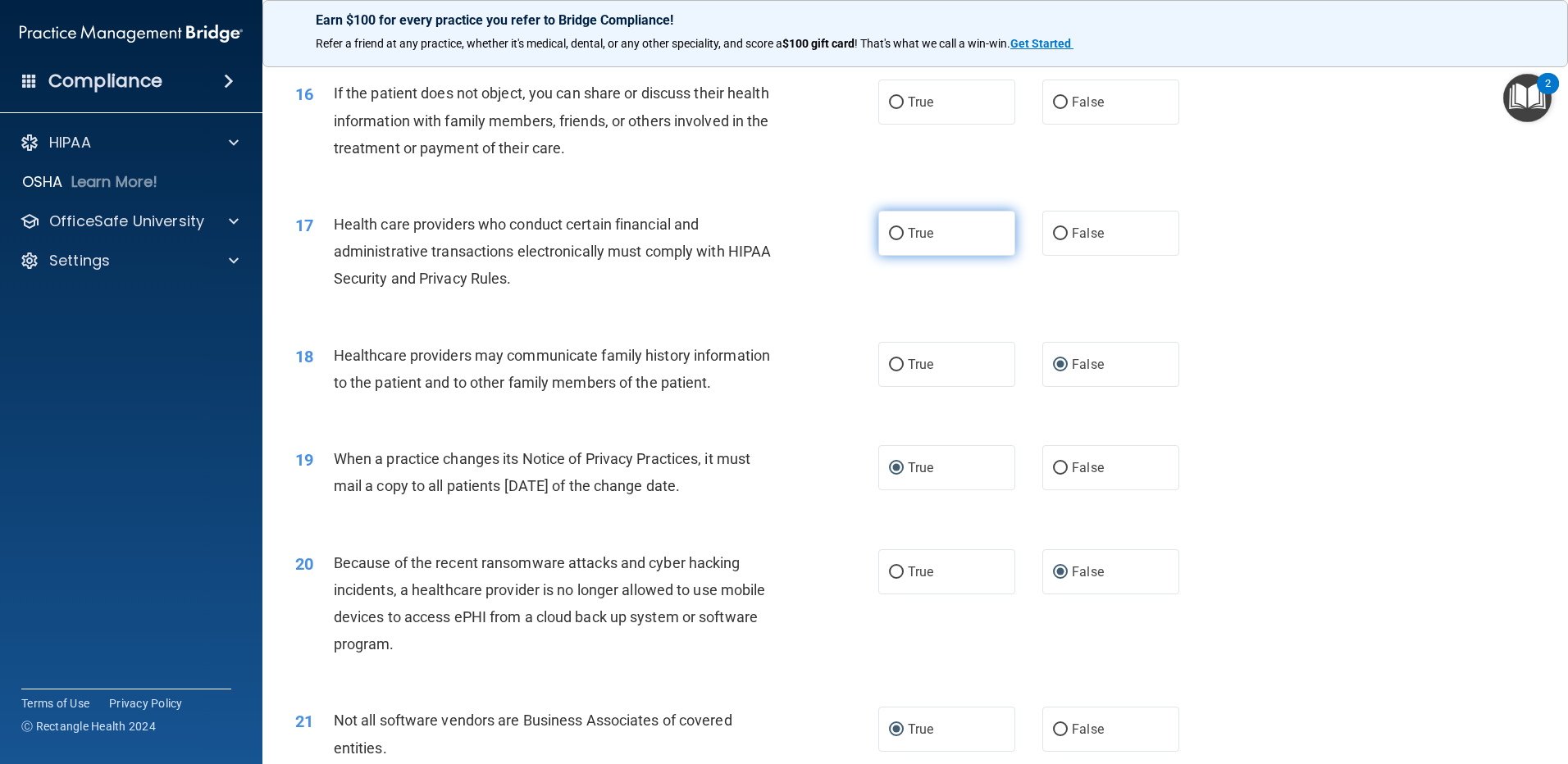
radio input "true"
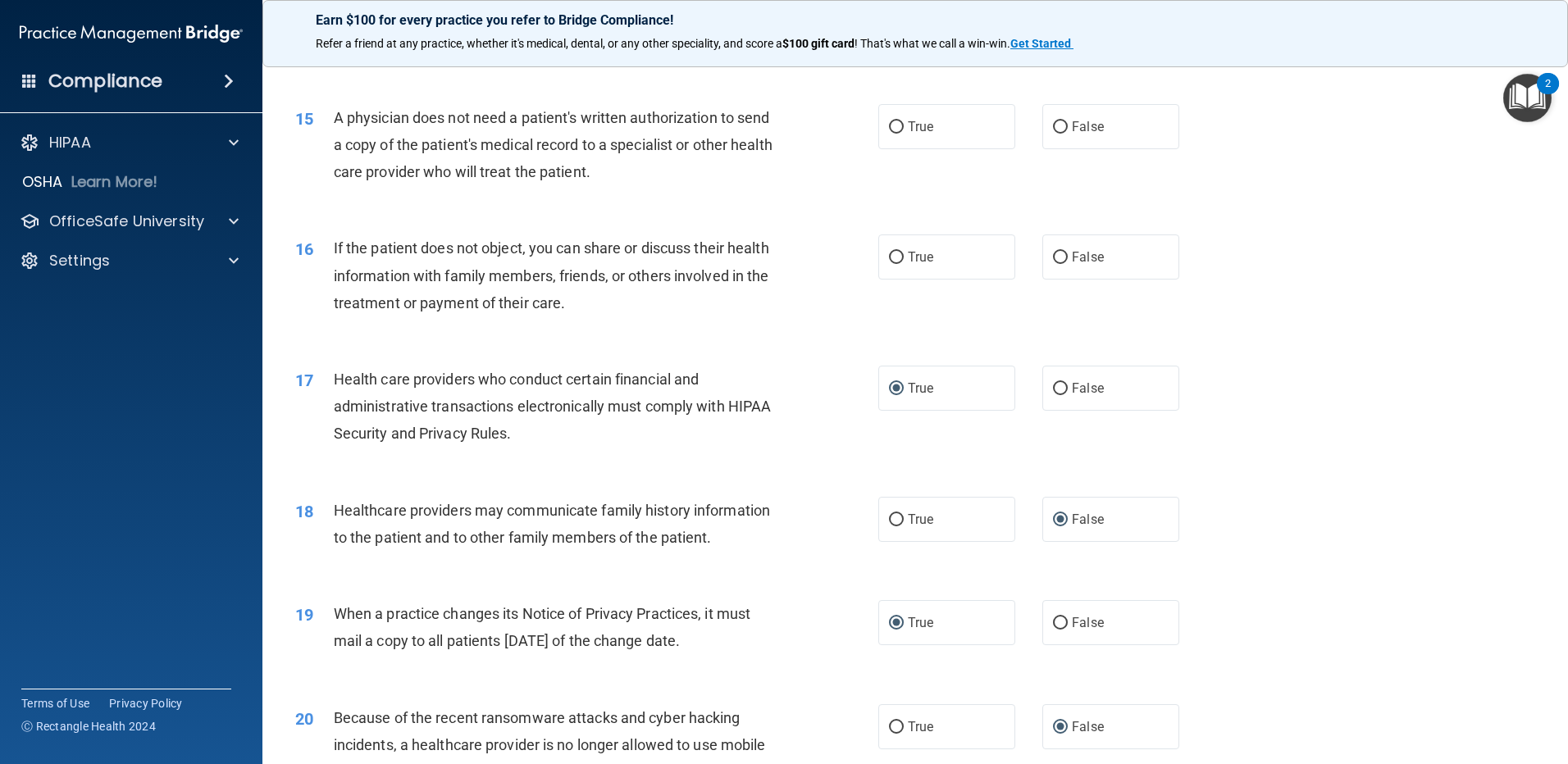
scroll to position [1741, 0]
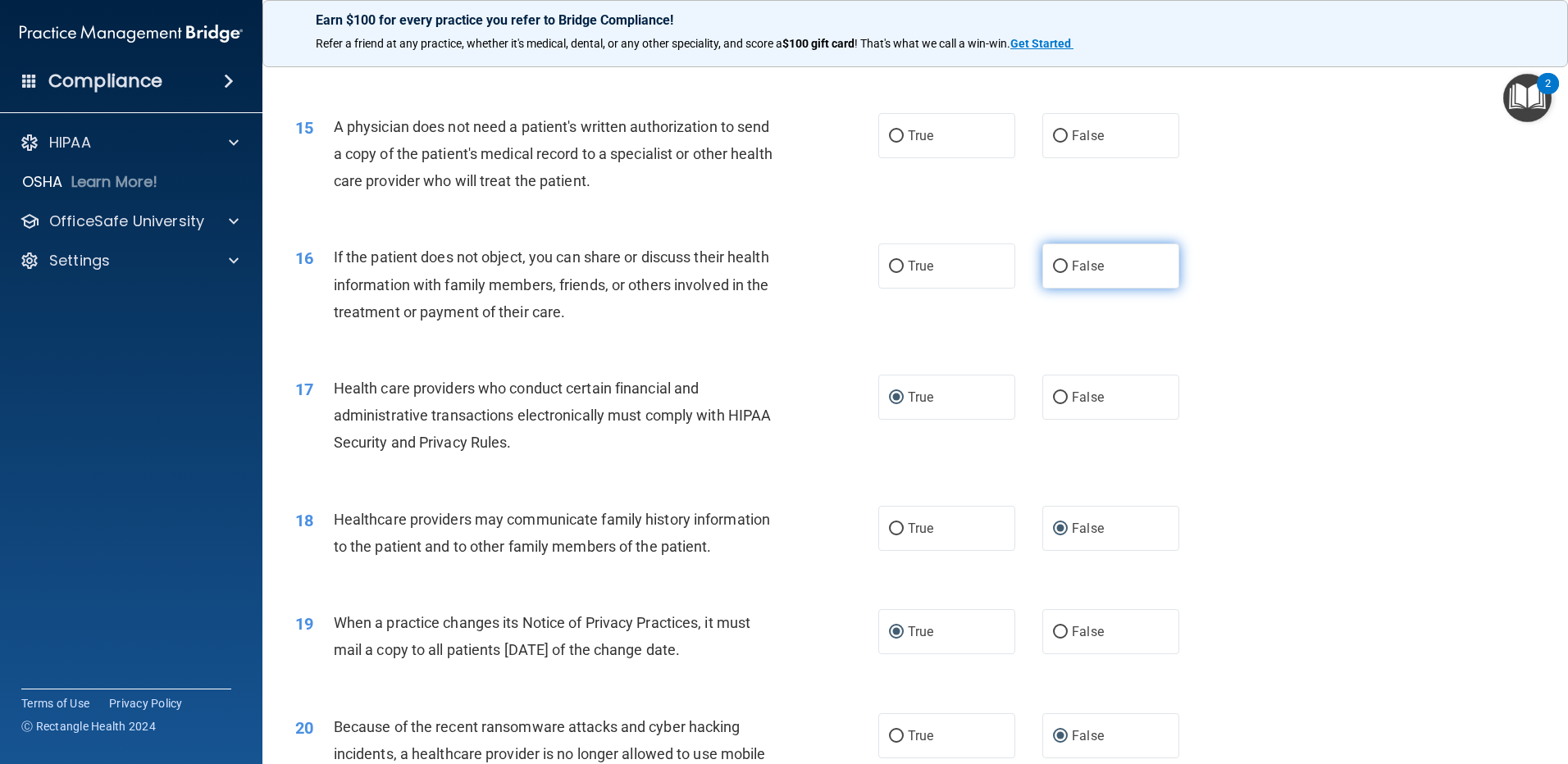
click at [1053, 267] on input "False" at bounding box center [1060, 267] width 14 height 13
radio input "true"
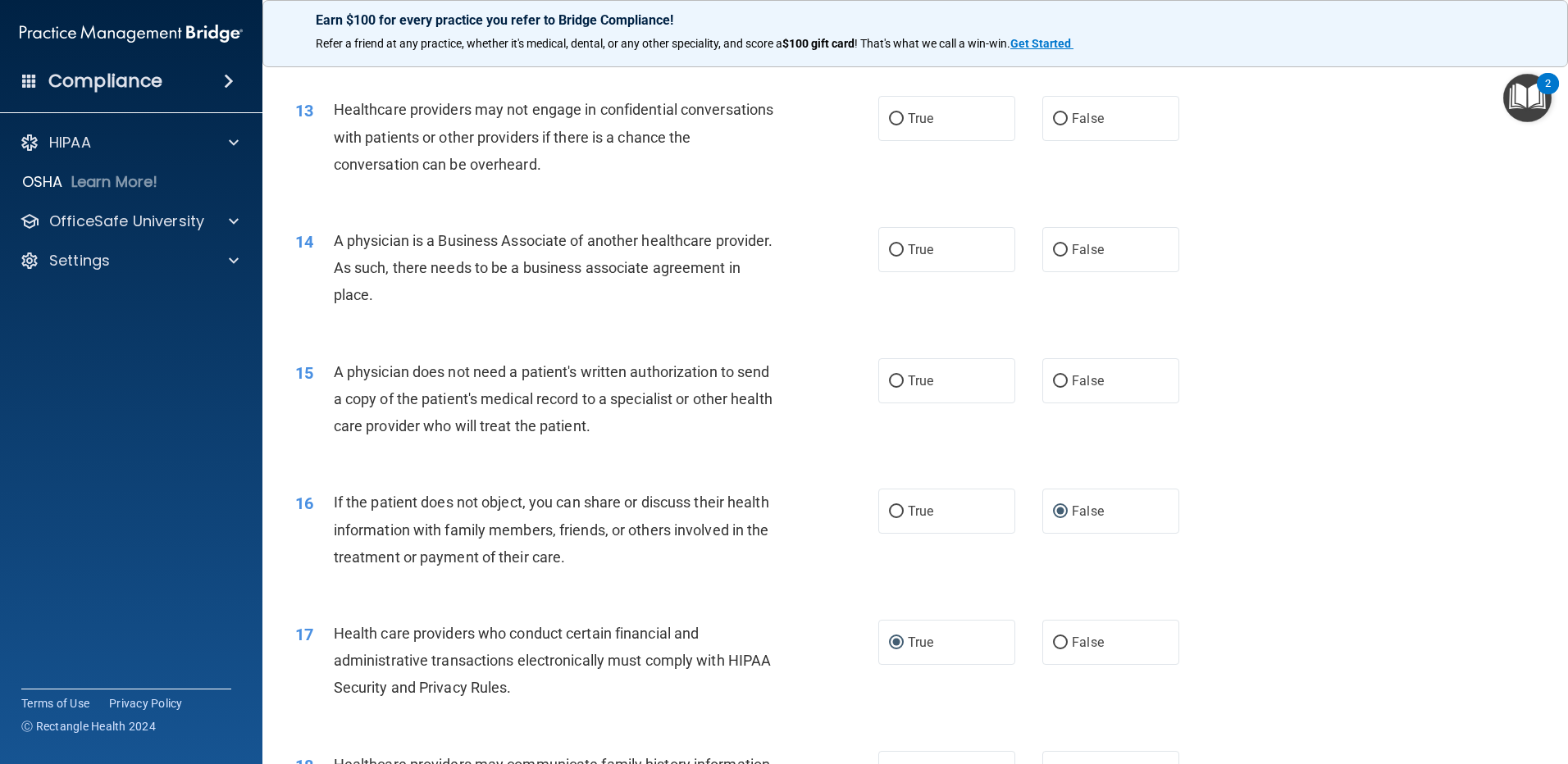
scroll to position [1495, 0]
click at [1053, 383] on input "False" at bounding box center [1060, 383] width 14 height 13
radio input "true"
click at [893, 246] on input "True" at bounding box center [896, 252] width 14 height 13
radio input "true"
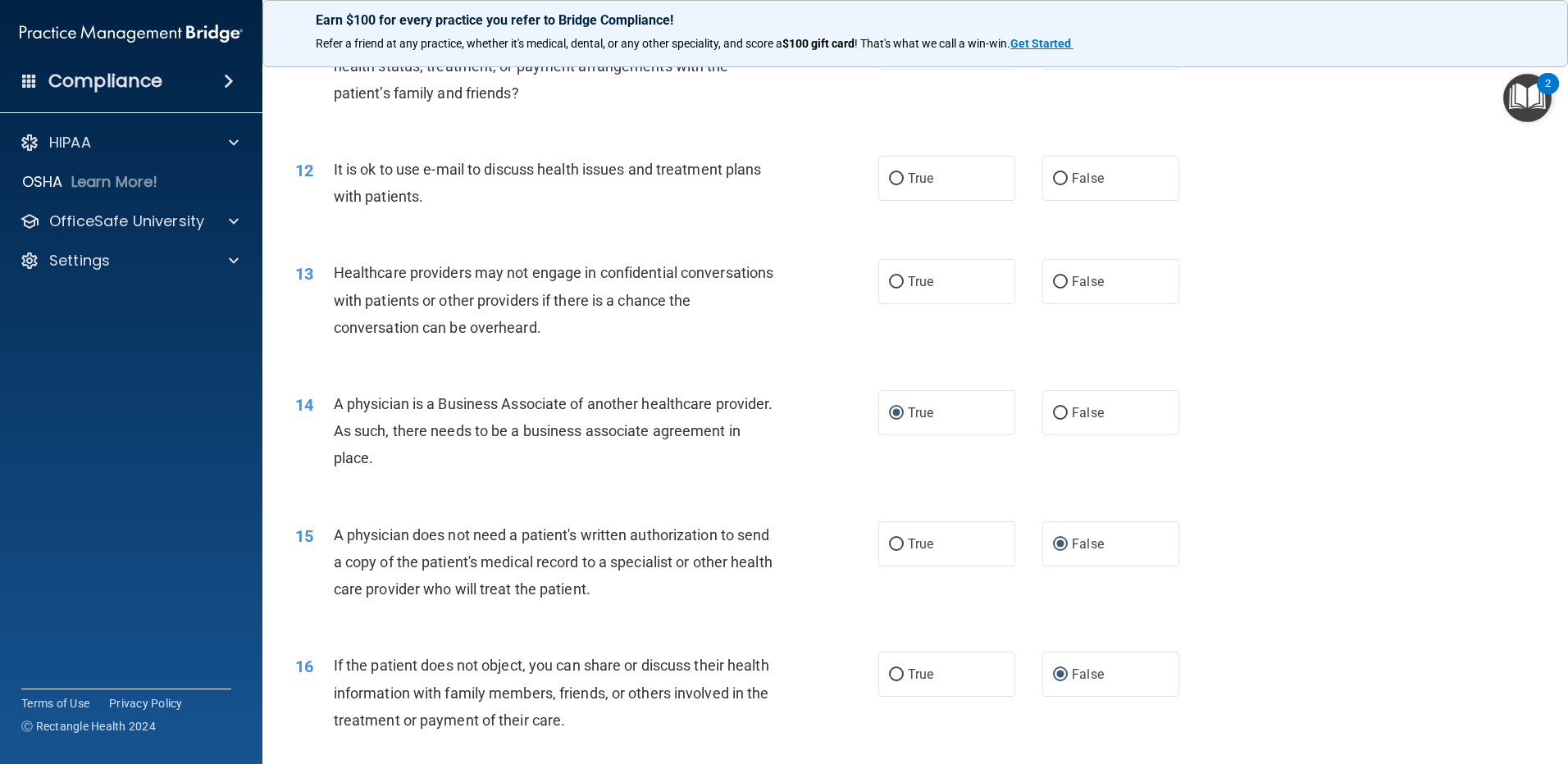
scroll to position [1331, 0]
click at [889, 282] on input "True" at bounding box center [896, 284] width 14 height 13
radio input "true"
click at [1057, 179] on input "False" at bounding box center [1060, 181] width 14 height 13
radio input "true"
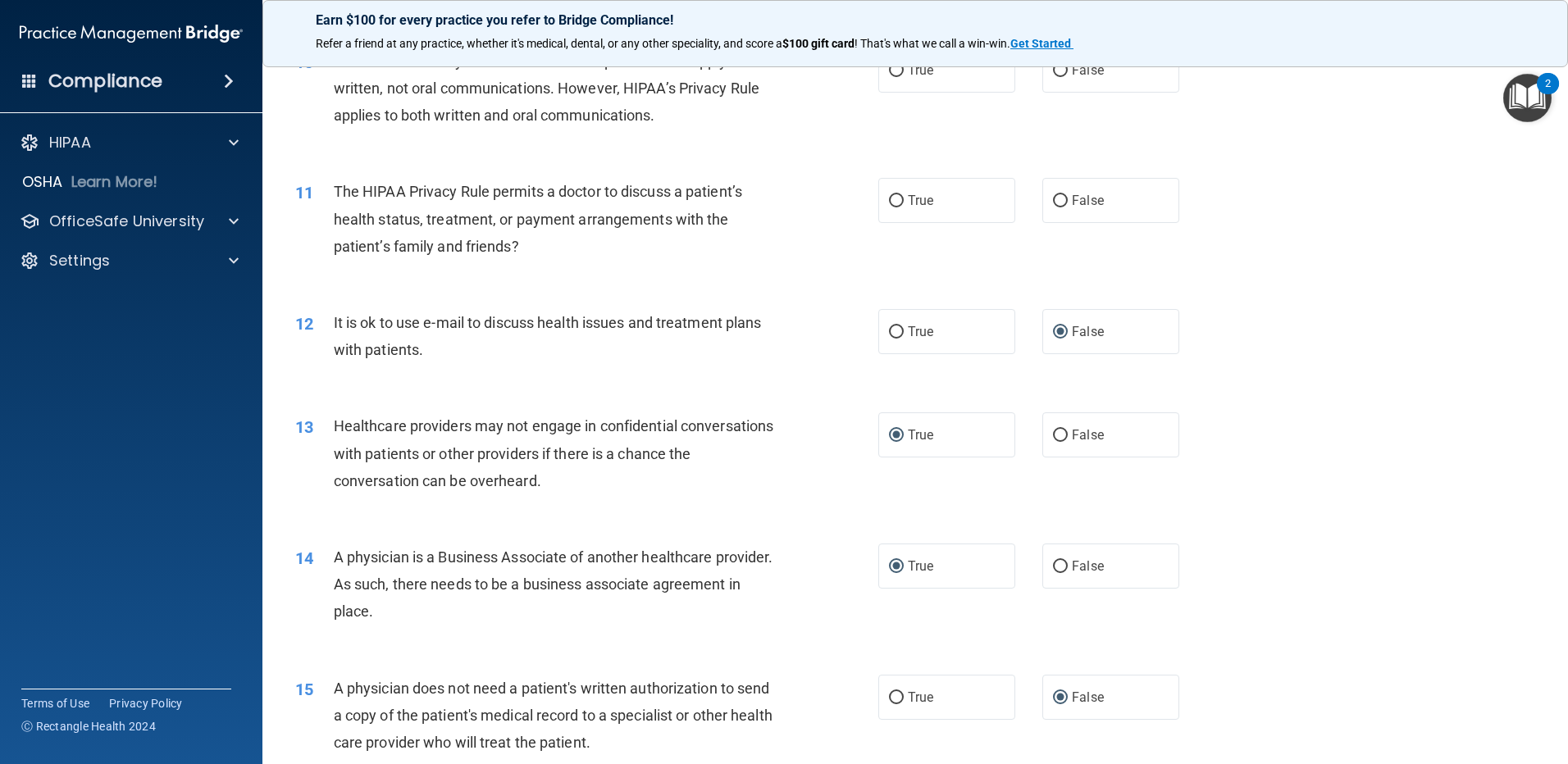
scroll to position [1167, 0]
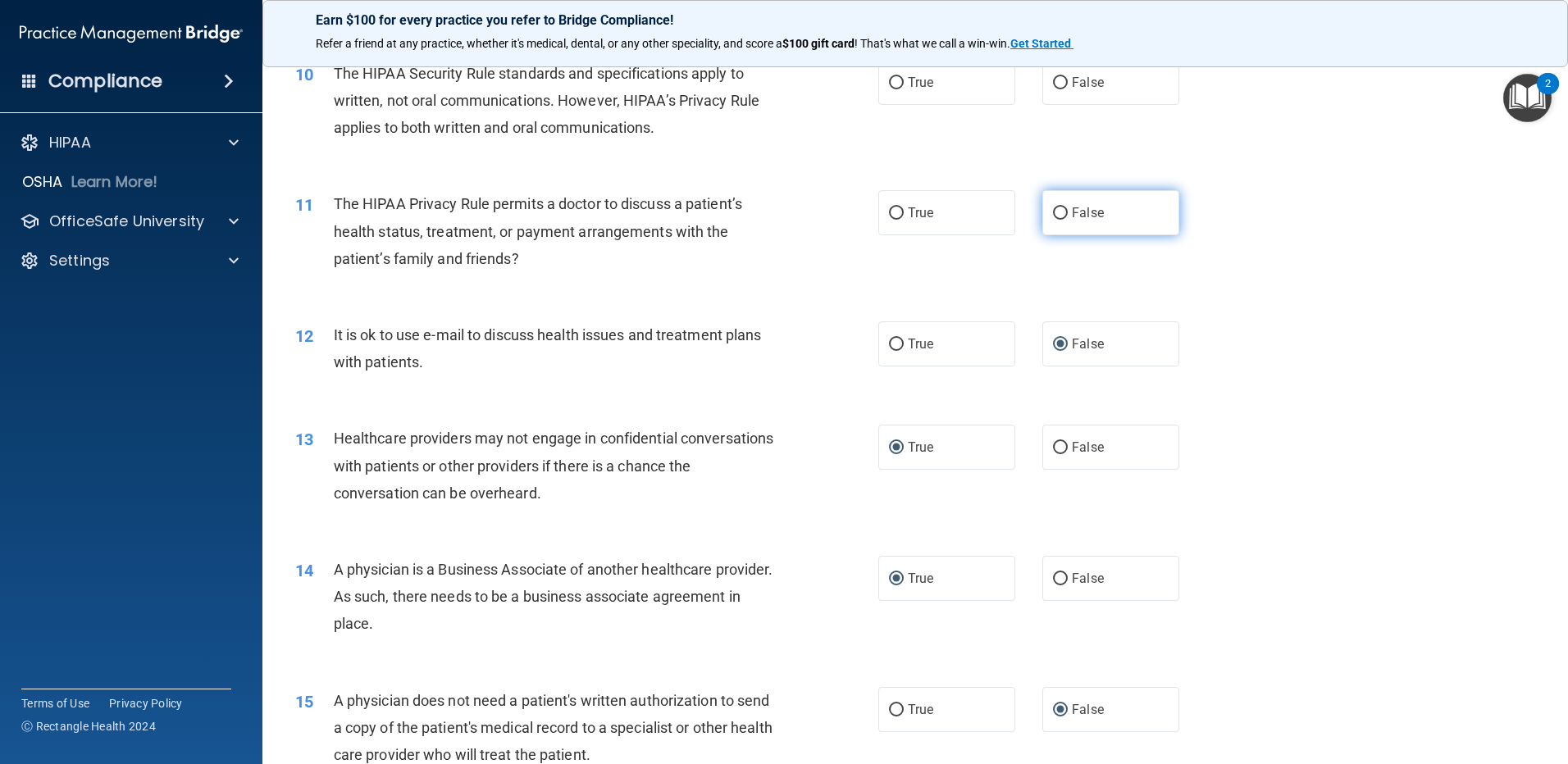
click at [1057, 210] on input "False" at bounding box center [1060, 214] width 14 height 13
radio input "true"
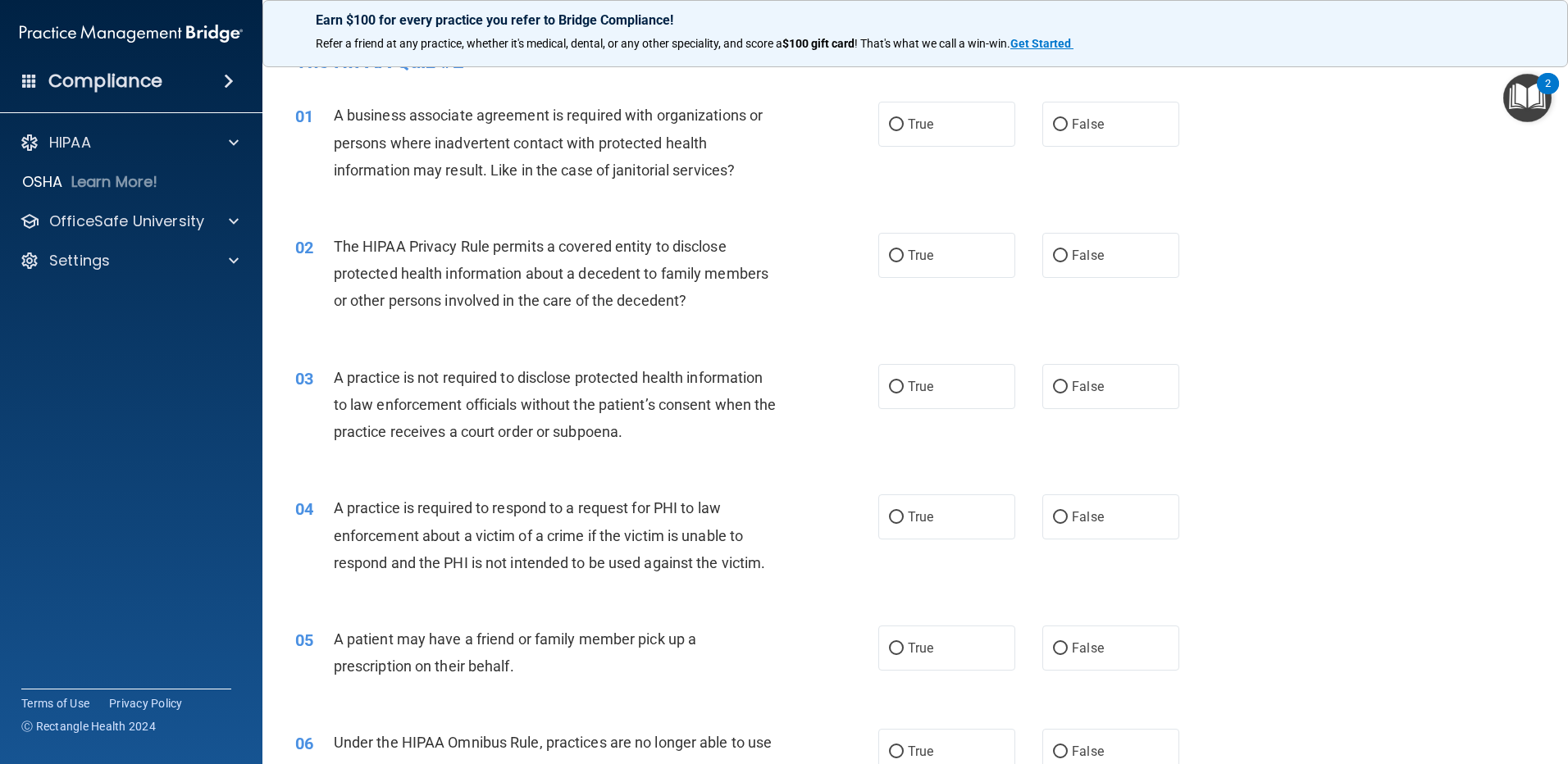
scroll to position [0, 0]
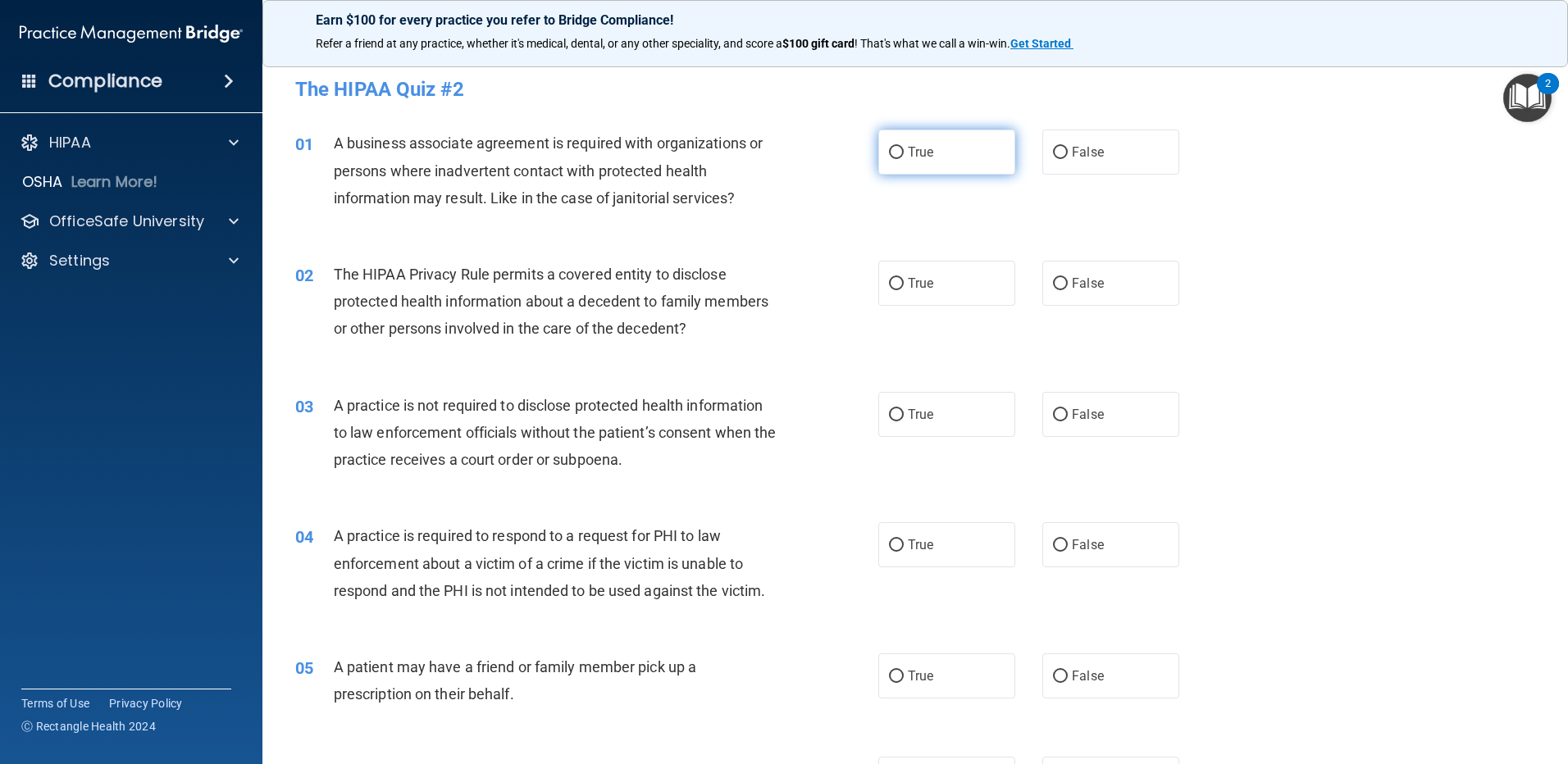
click at [892, 147] on input "True" at bounding box center [896, 153] width 14 height 13
radio input "true"
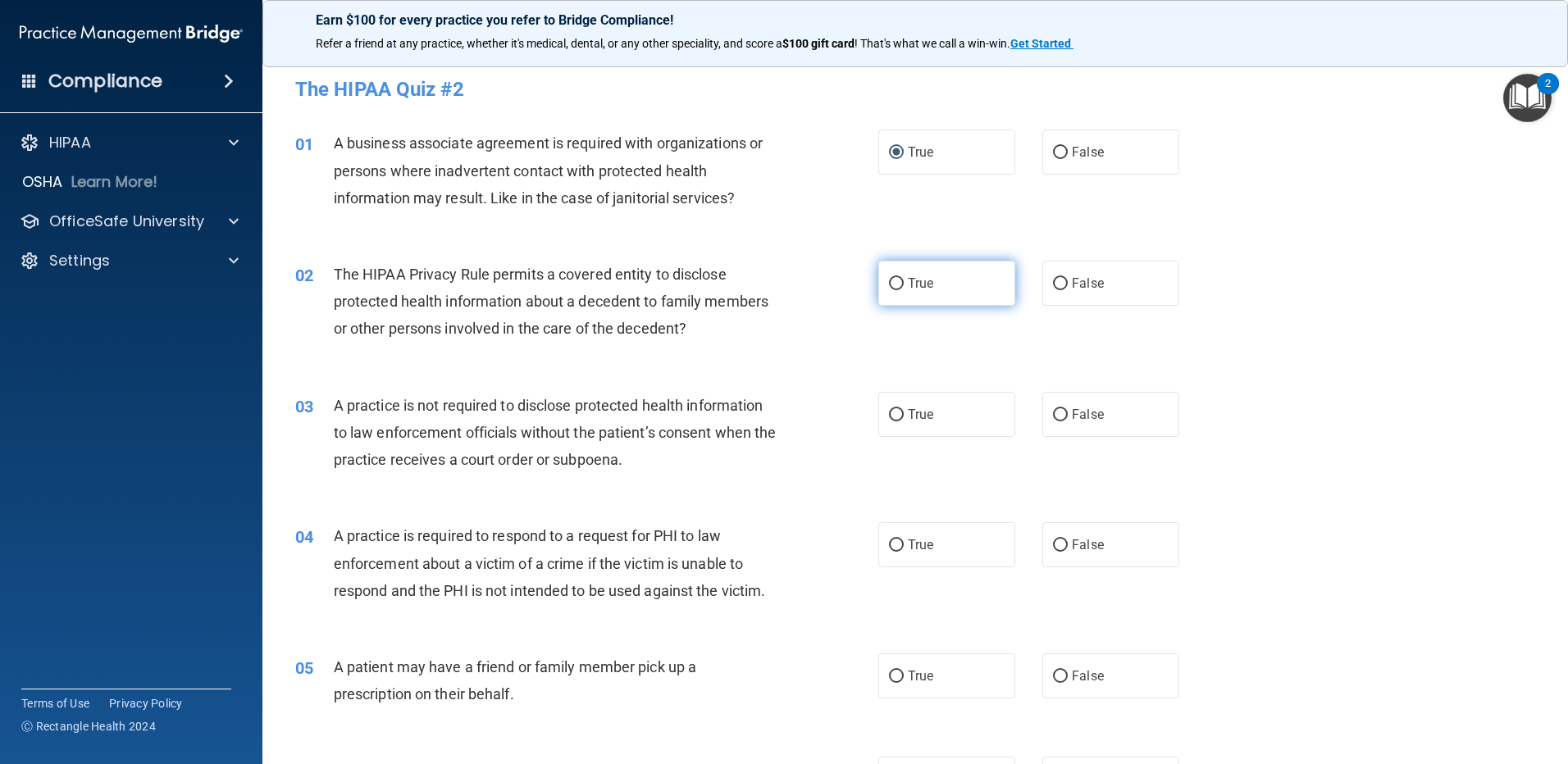
click at [889, 284] on input "True" at bounding box center [896, 284] width 14 height 13
radio input "true"
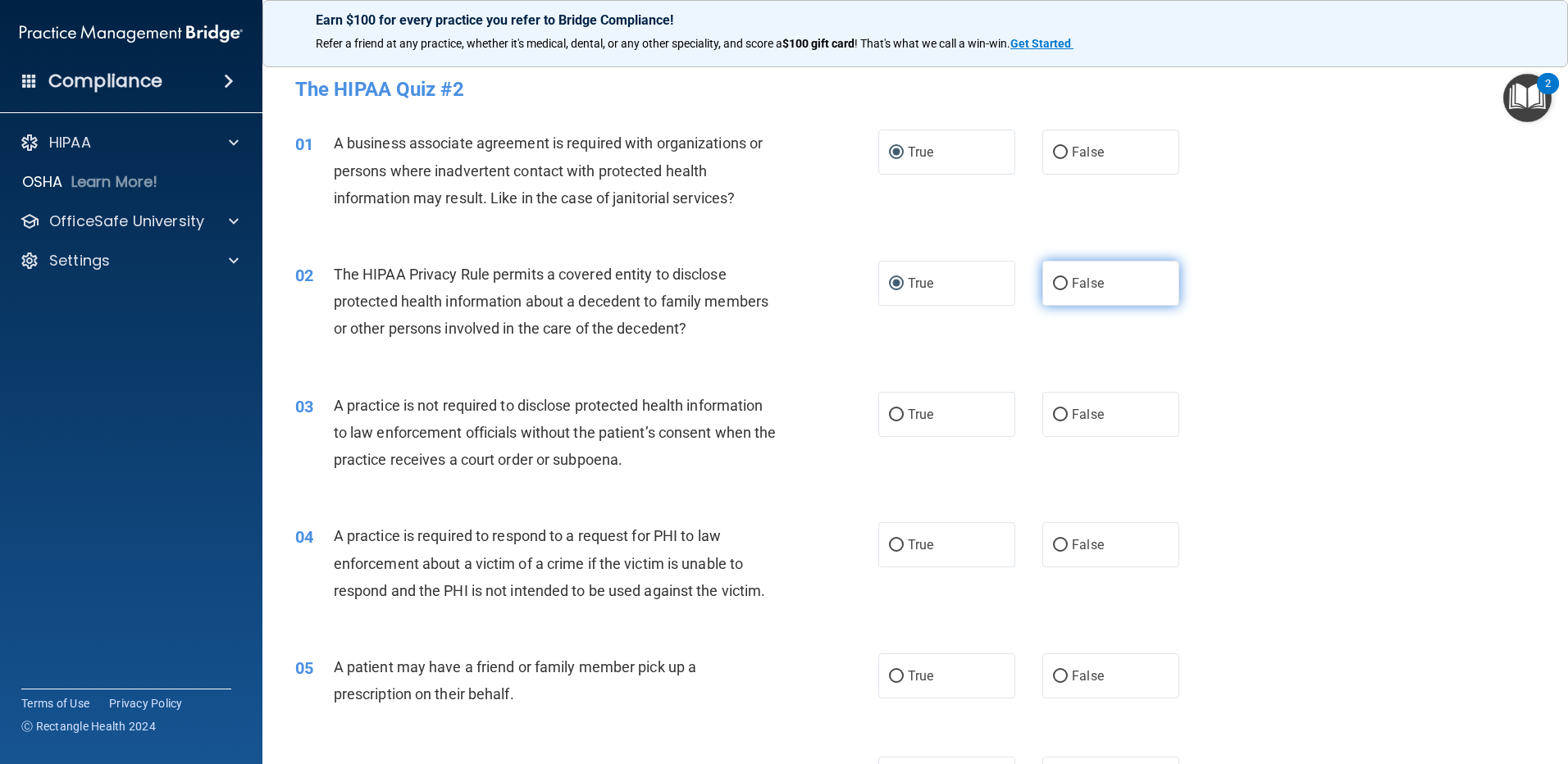
click at [1053, 282] on input "False" at bounding box center [1060, 284] width 14 height 13
radio input "true"
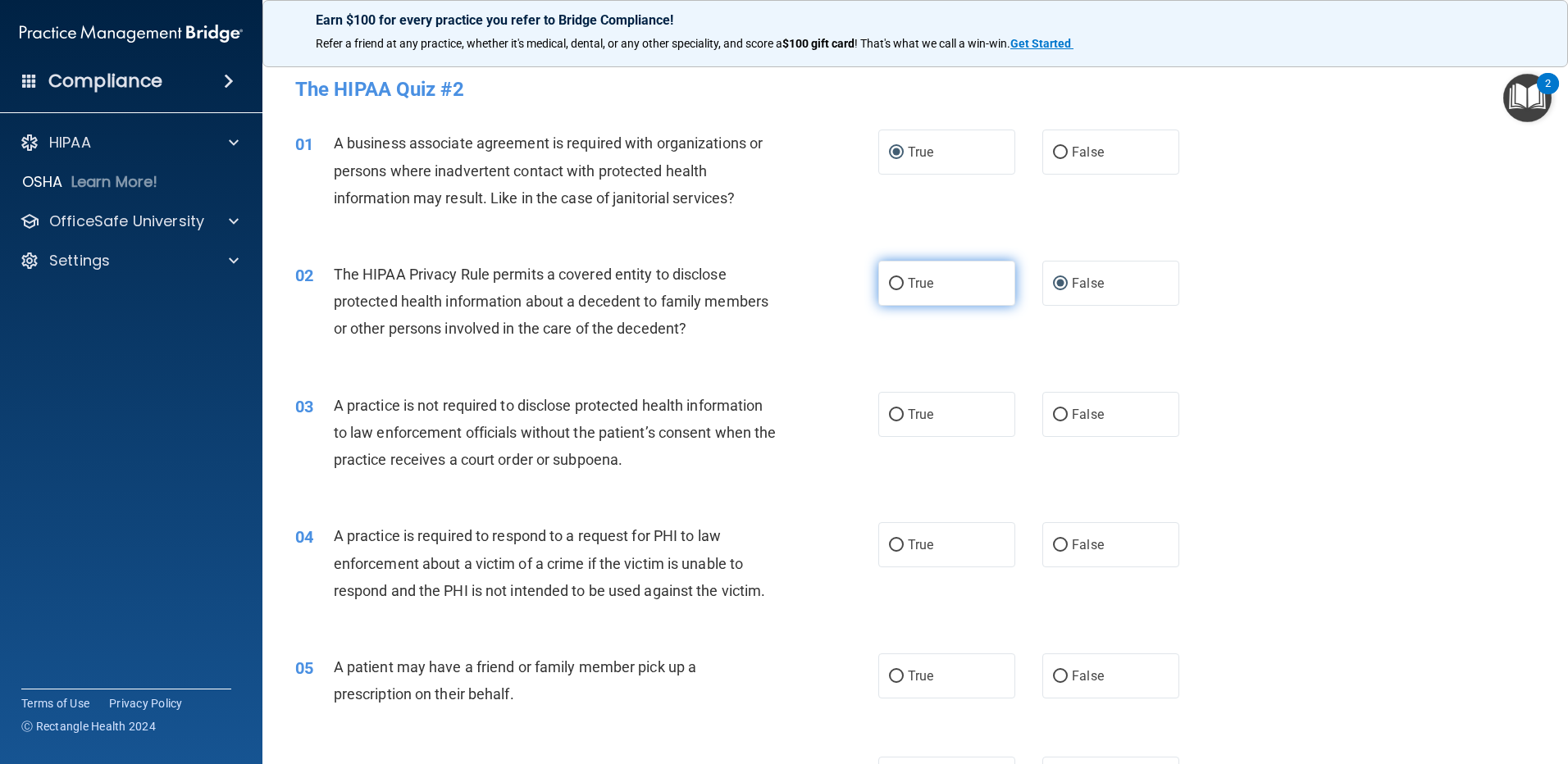
click at [889, 280] on input "True" at bounding box center [896, 284] width 14 height 13
radio input "true"
radio input "false"
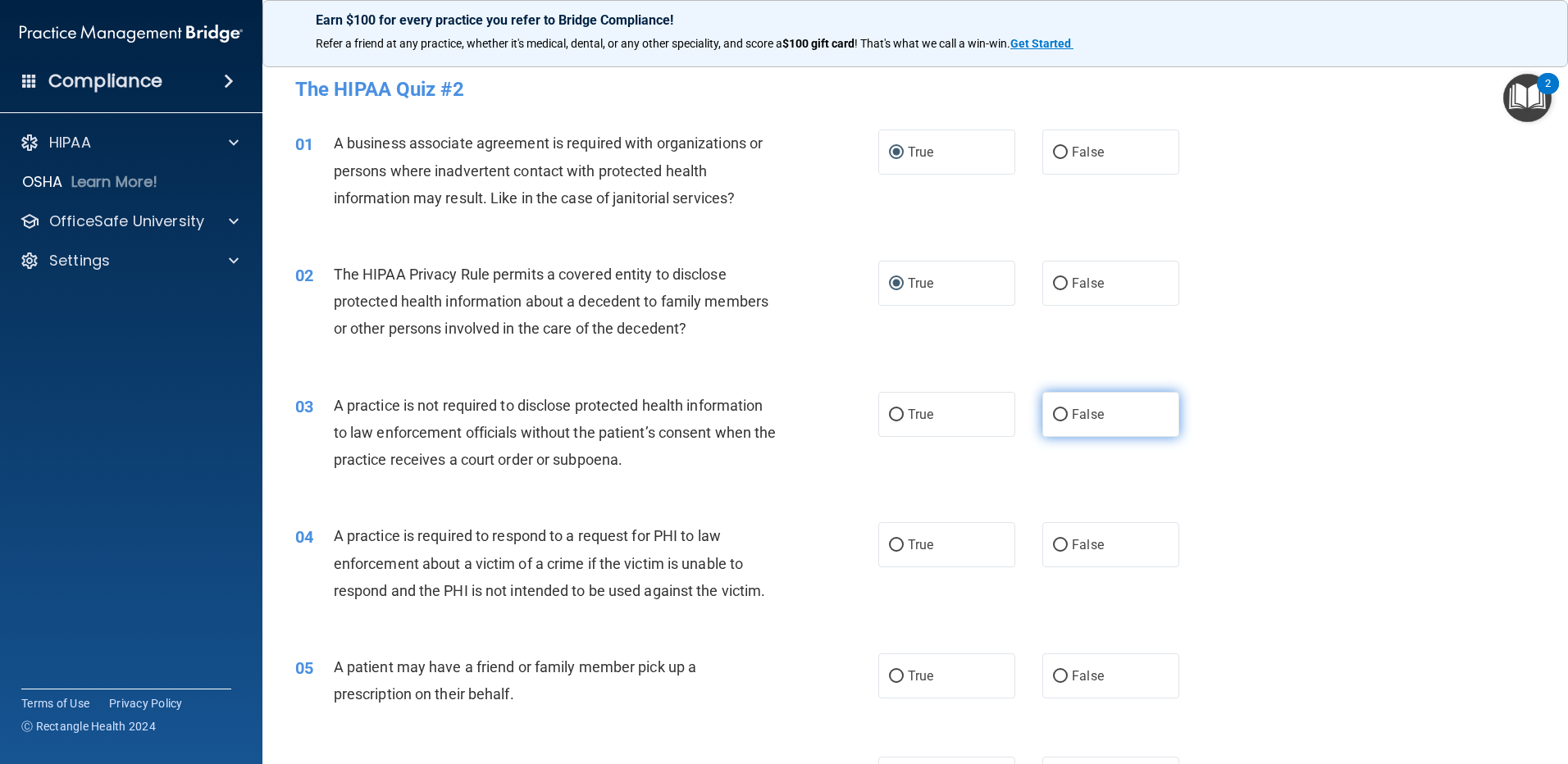
click at [1053, 409] on input "False" at bounding box center [1060, 415] width 14 height 13
radio input "true"
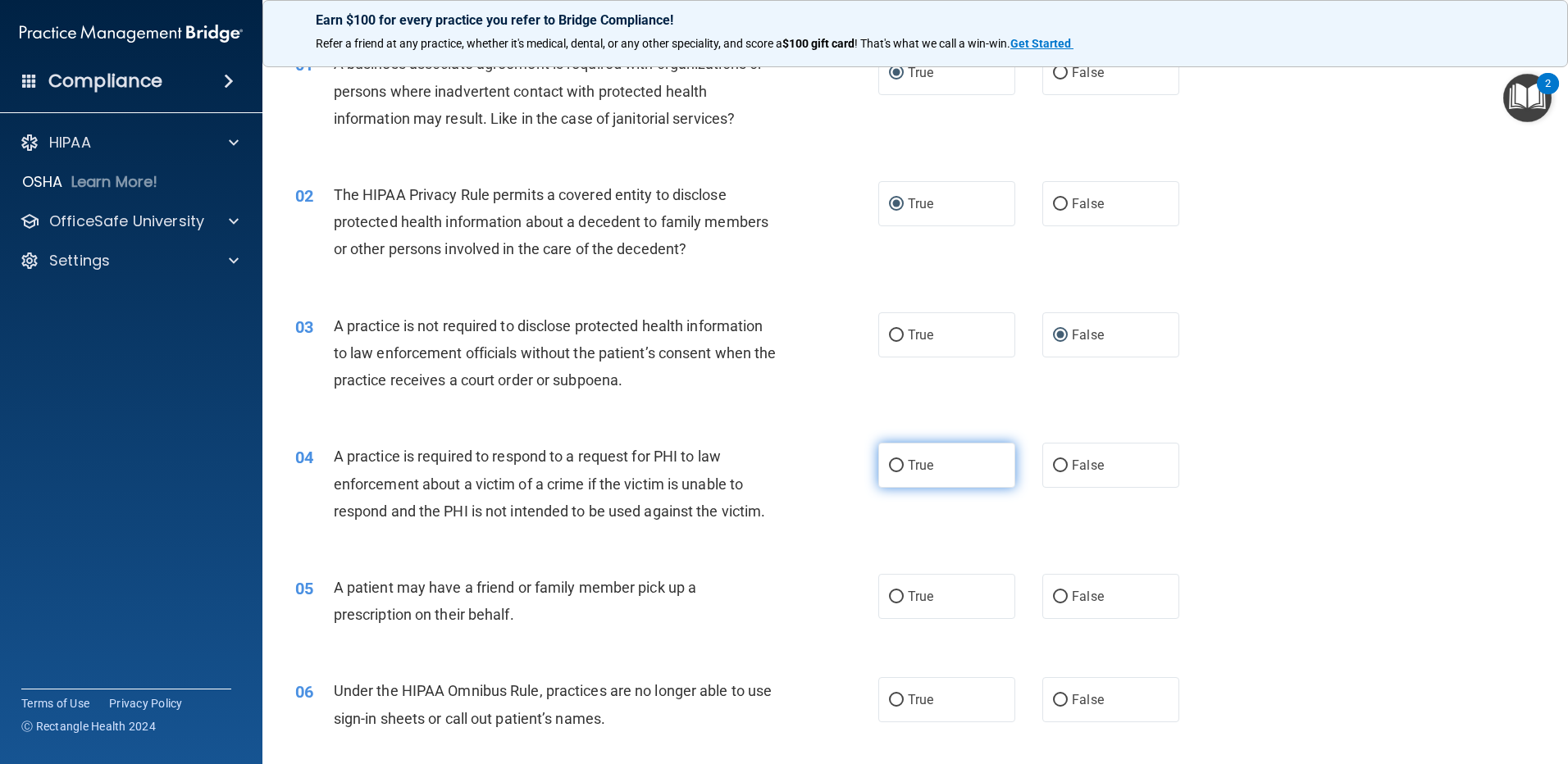
scroll to position [164, 0]
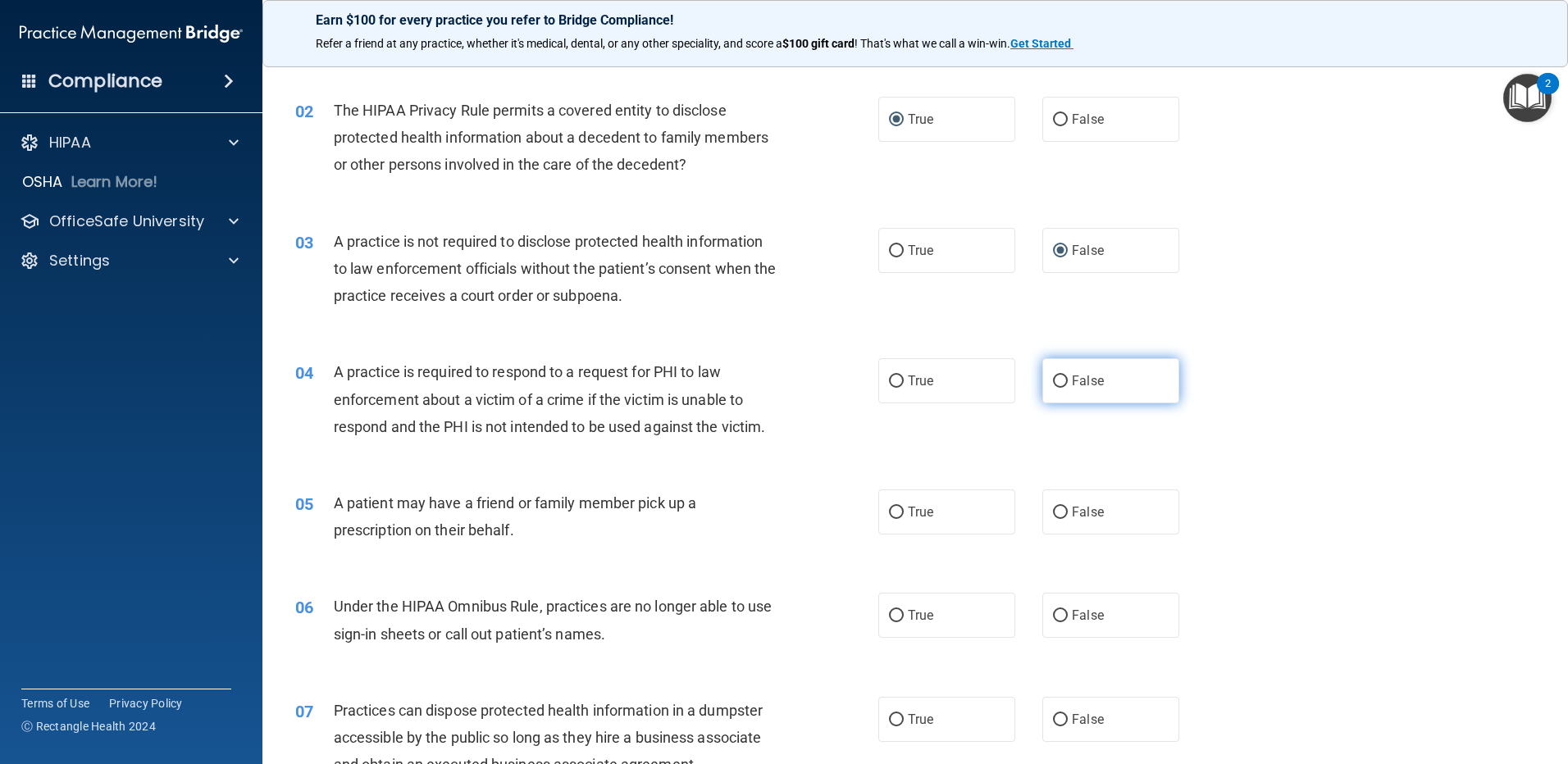
click at [1053, 380] on input "False" at bounding box center [1060, 382] width 14 height 13
radio input "true"
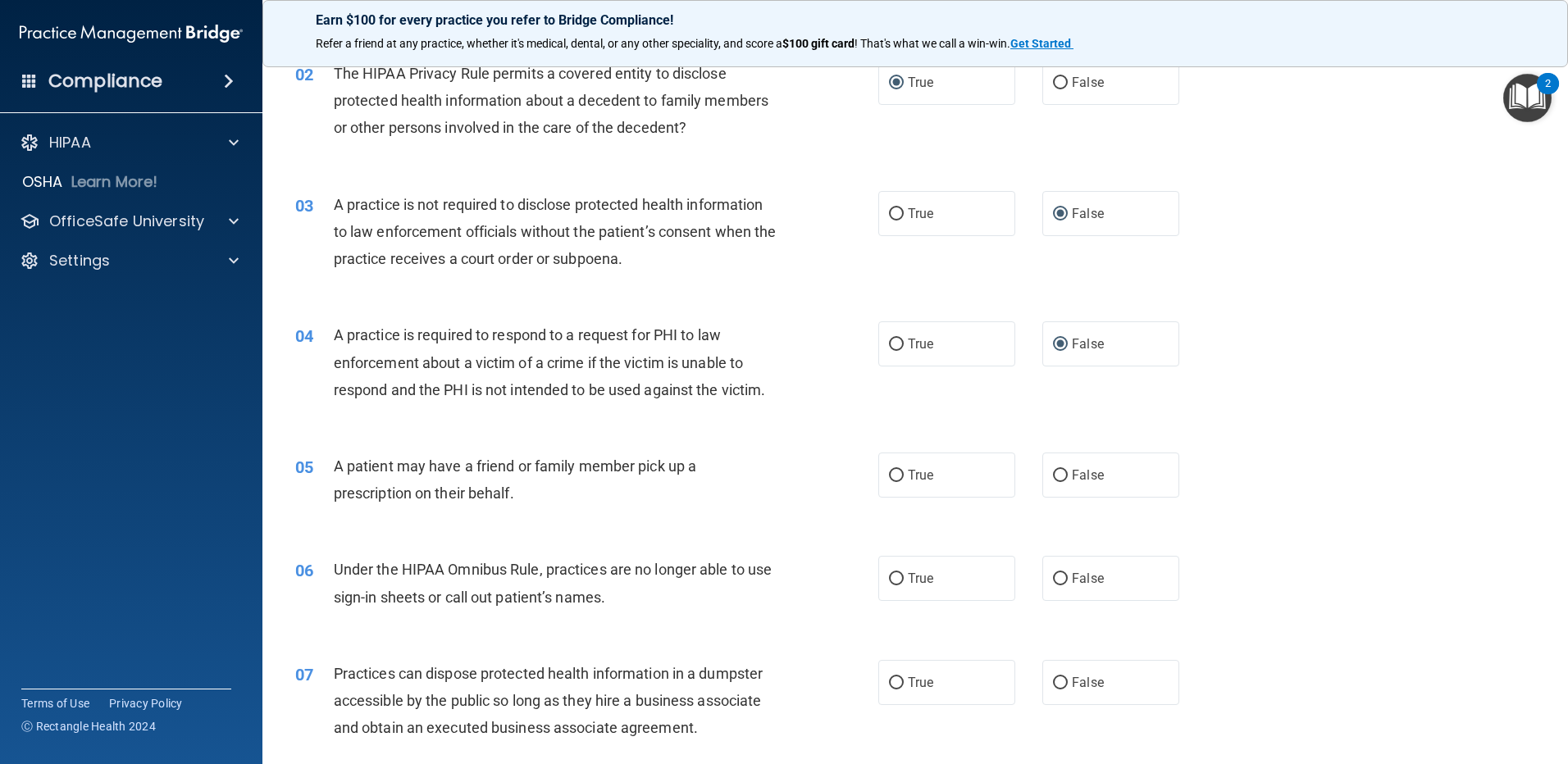
scroll to position [328, 0]
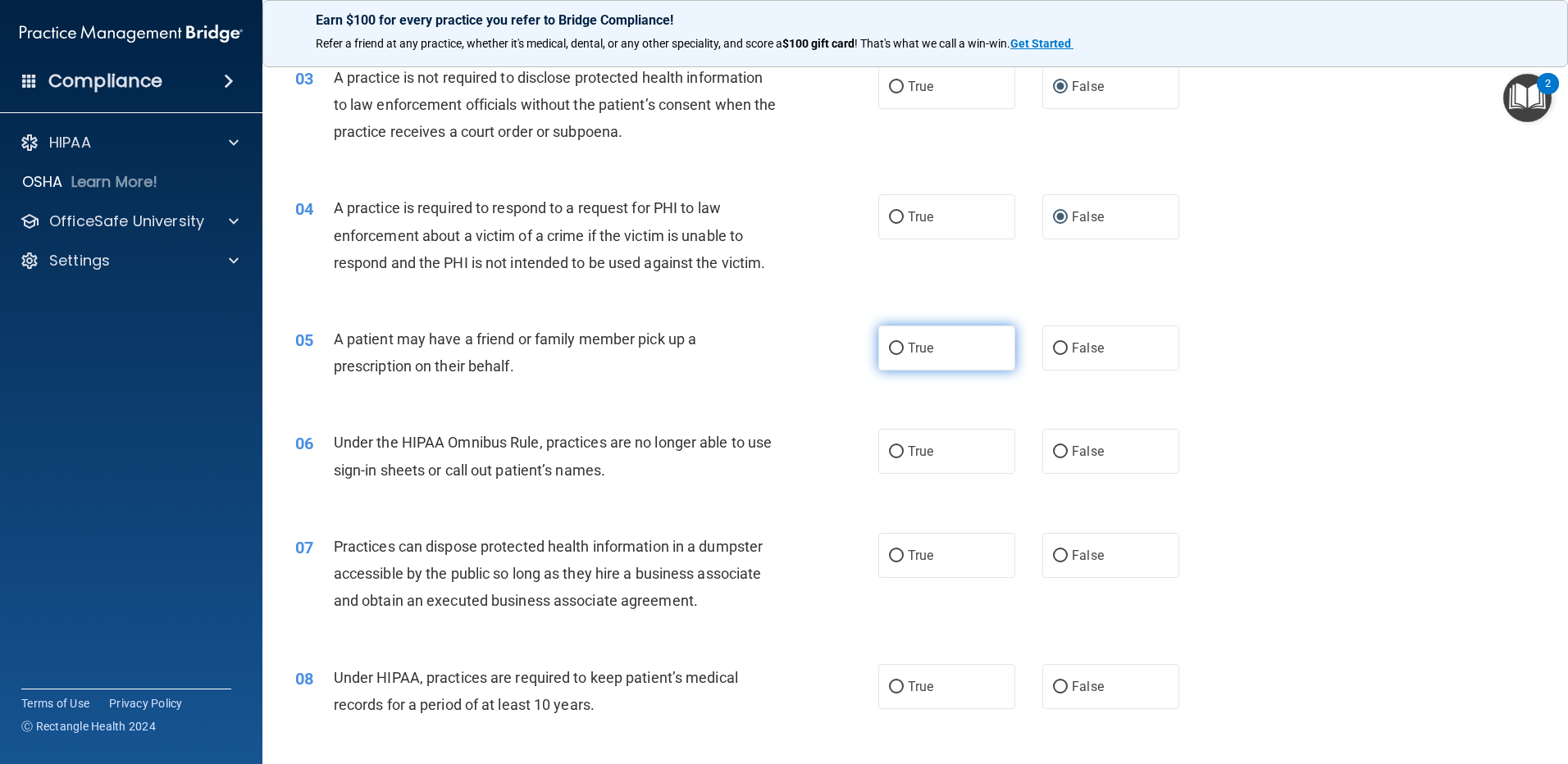
click at [891, 350] on input "True" at bounding box center [896, 349] width 14 height 13
radio input "true"
click at [1053, 349] on input "False" at bounding box center [1060, 349] width 14 height 13
radio input "true"
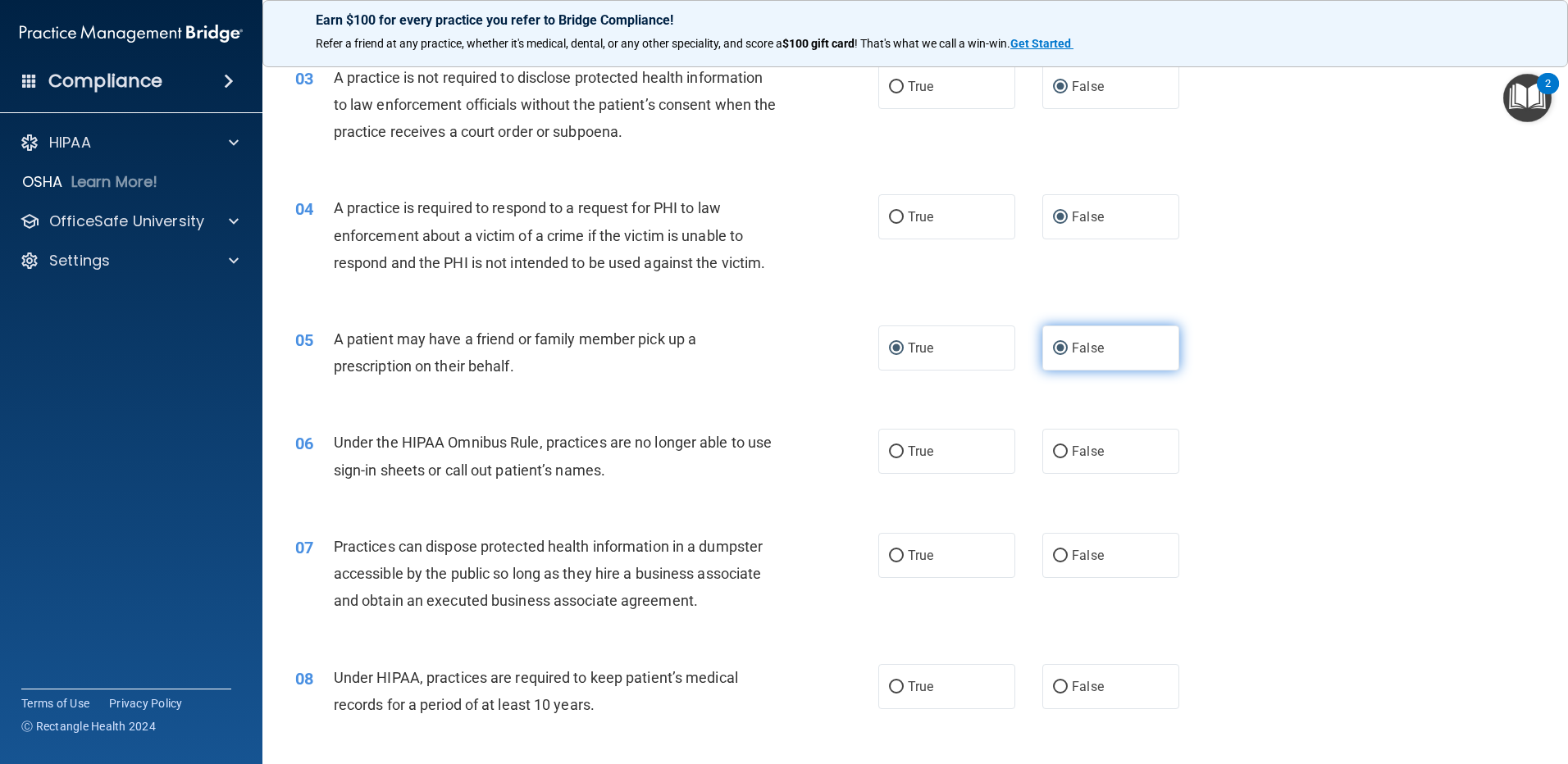
radio input "false"
click at [1056, 454] on input "False" at bounding box center [1060, 453] width 14 height 13
radio input "true"
click at [1053, 555] on input "False" at bounding box center [1060, 557] width 14 height 13
radio input "true"
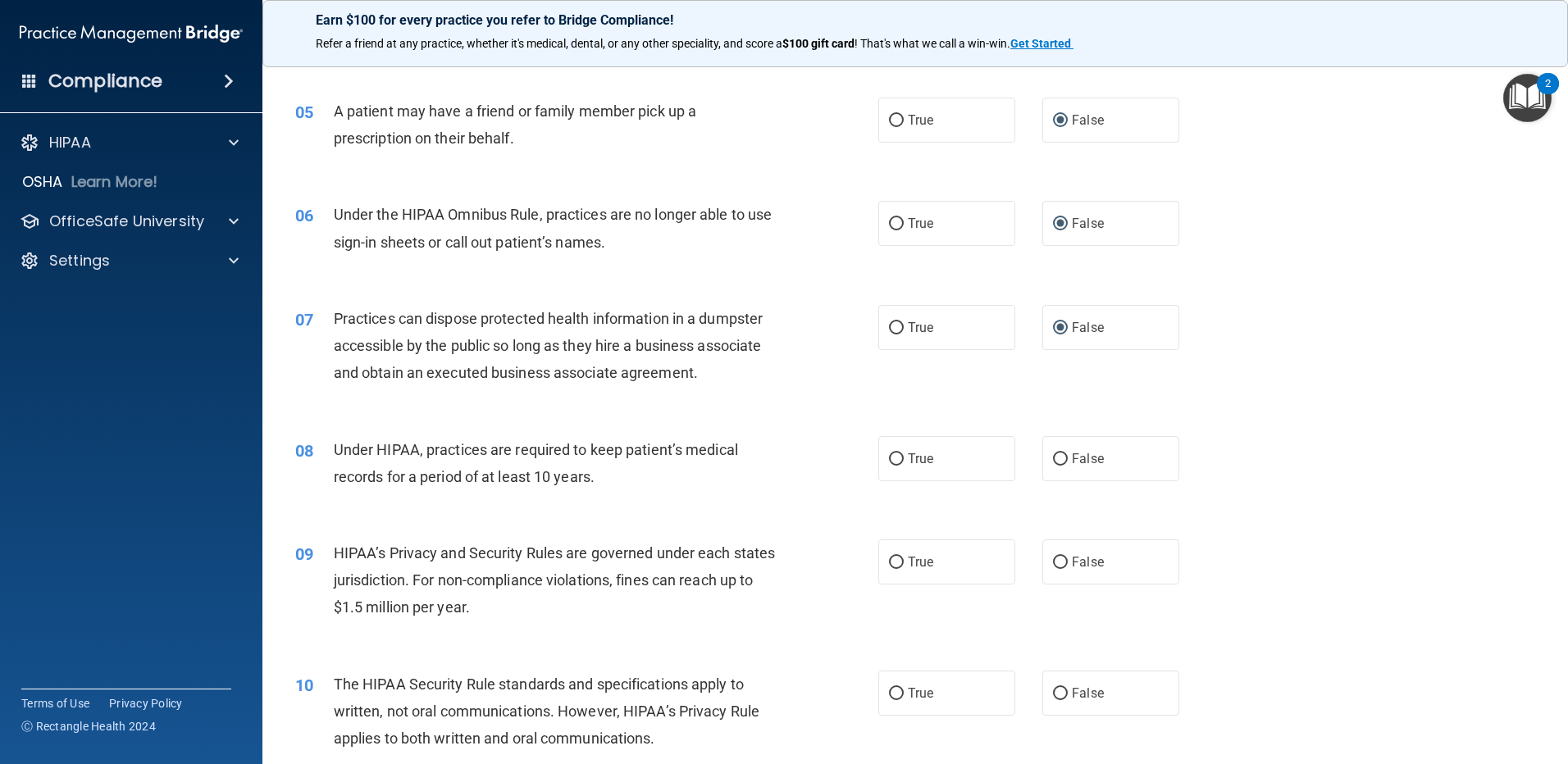
scroll to position [574, 0]
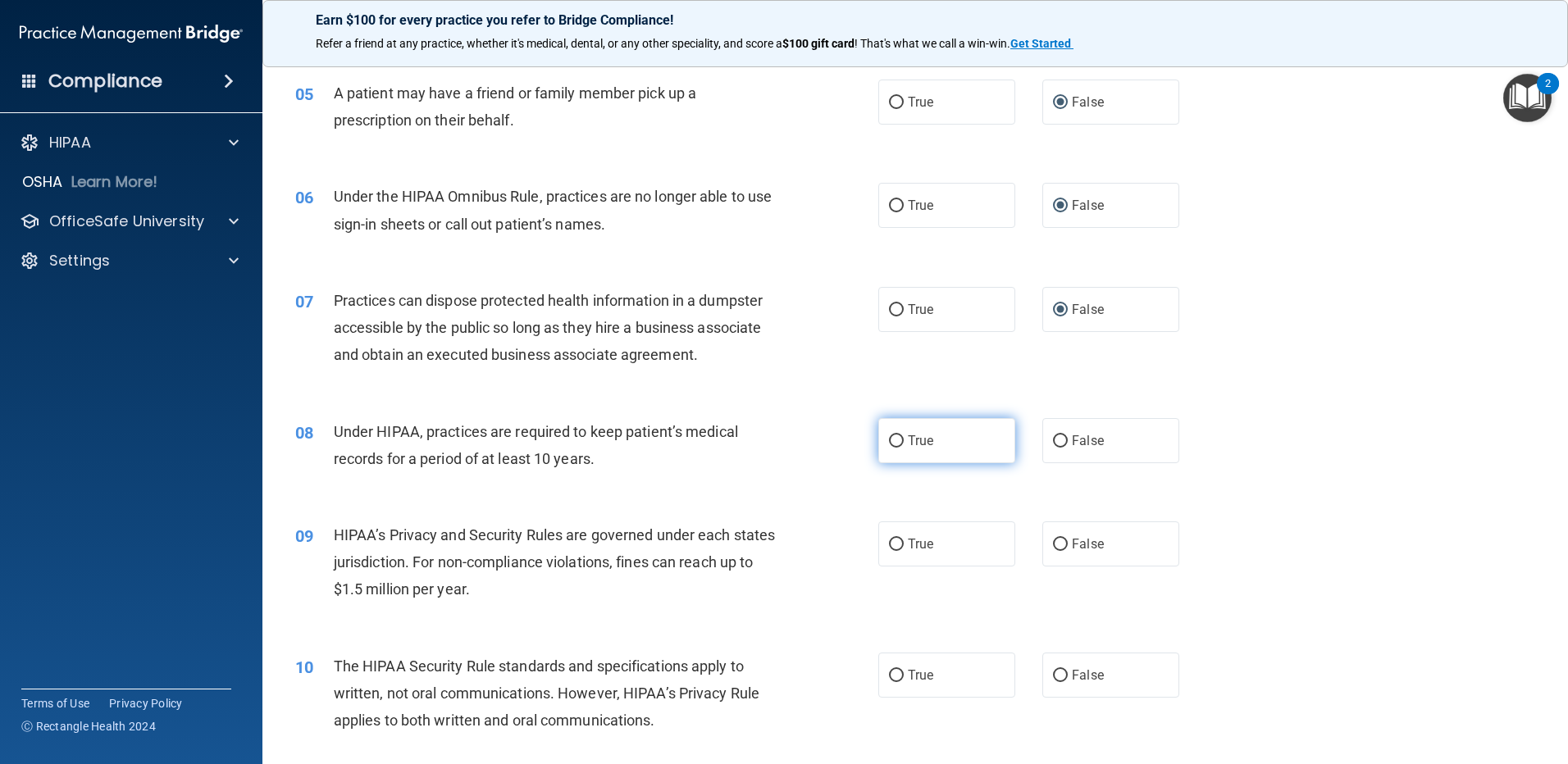
click at [891, 442] on input "True" at bounding box center [896, 442] width 14 height 13
radio input "true"
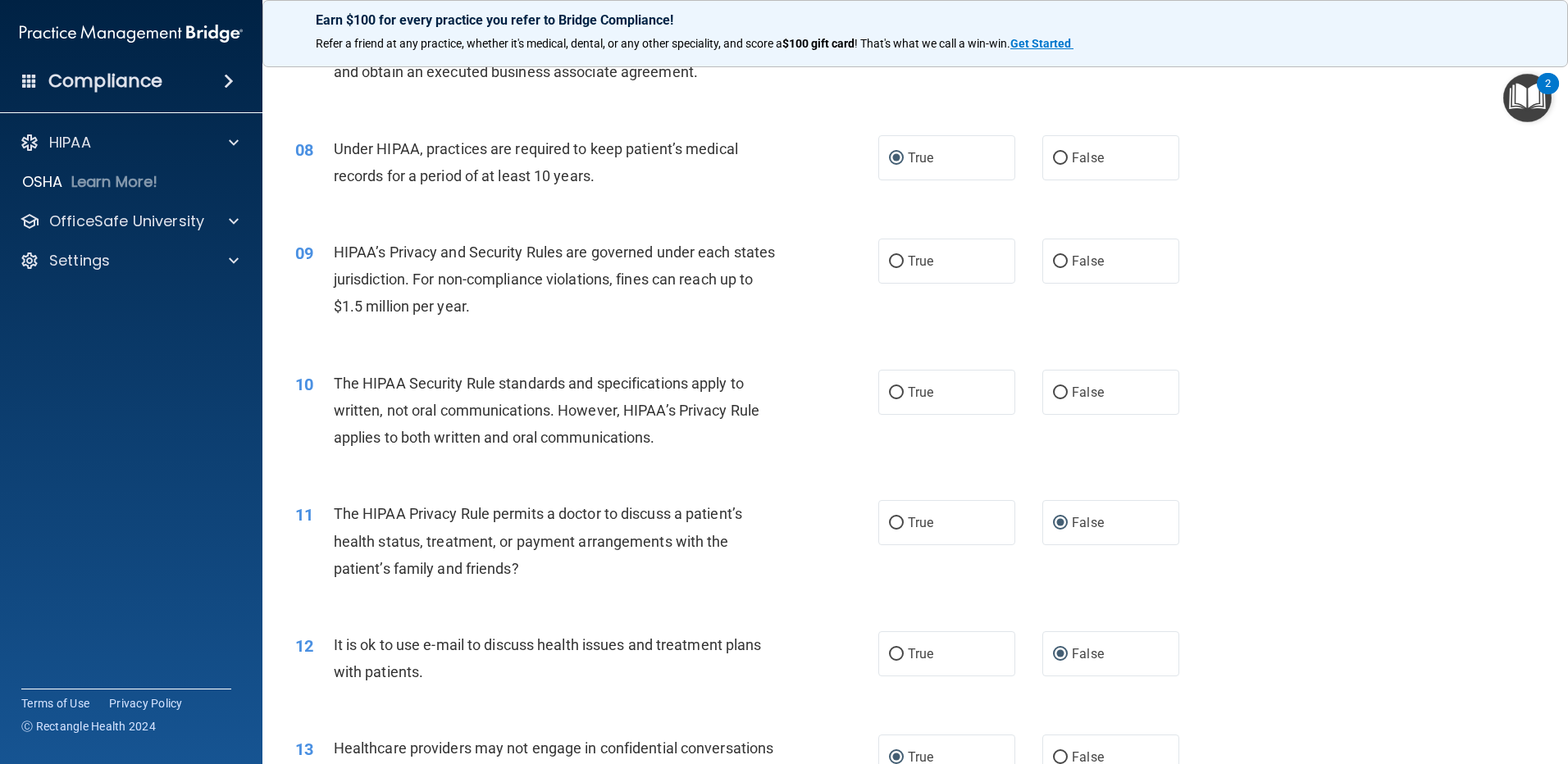
scroll to position [902, 0]
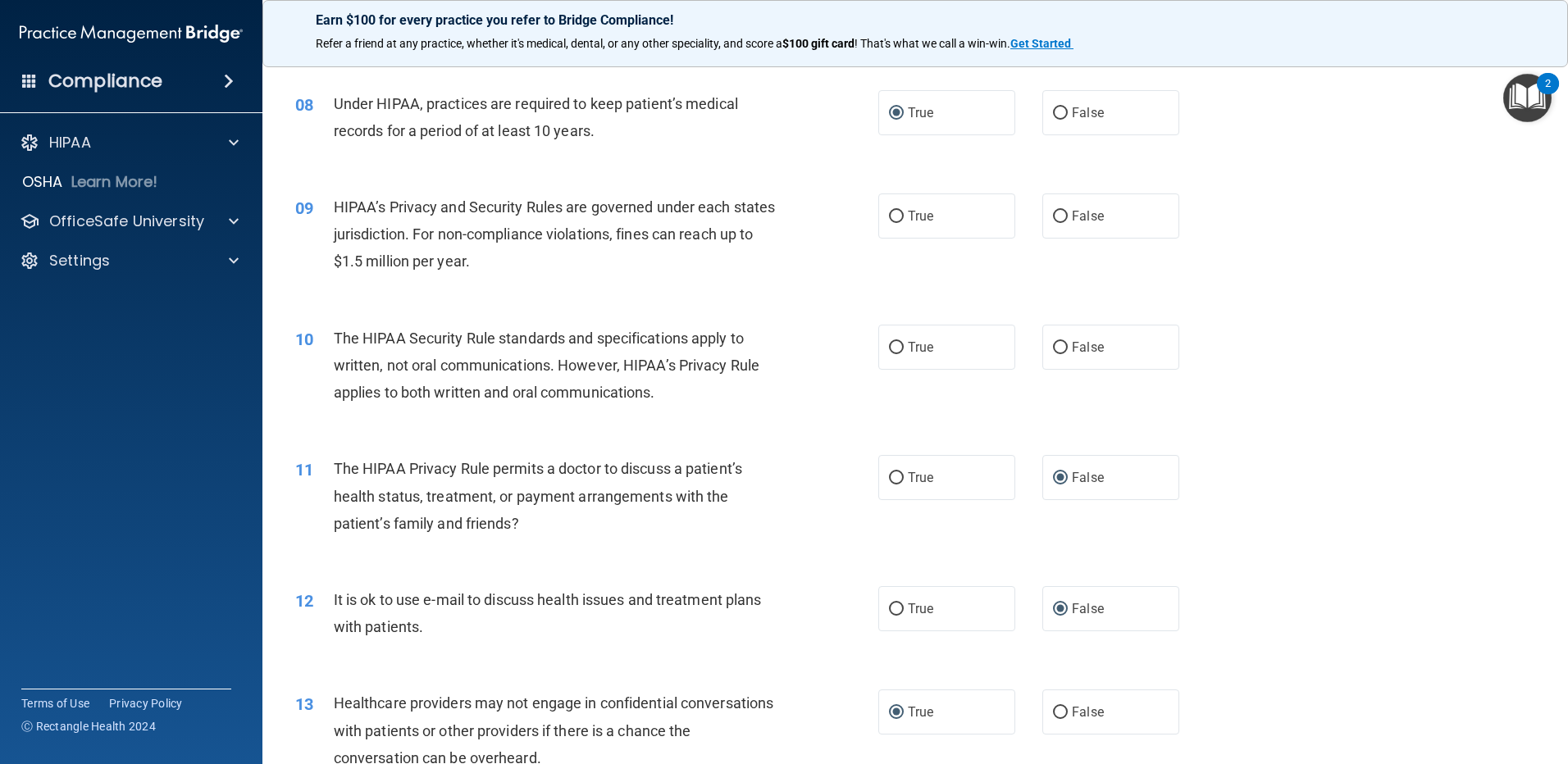
drag, startPoint x: 883, startPoint y: 215, endPoint x: 868, endPoint y: 233, distance: 23.4
click at [889, 216] on input "True" at bounding box center [896, 217] width 14 height 13
radio input "true"
click at [889, 349] on input "True" at bounding box center [896, 349] width 14 height 13
radio input "true"
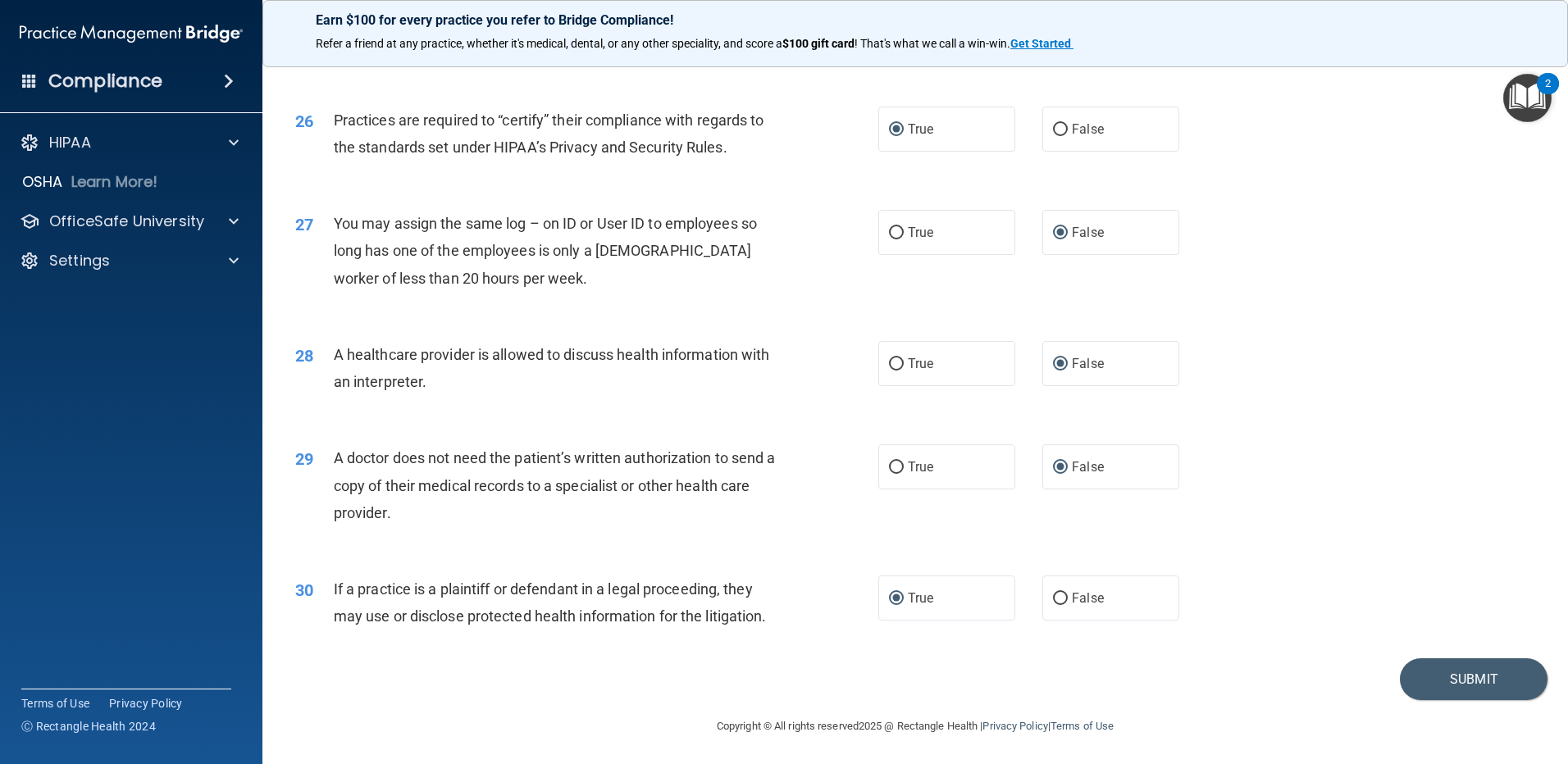
scroll to position [3052, 0]
click at [1448, 678] on button "Submit" at bounding box center [1473, 678] width 148 height 42
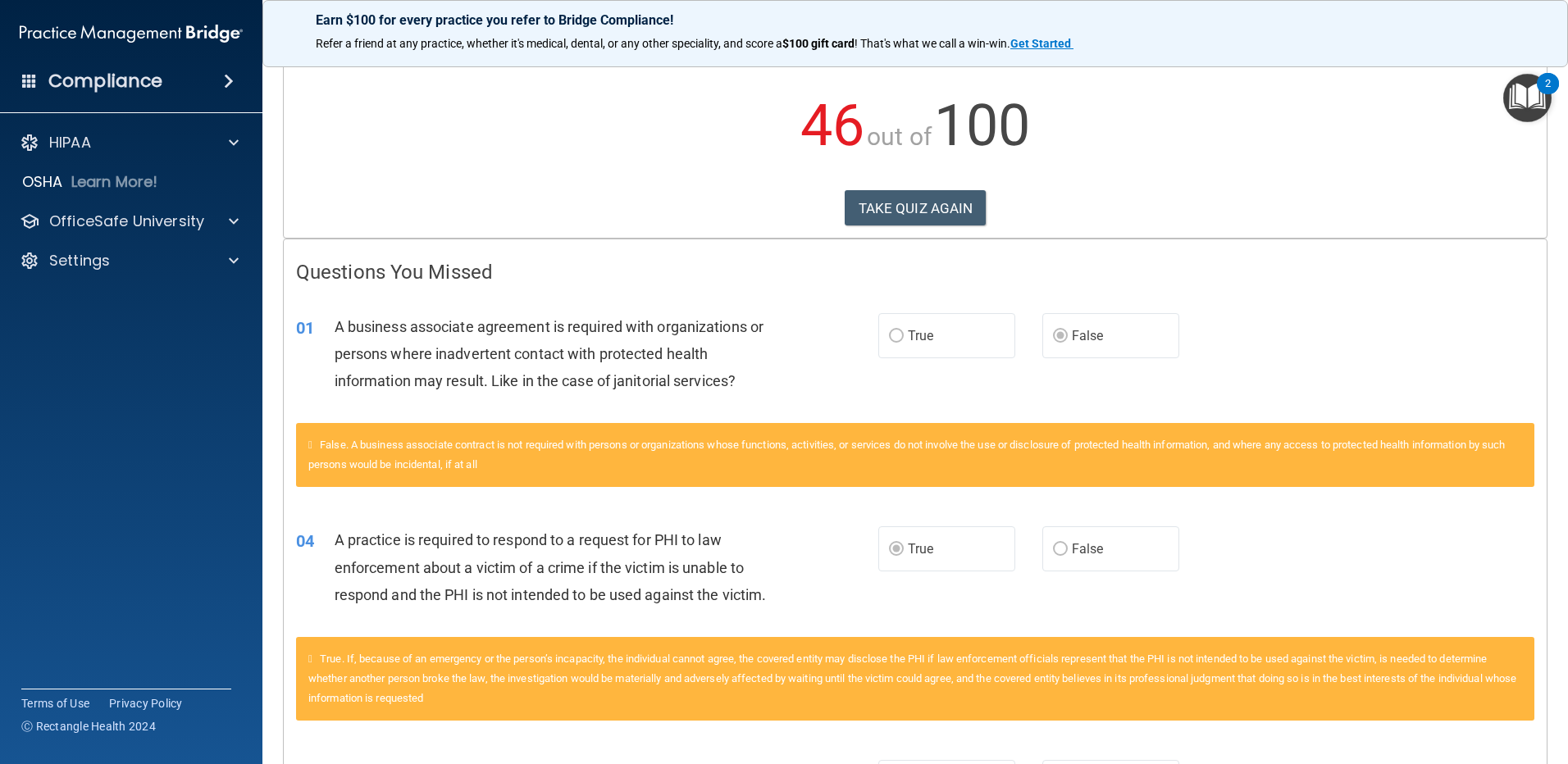
scroll to position [164, 0]
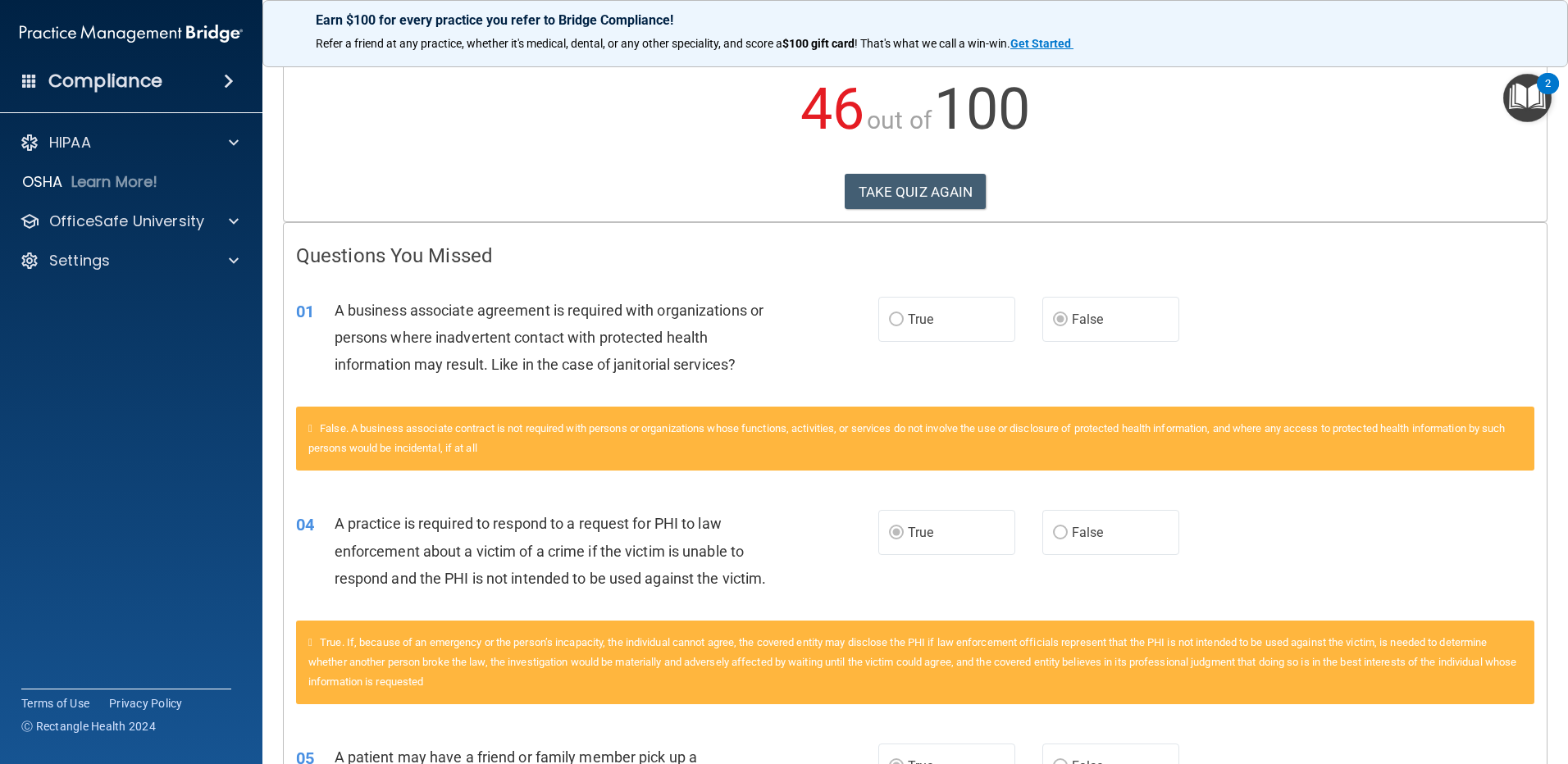
click at [296, 254] on h4 "Questions You Missed" at bounding box center [915, 256] width 1238 height 22
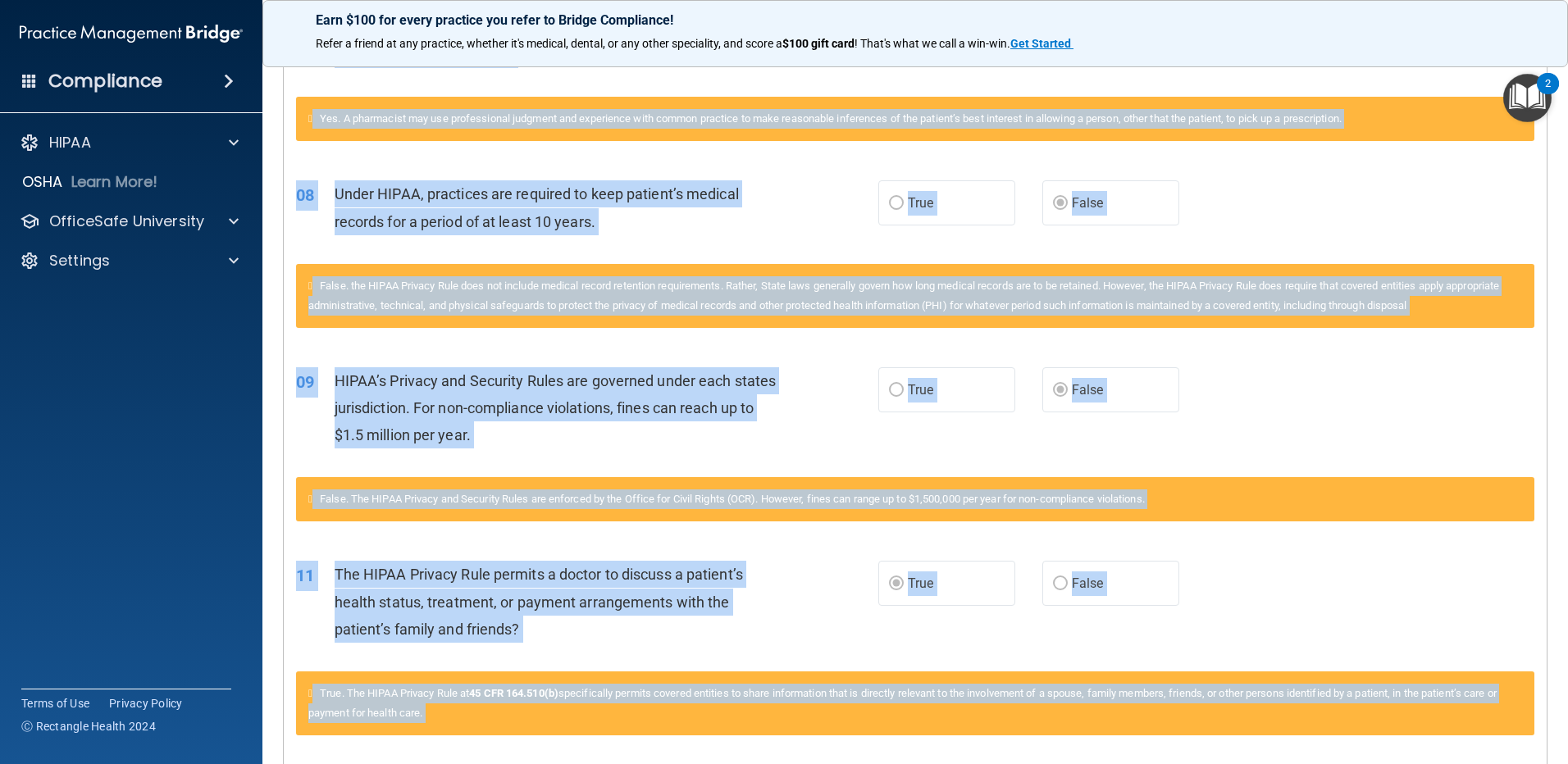
scroll to position [1313, 0]
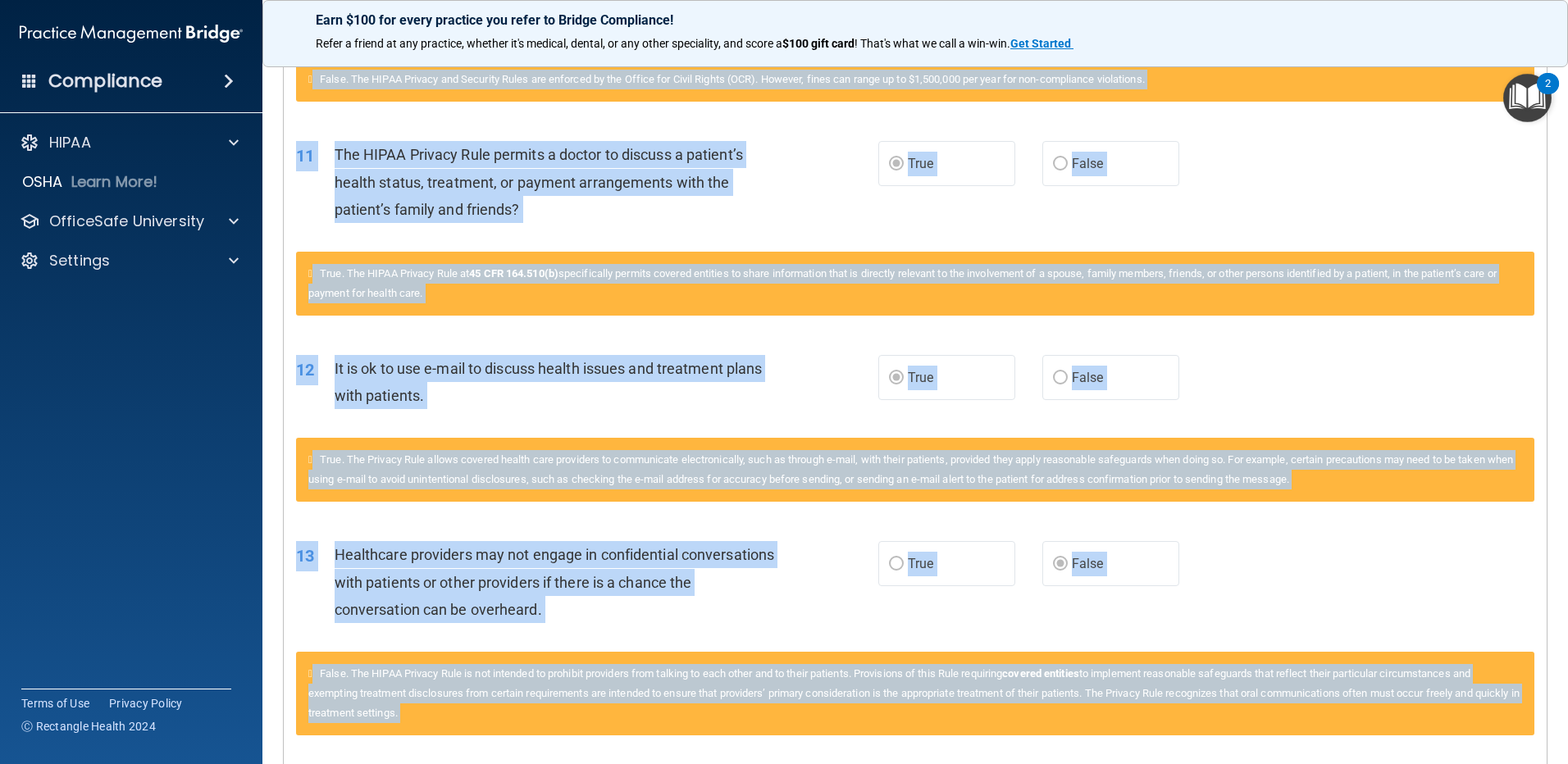
drag, startPoint x: 296, startPoint y: 254, endPoint x: 1118, endPoint y: 799, distance: 986.3
click at [1118, 763] on html "Compliance HIPAA Documents and Policies Report an Incident Business Associates …" at bounding box center [784, 382] width 1568 height 764
copy div "Loremipsu Dol Sitame 96 C adipisci elitseddo eiusmodte in utlabore etdo magnaal…"
click at [1318, 156] on div "11 The HIPAA Privacy Rule permits a doctor to discuss a patient’s health status…" at bounding box center [914, 186] width 1263 height 131
